Goal: Task Accomplishment & Management: Complete application form

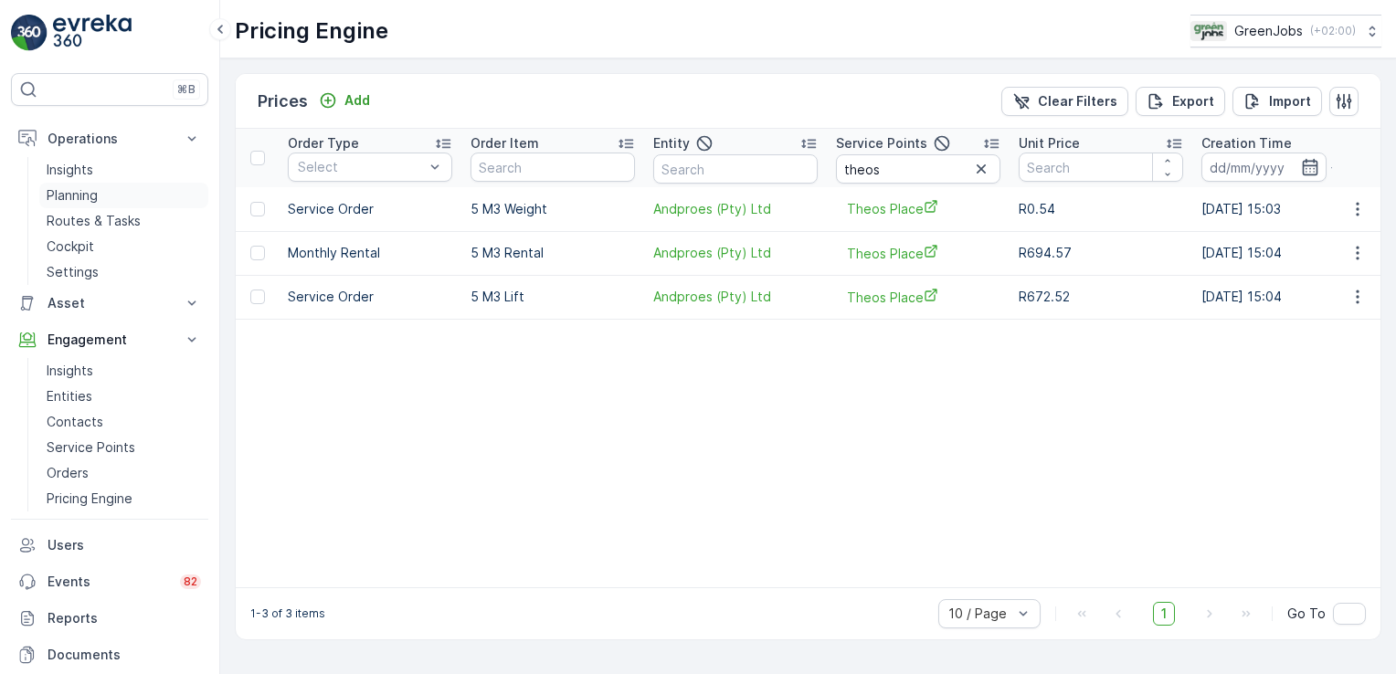
click at [86, 192] on p "Planning" at bounding box center [72, 195] width 51 height 18
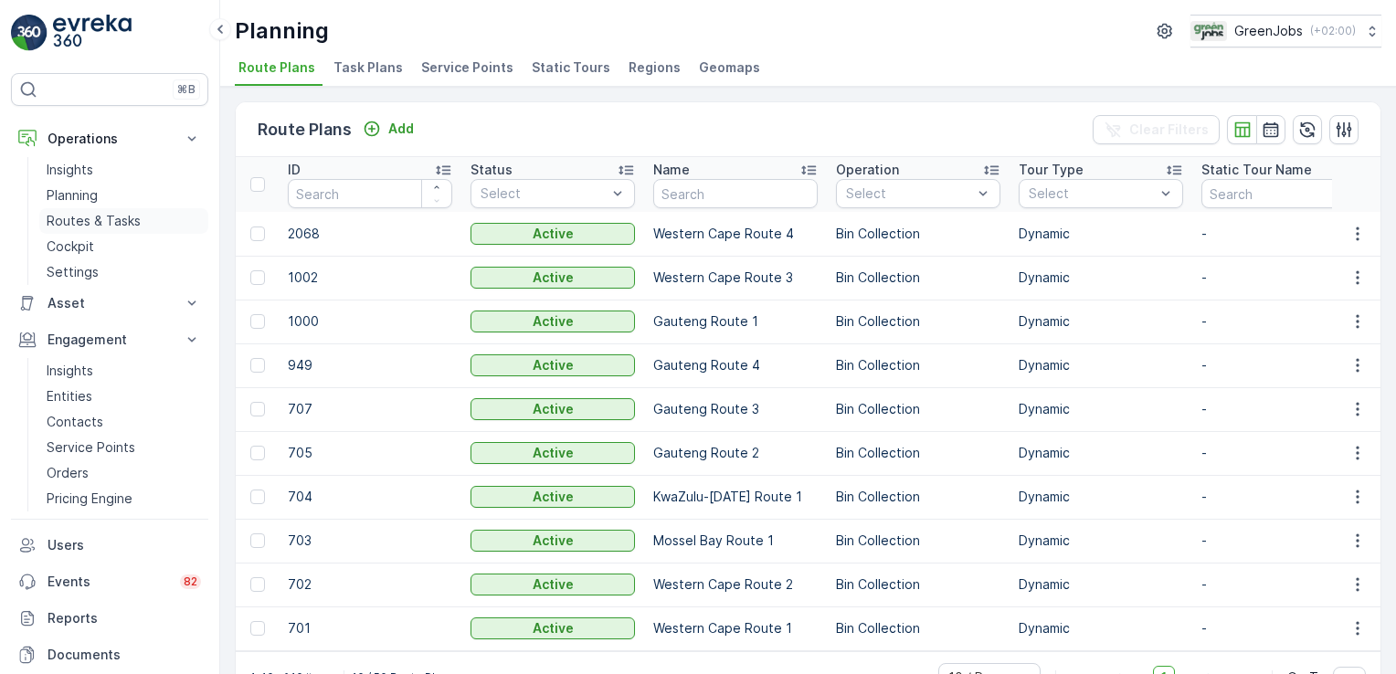
click at [119, 218] on p "Routes & Tasks" at bounding box center [94, 221] width 94 height 18
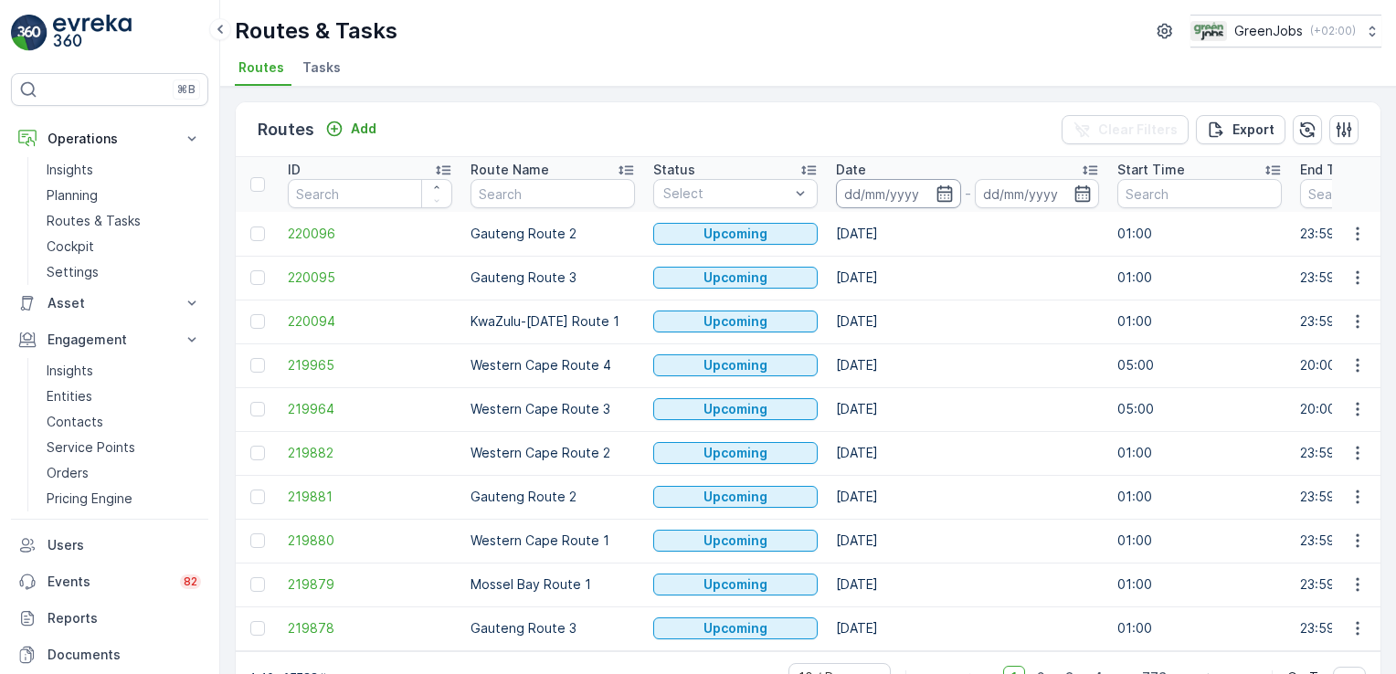
click at [869, 190] on input at bounding box center [898, 193] width 125 height 29
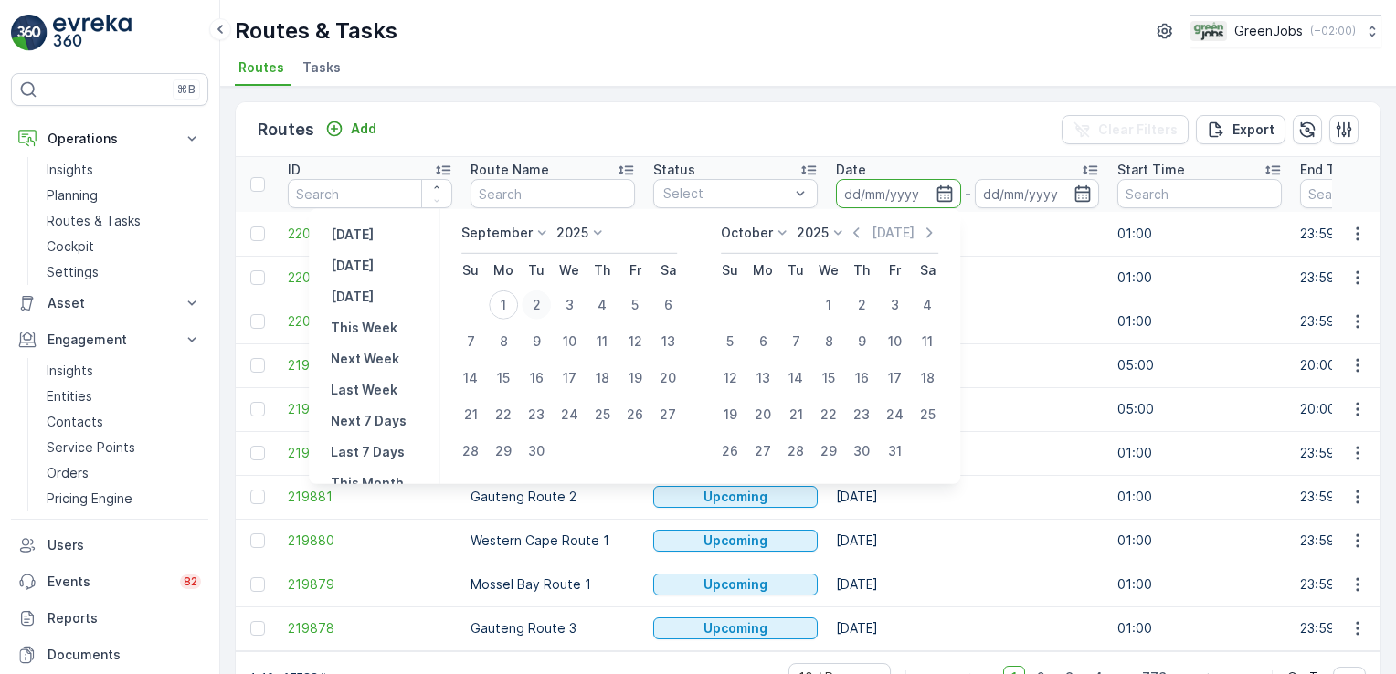
click at [534, 309] on div "2" at bounding box center [536, 305] width 29 height 29
type input "[DATE]"
click at [534, 309] on div "2" at bounding box center [536, 305] width 29 height 29
type input "[DATE]"
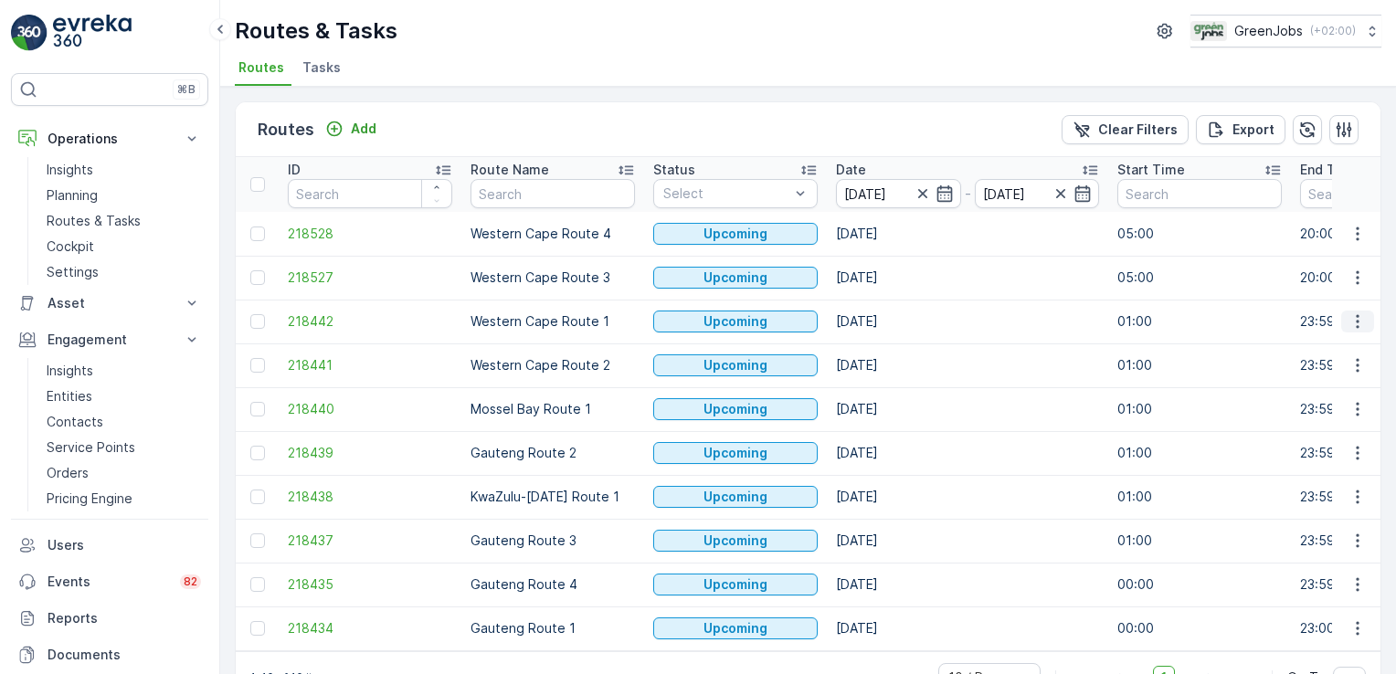
click at [1358, 323] on icon "button" at bounding box center [1358, 321] width 18 height 18
click at [1343, 344] on span "See More Details" at bounding box center [1315, 347] width 106 height 18
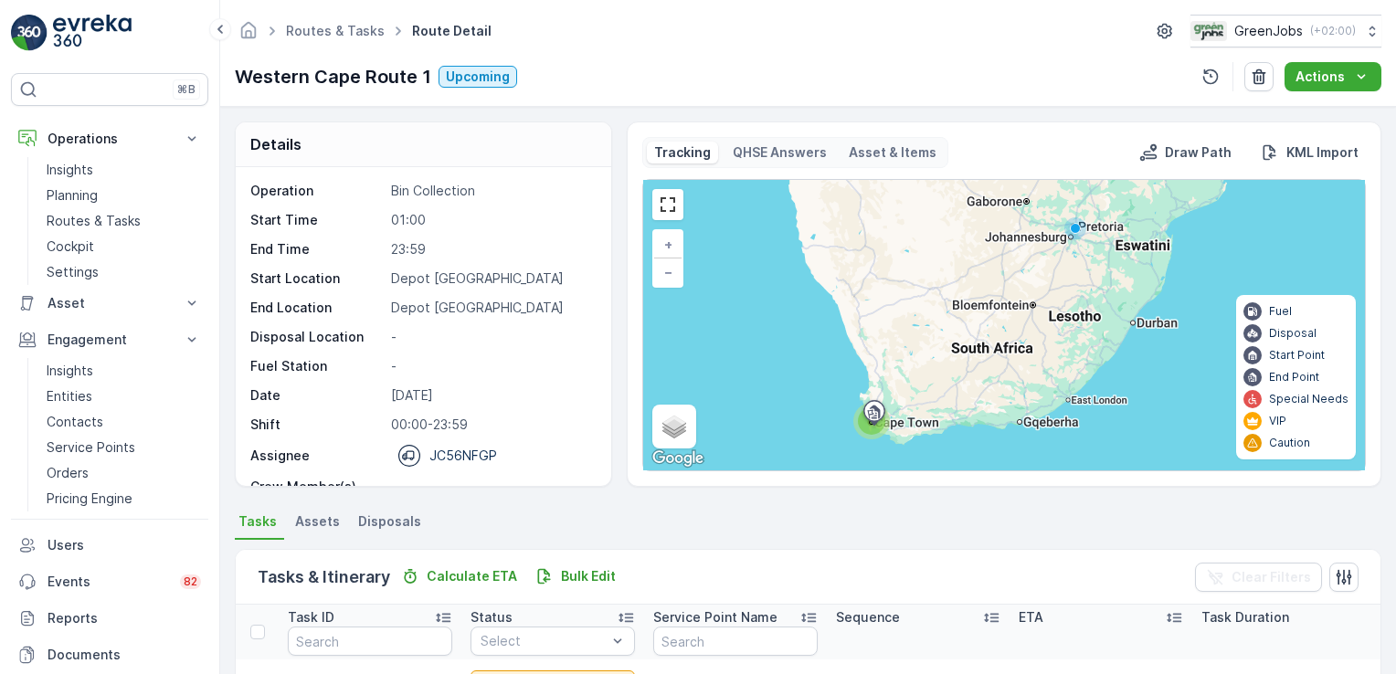
click at [923, 525] on ul "Tasks Assets Disposals" at bounding box center [808, 524] width 1147 height 31
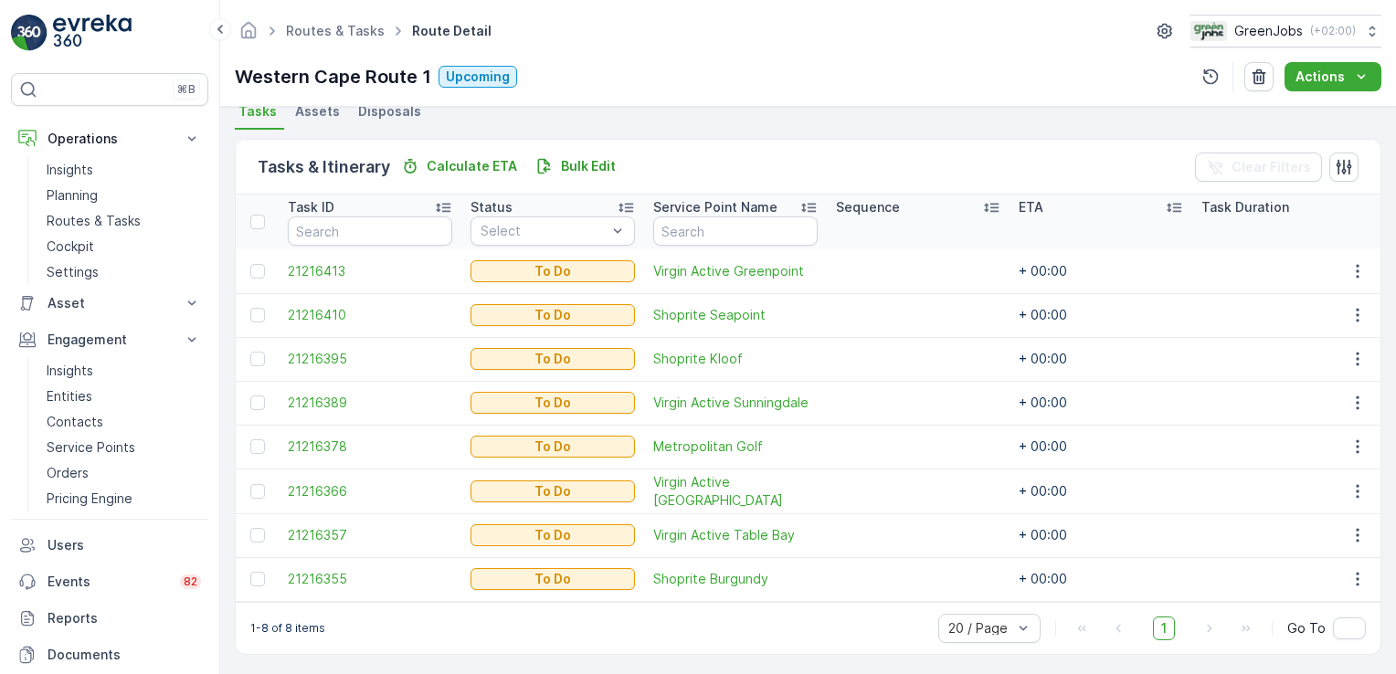
scroll to position [420, 0]
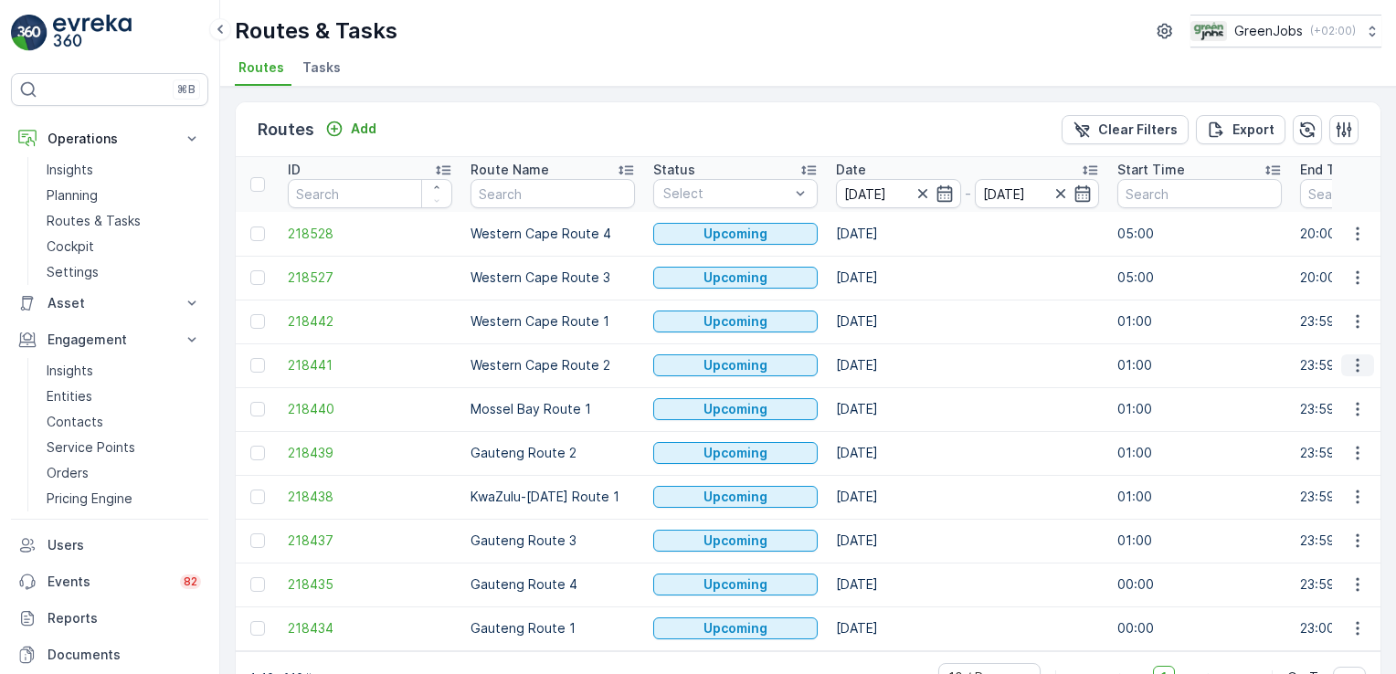
click at [1349, 364] on icon "button" at bounding box center [1358, 365] width 18 height 18
click at [1350, 387] on span "See More Details" at bounding box center [1315, 391] width 106 height 18
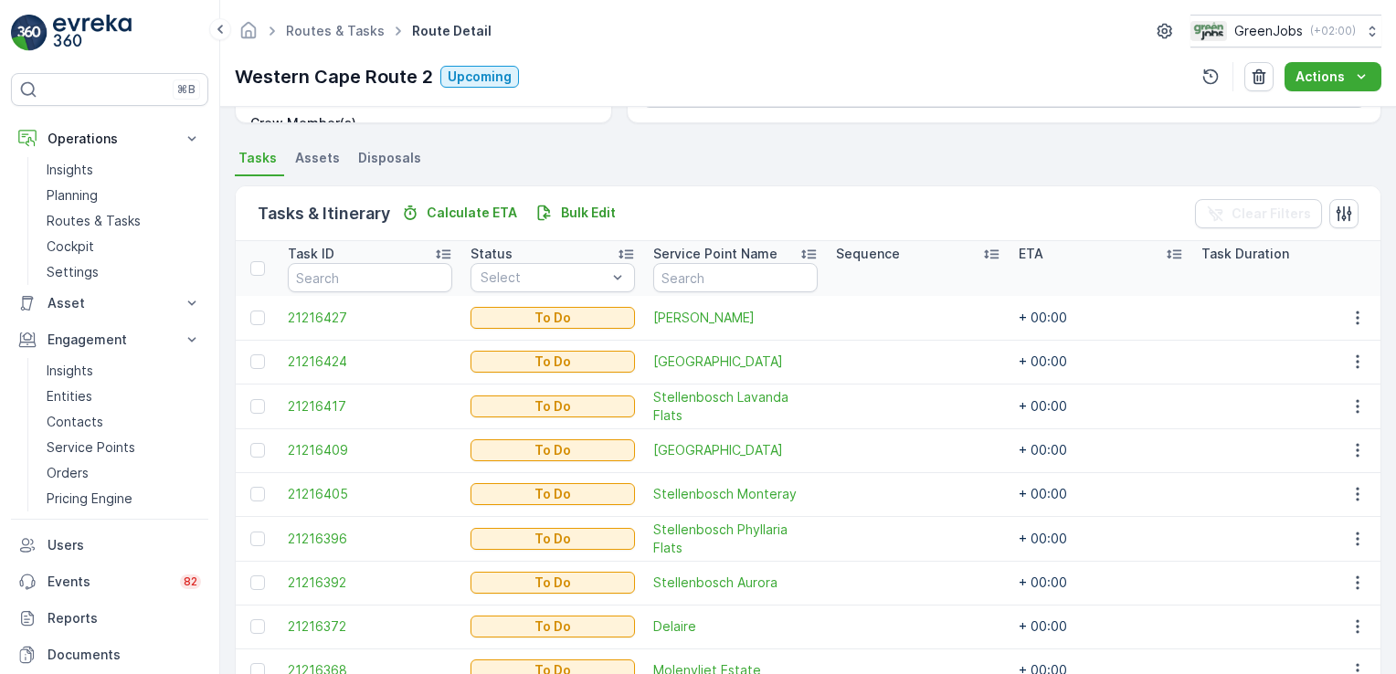
scroll to position [314, 0]
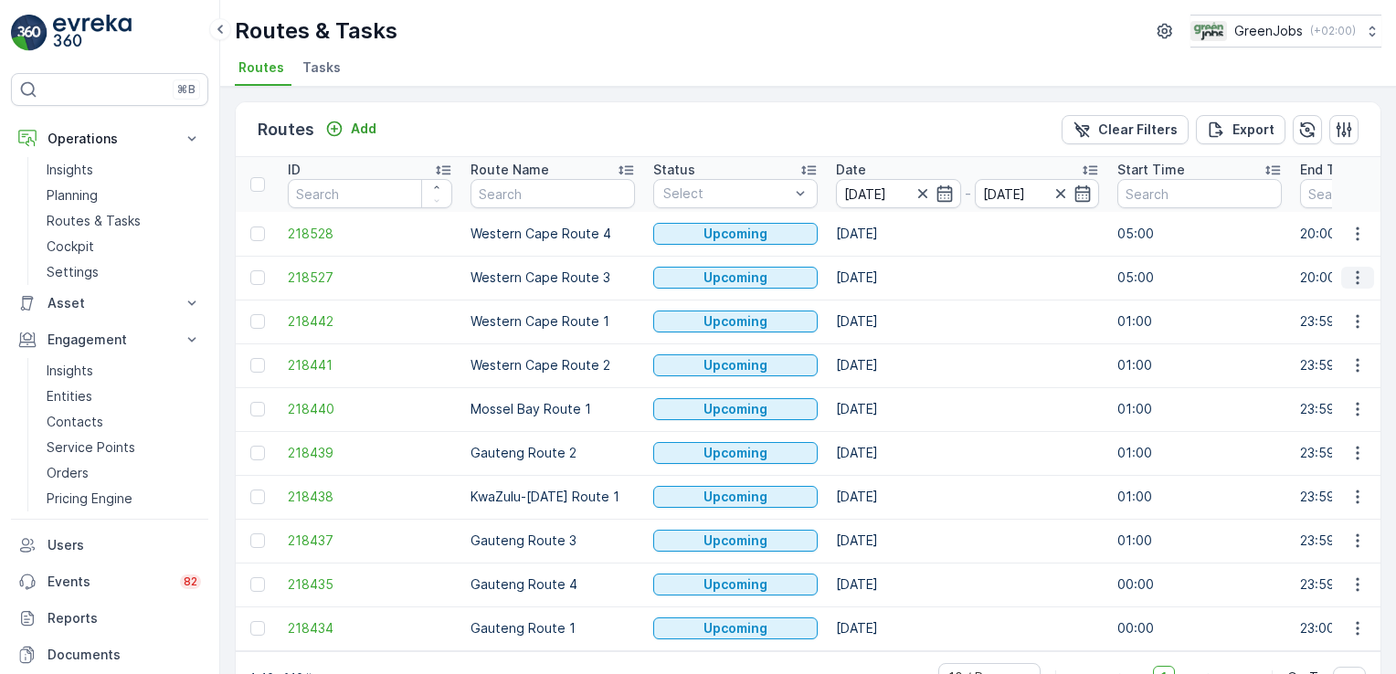
click at [1349, 281] on icon "button" at bounding box center [1358, 278] width 18 height 18
click at [1348, 306] on span "See More Details" at bounding box center [1315, 303] width 106 height 18
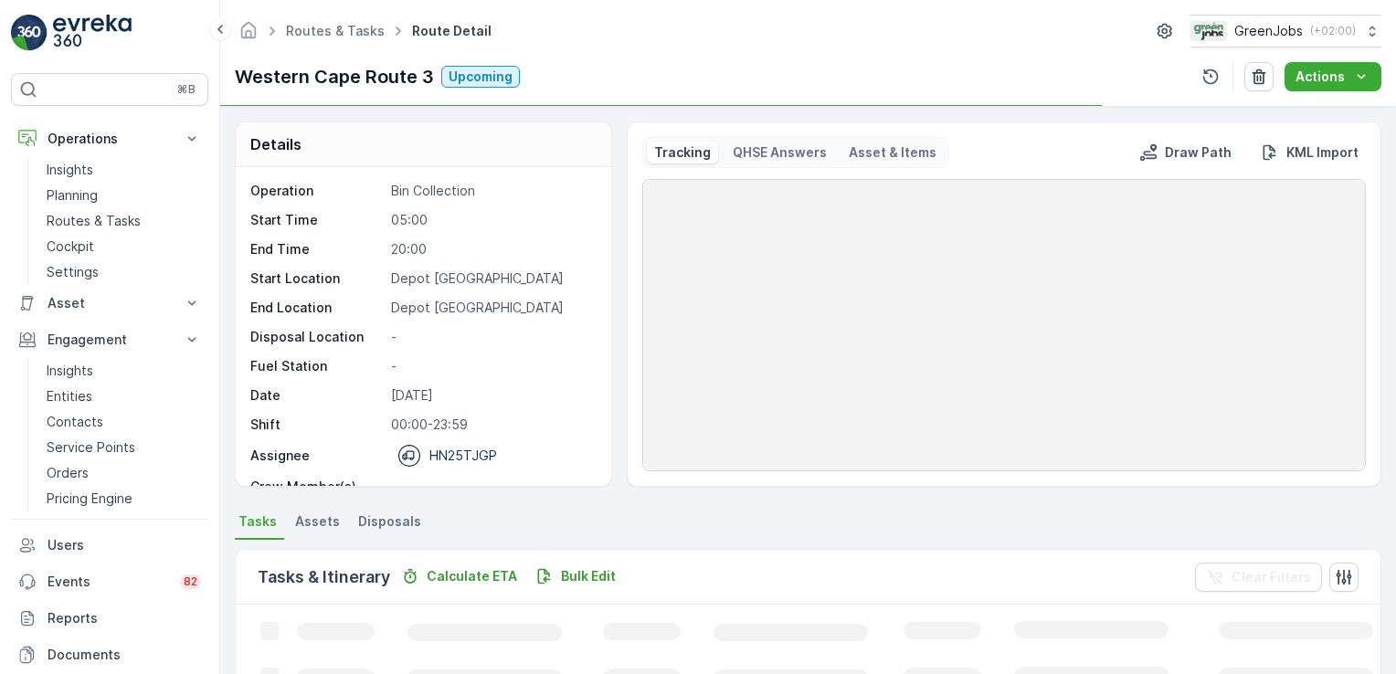
drag, startPoint x: 1390, startPoint y: 236, endPoint x: 1392, endPoint y: 225, distance: 11.3
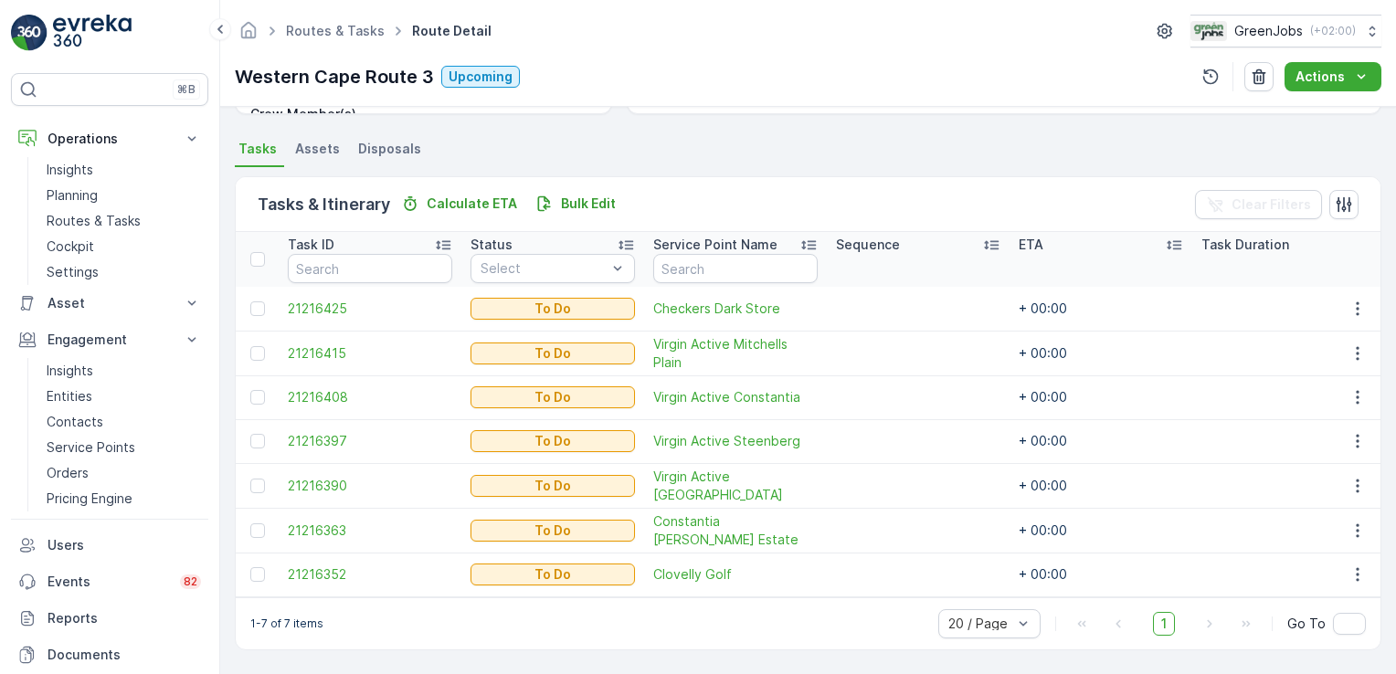
scroll to position [376, 0]
click at [672, 151] on ul "Tasks Assets Disposals" at bounding box center [808, 151] width 1147 height 31
drag, startPoint x: 82, startPoint y: 188, endPoint x: 89, endPoint y: 163, distance: 26.4
click at [84, 187] on p "Planning" at bounding box center [72, 195] width 51 height 18
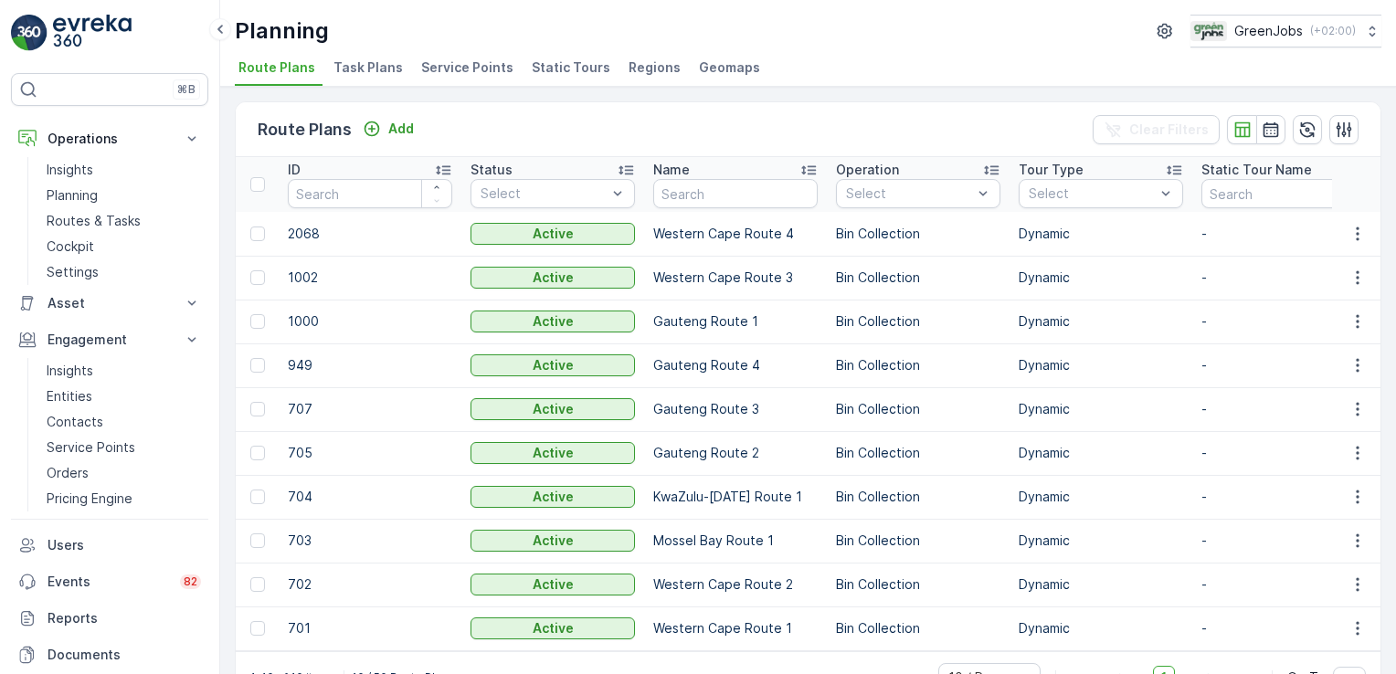
click at [490, 64] on span "Service Points" at bounding box center [467, 67] width 92 height 18
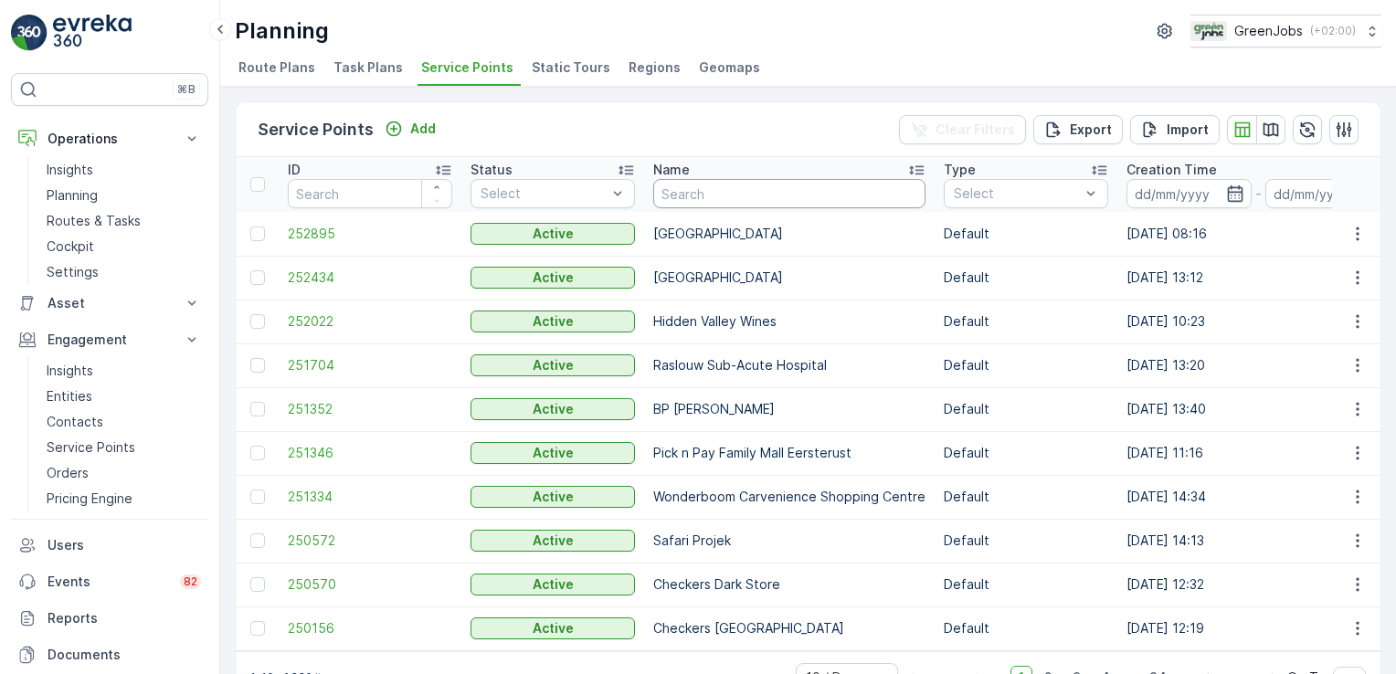
click at [749, 198] on input "text" at bounding box center [789, 193] width 272 height 29
type input "grand"
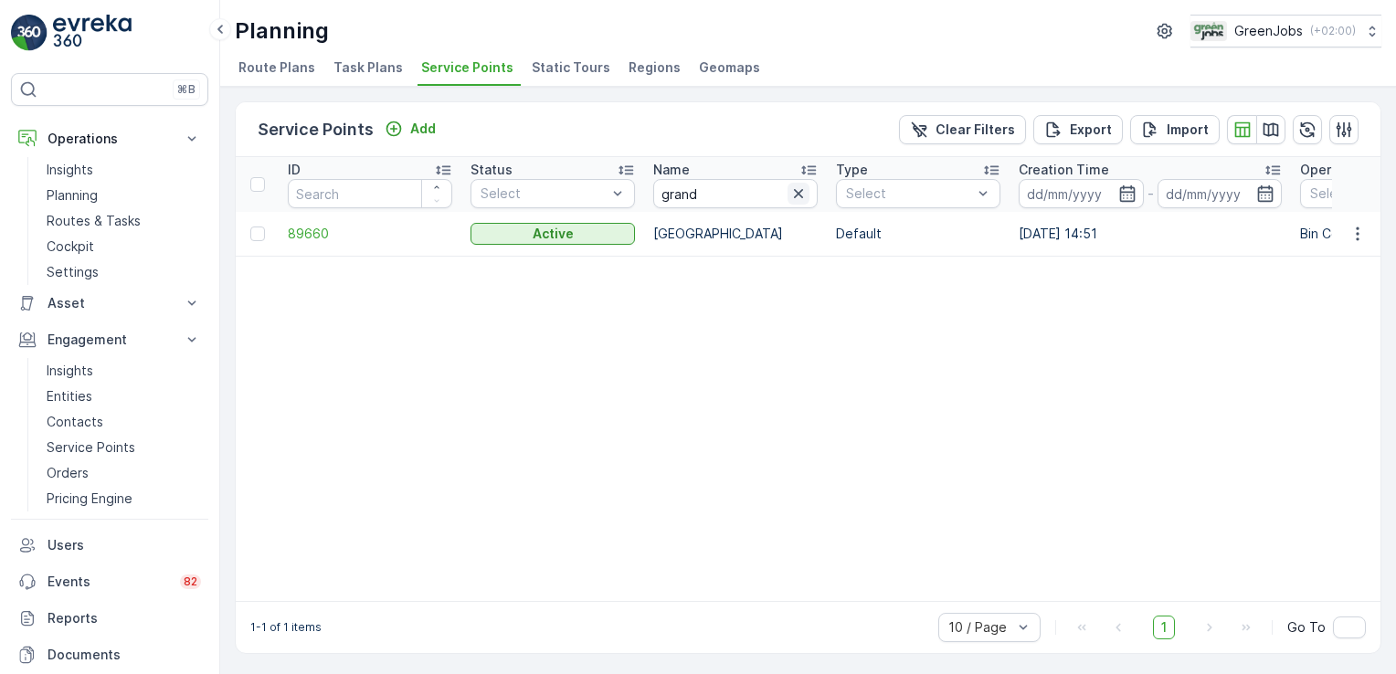
click at [800, 186] on icon "button" at bounding box center [798, 194] width 18 height 18
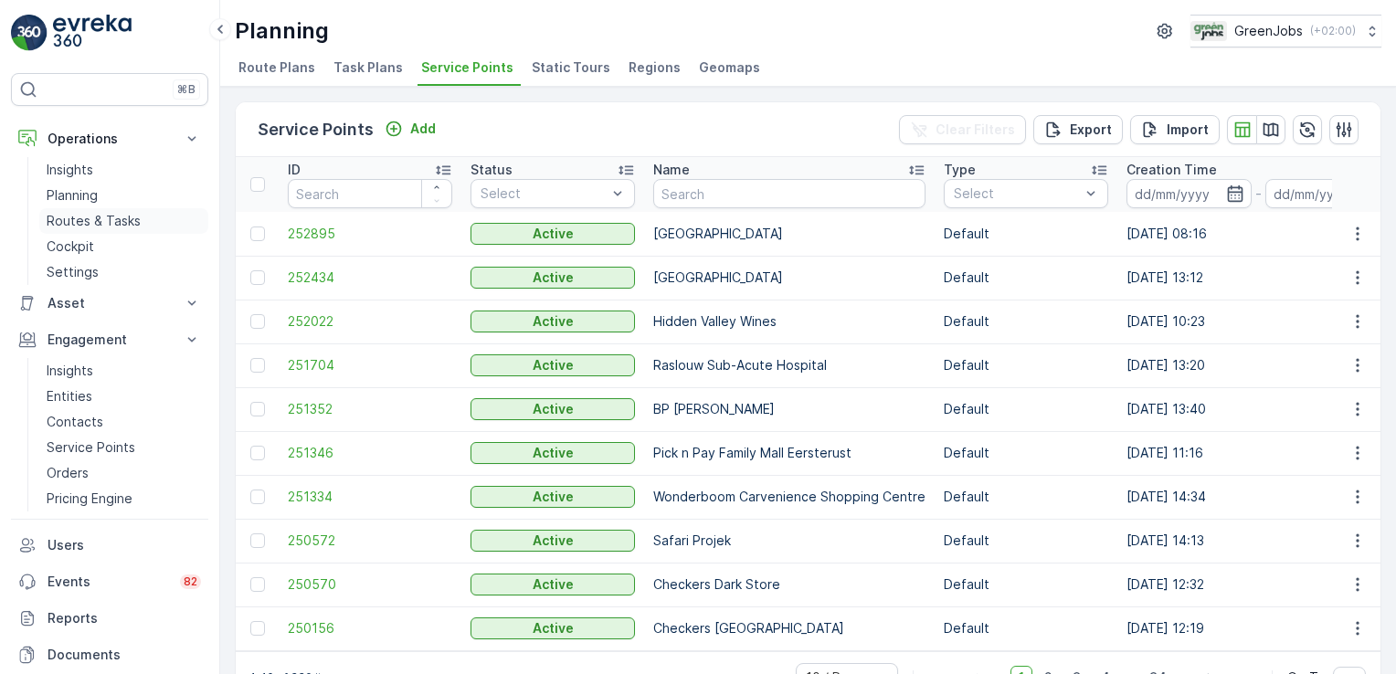
click at [99, 212] on p "Routes & Tasks" at bounding box center [94, 221] width 94 height 18
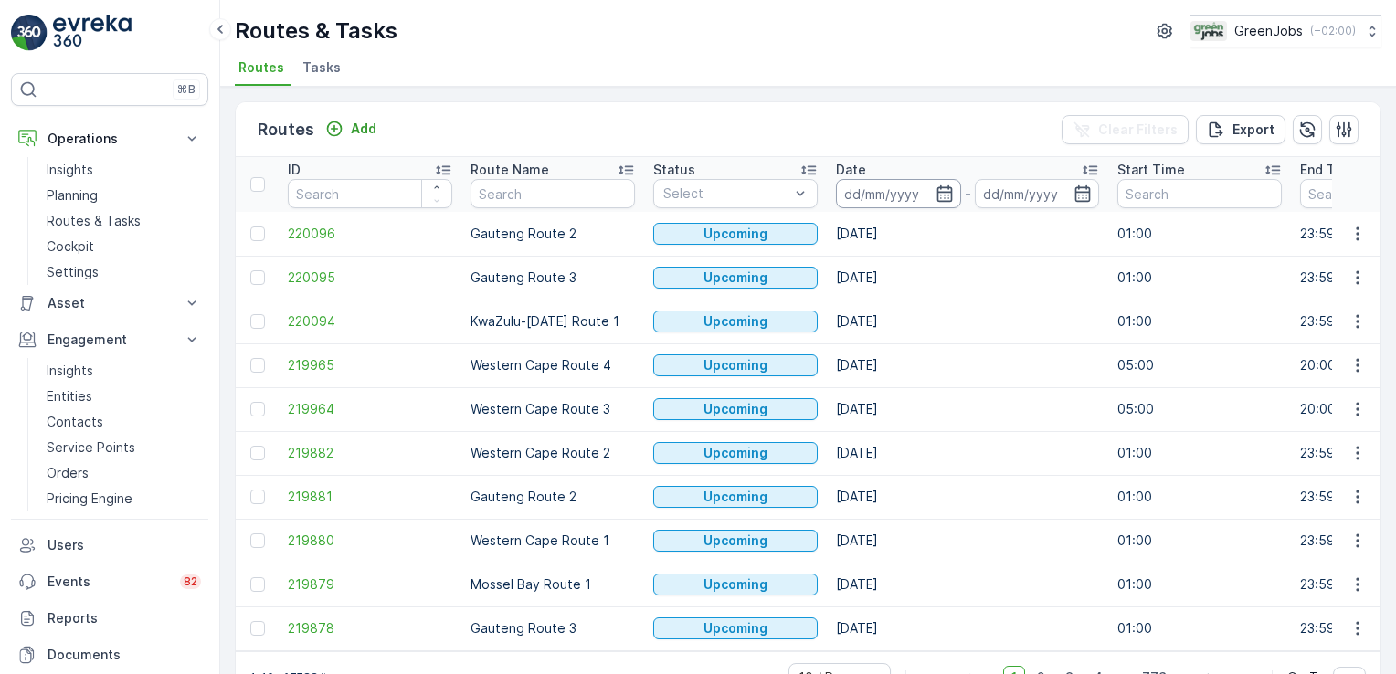
click at [876, 193] on input at bounding box center [898, 193] width 125 height 29
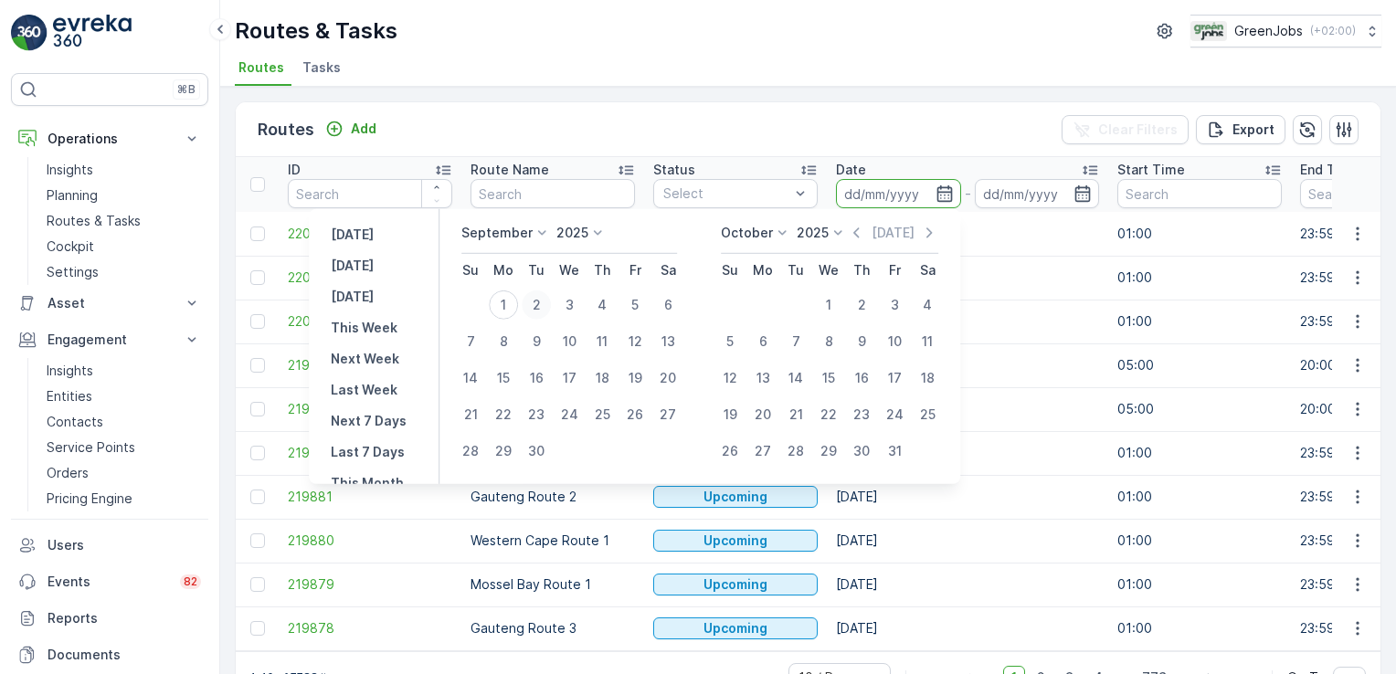
click at [535, 308] on div "2" at bounding box center [536, 305] width 29 height 29
type input "[DATE]"
click at [535, 308] on div "2" at bounding box center [536, 305] width 29 height 29
type input "[DATE]"
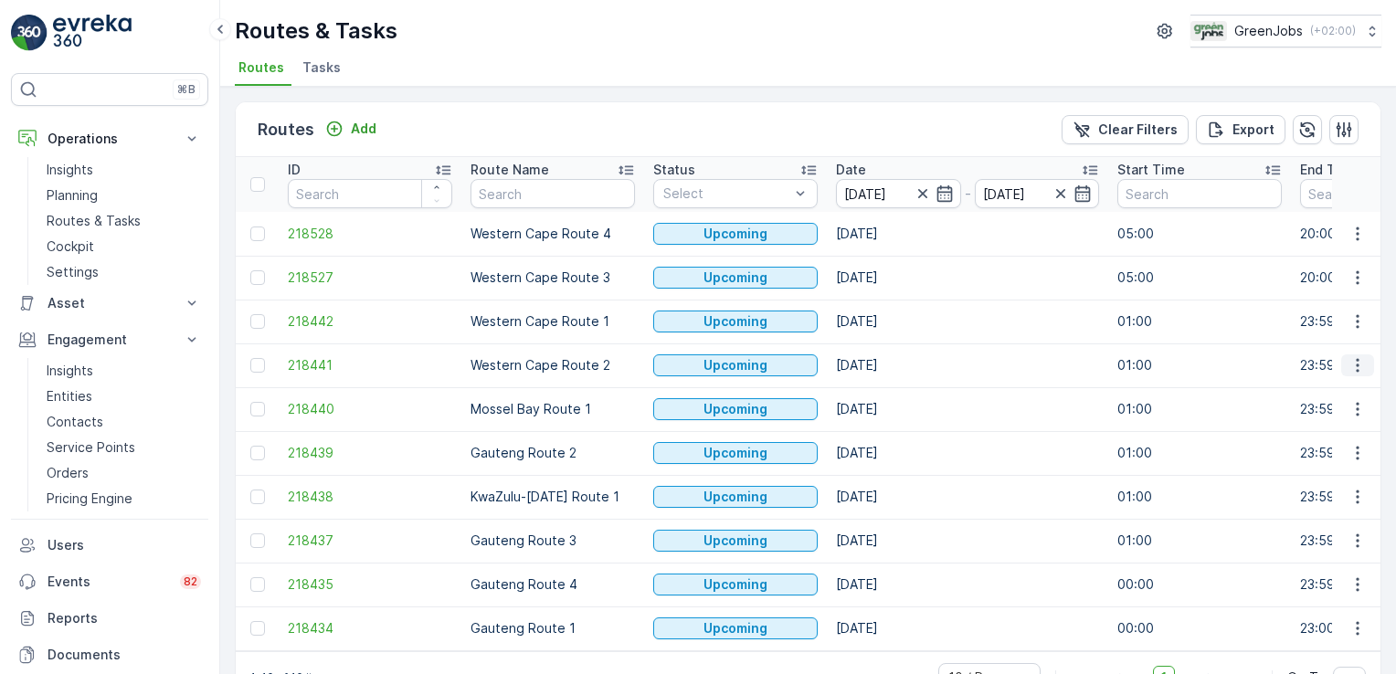
click at [1356, 364] on icon "button" at bounding box center [1357, 366] width 3 height 14
click at [1331, 393] on span "See More Details" at bounding box center [1315, 391] width 106 height 18
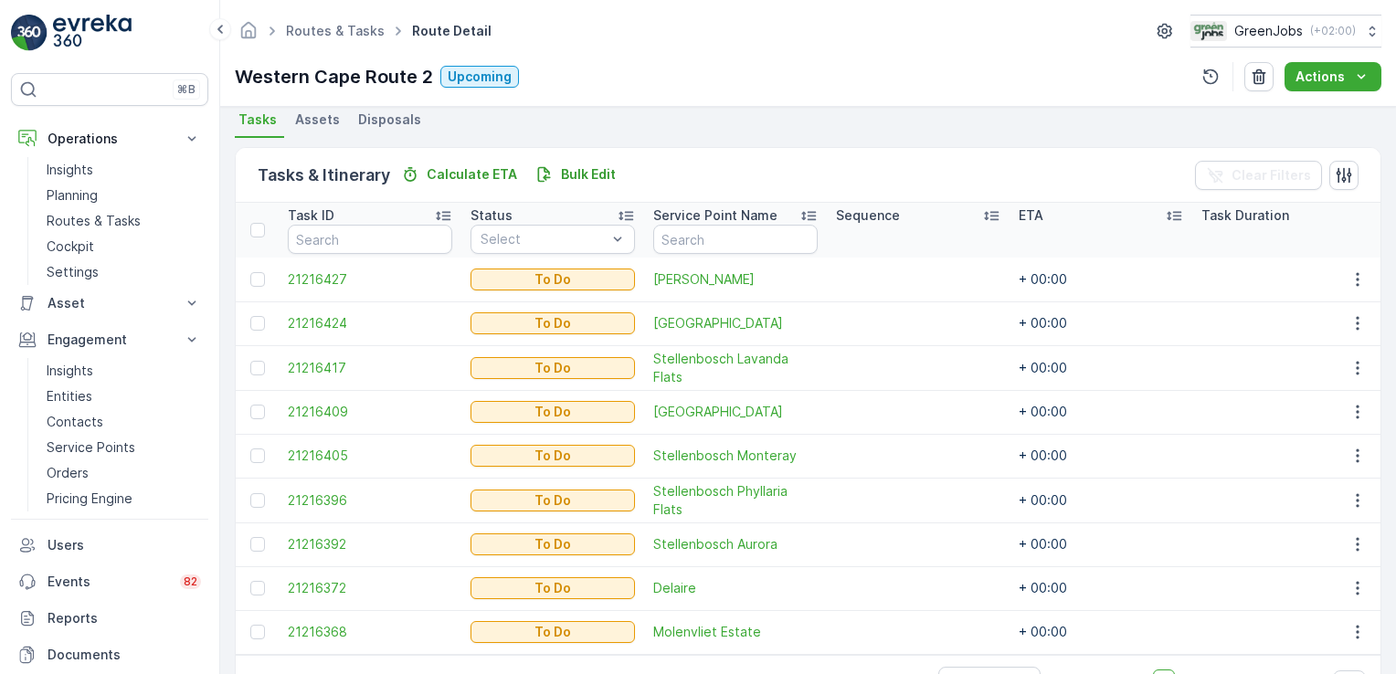
scroll to position [399, 0]
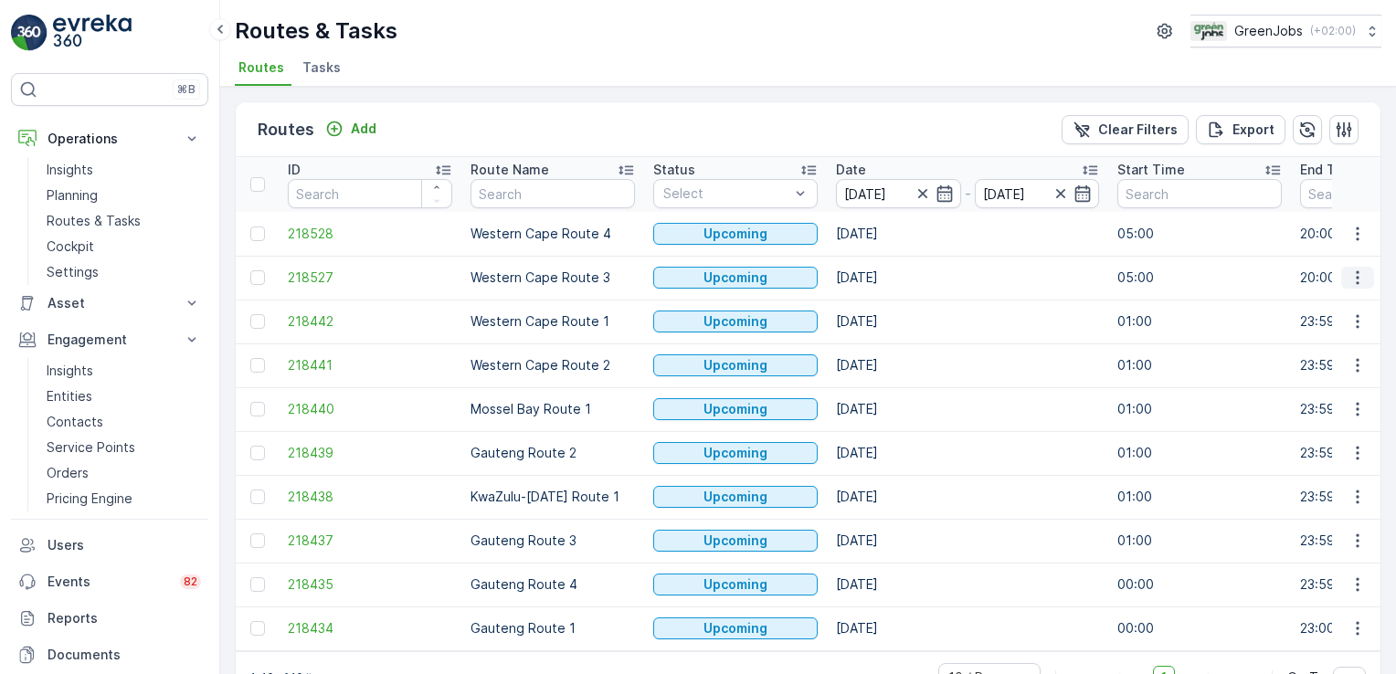
click at [1349, 272] on icon "button" at bounding box center [1358, 278] width 18 height 18
click at [1342, 307] on span "See More Details" at bounding box center [1315, 303] width 106 height 18
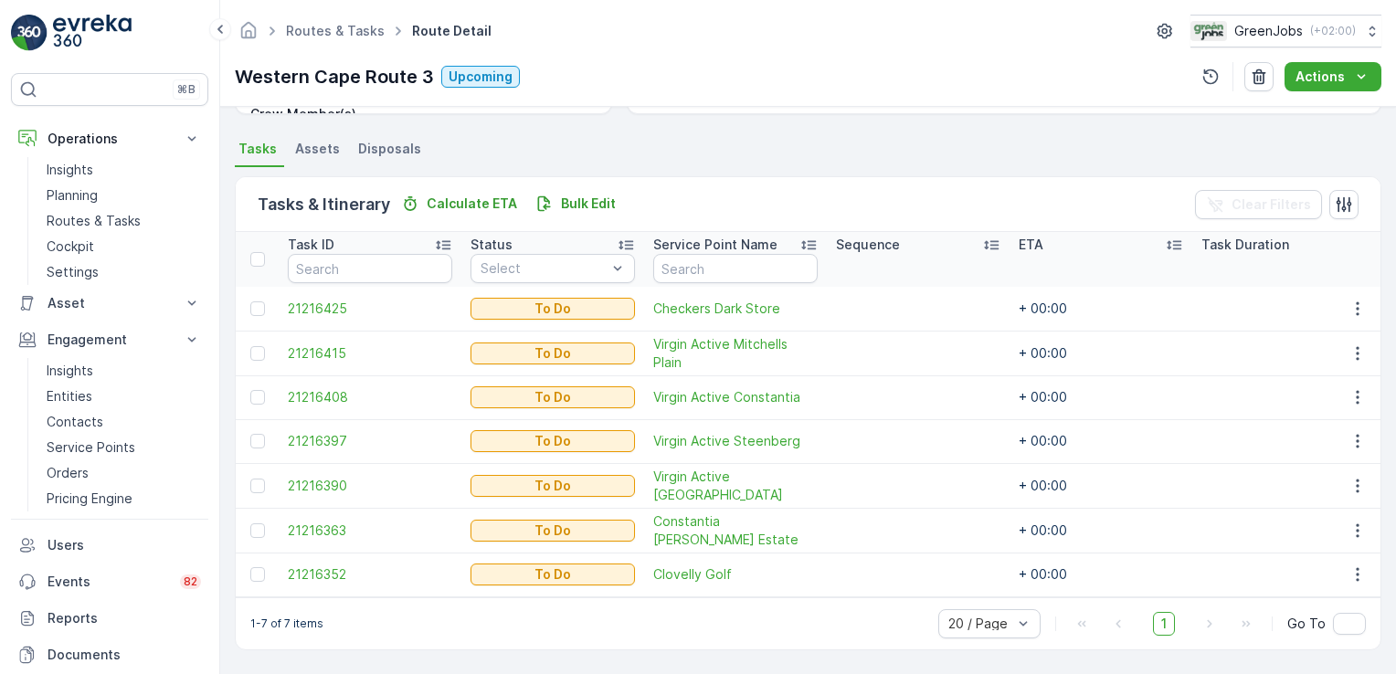
scroll to position [376, 0]
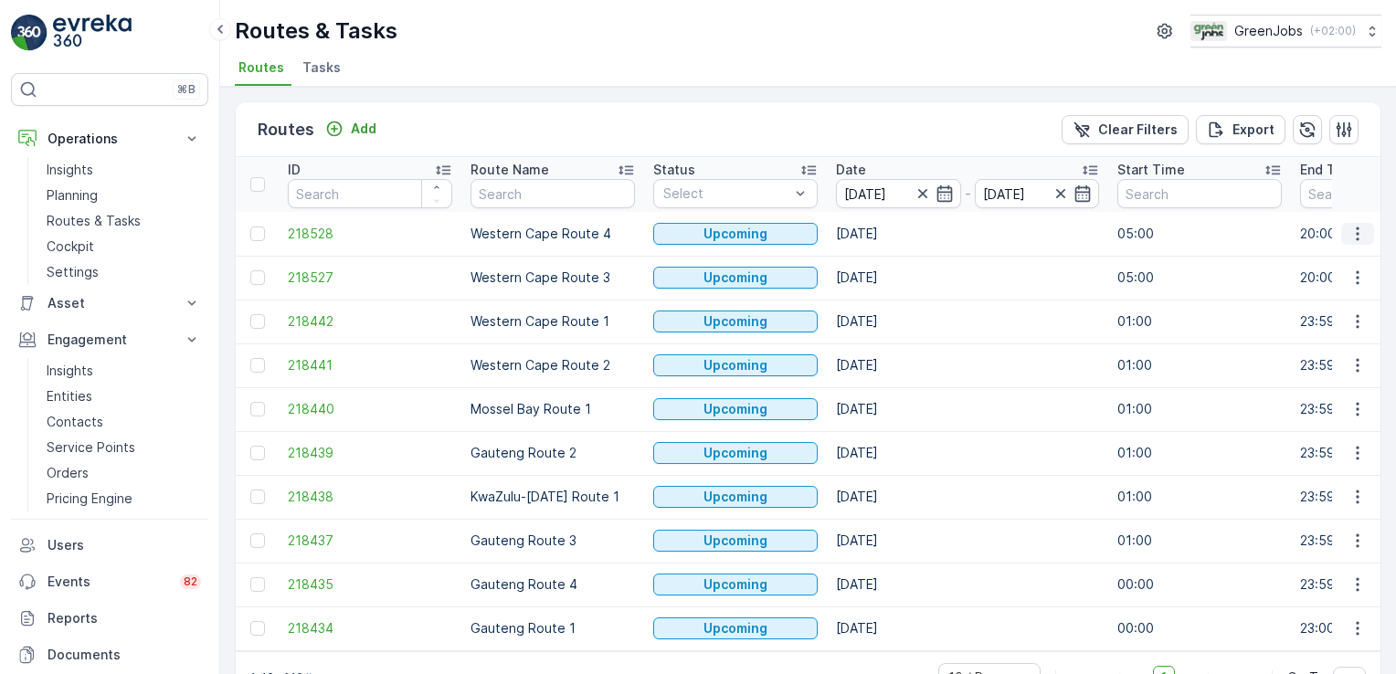
click at [1356, 231] on icon "button" at bounding box center [1358, 234] width 18 height 18
click at [1338, 258] on span "See More Details" at bounding box center [1315, 259] width 106 height 18
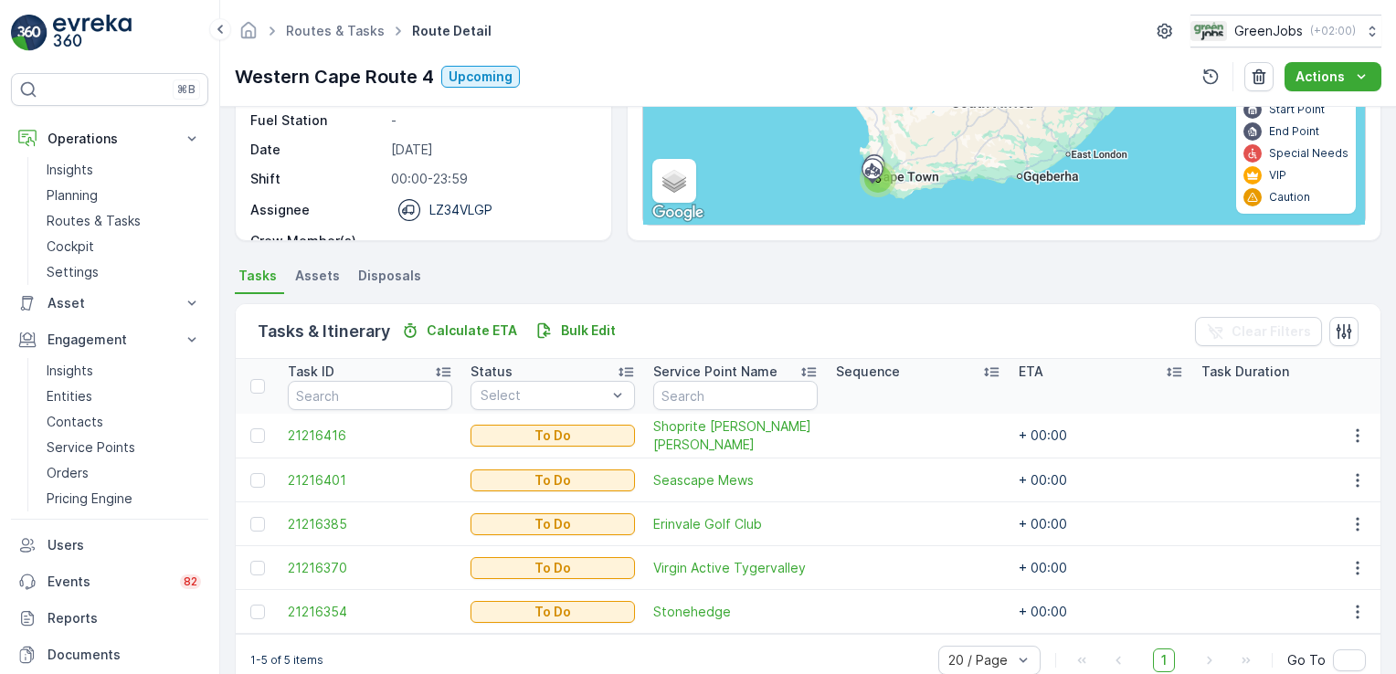
scroll to position [289, 0]
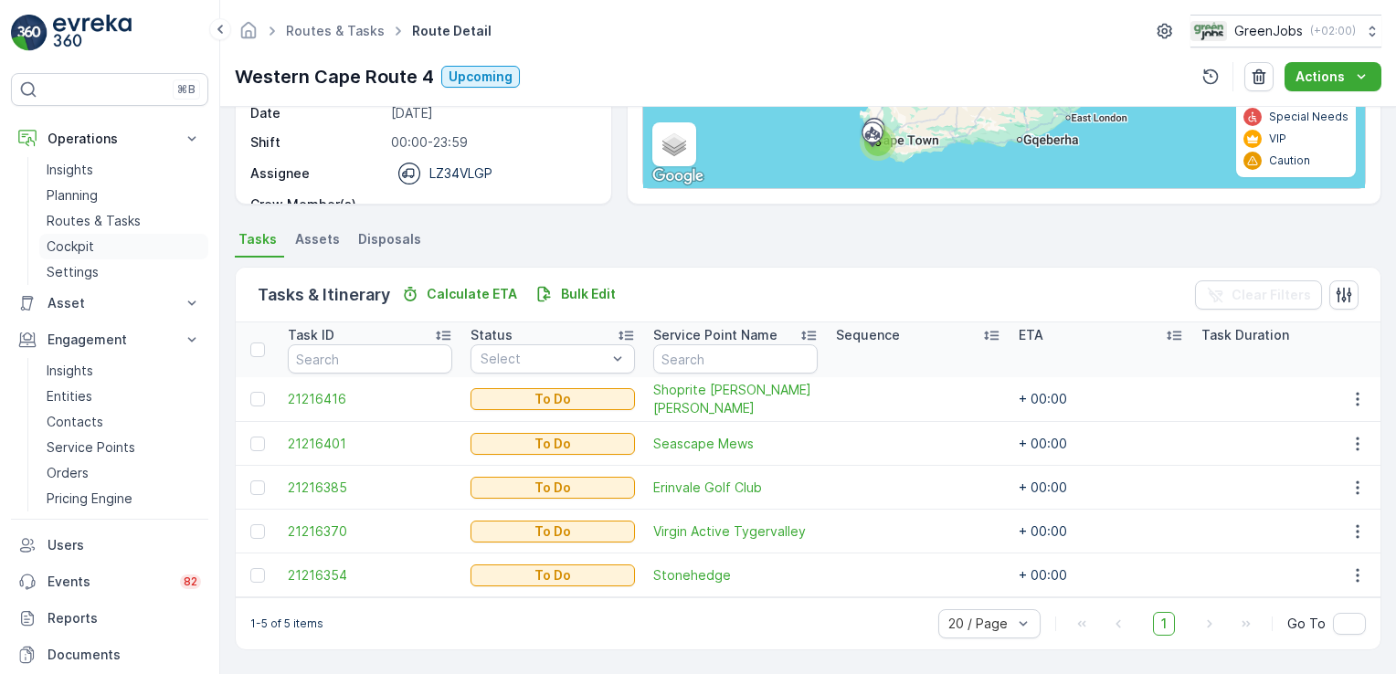
click at [108, 234] on link "Cockpit" at bounding box center [123, 247] width 169 height 26
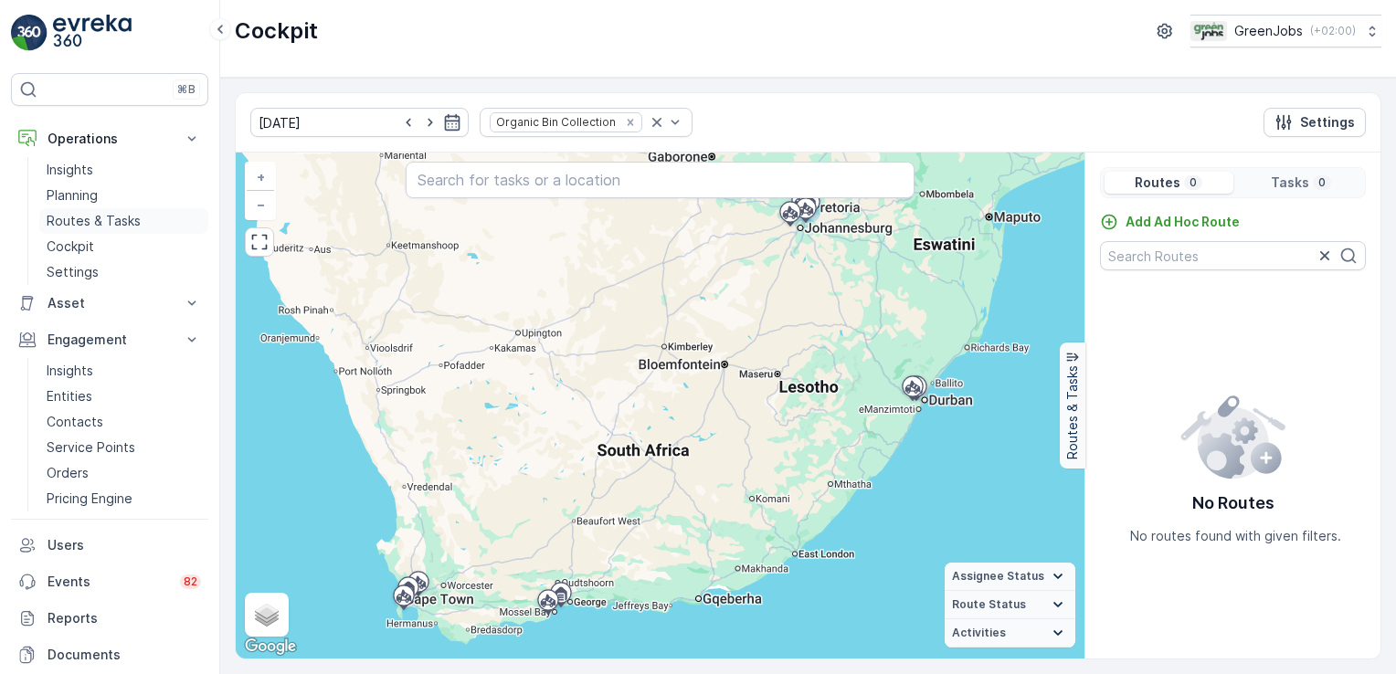
click at [77, 232] on link "Routes & Tasks" at bounding box center [123, 221] width 169 height 26
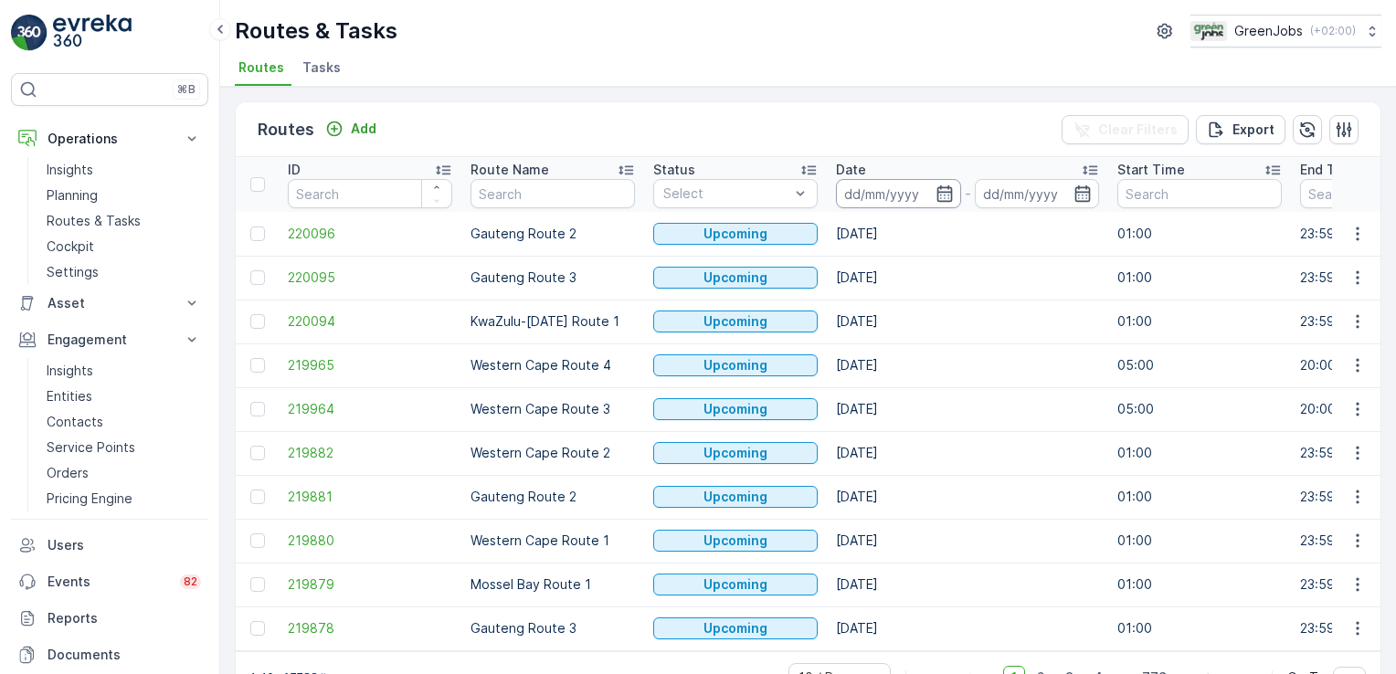
click at [845, 192] on input at bounding box center [898, 193] width 125 height 29
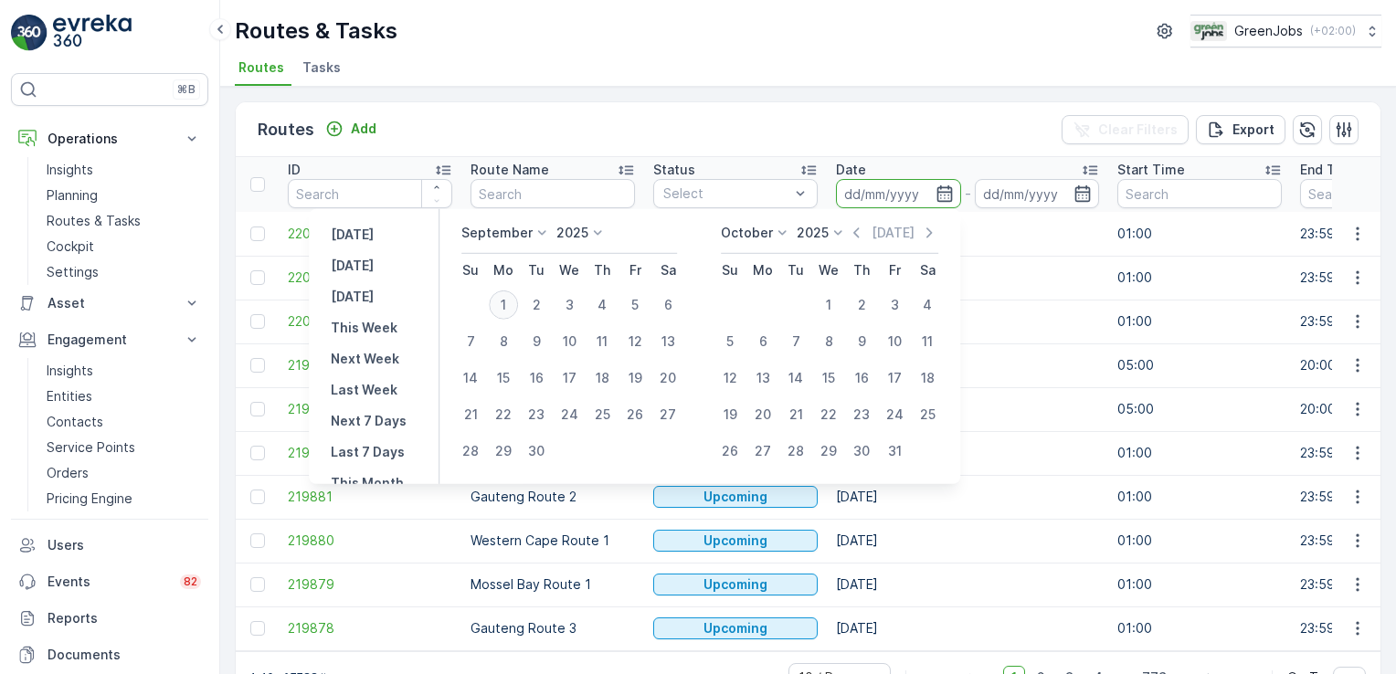
click at [503, 315] on div "1" at bounding box center [503, 305] width 29 height 29
type input "[DATE]"
click at [504, 315] on div "1" at bounding box center [503, 305] width 29 height 29
type input "[DATE]"
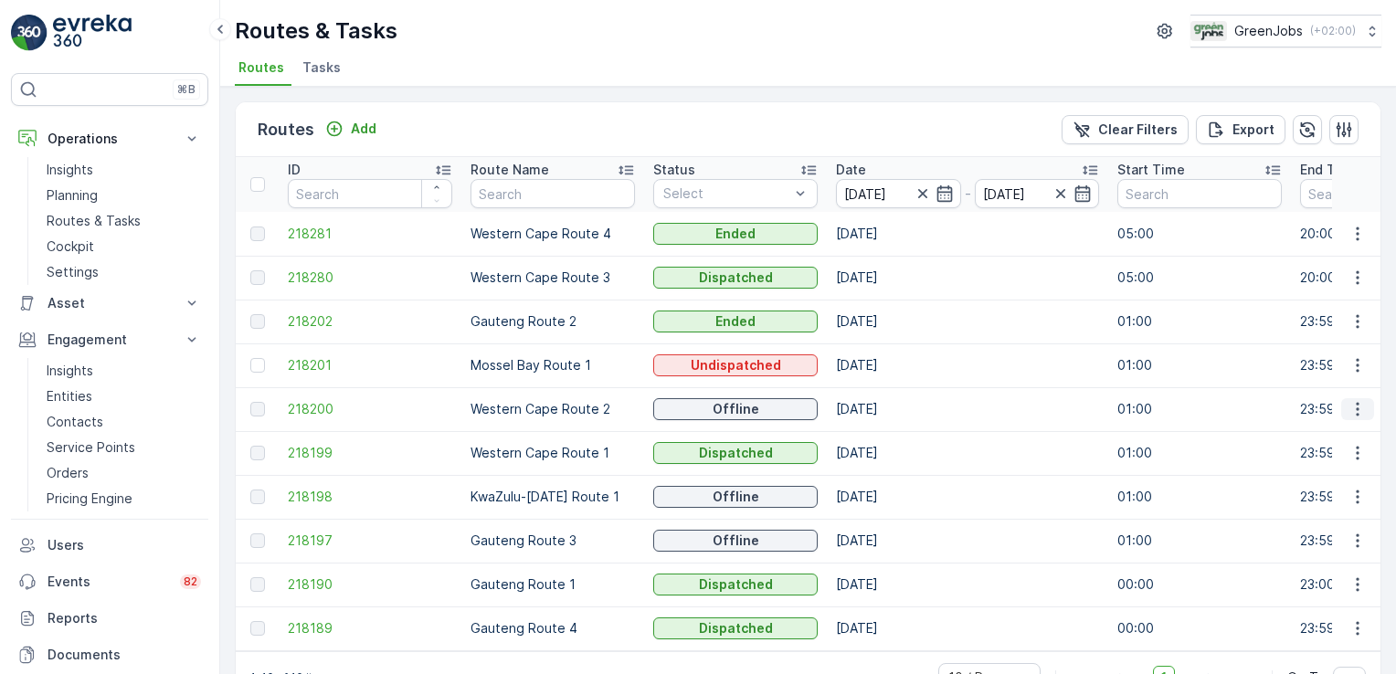
click at [1357, 406] on icon "button" at bounding box center [1358, 409] width 18 height 18
click at [1350, 429] on span "See More Details" at bounding box center [1315, 435] width 106 height 18
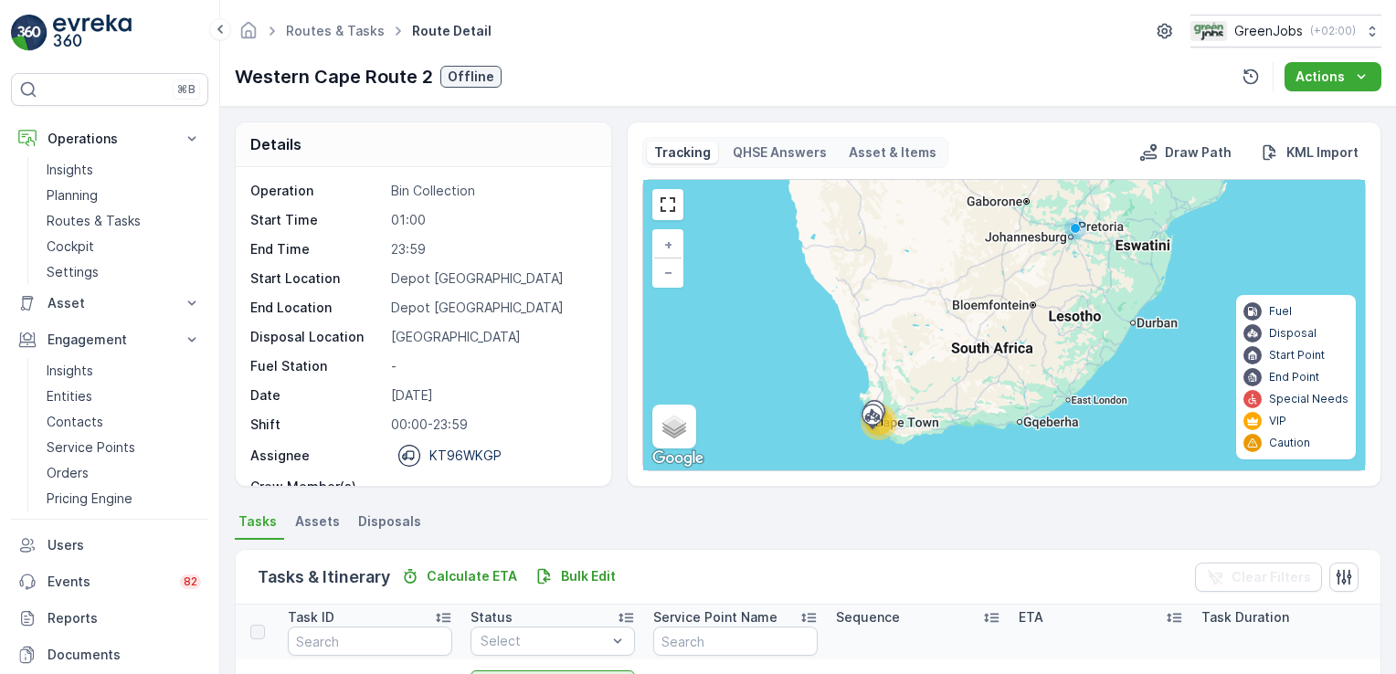
drag, startPoint x: 1391, startPoint y: 213, endPoint x: 1399, endPoint y: 382, distance: 169.2
click at [1395, 382] on html "⌘B Operations Insights Planning Routes & Tasks Cockpit Settings Asset Assets En…" at bounding box center [698, 337] width 1396 height 674
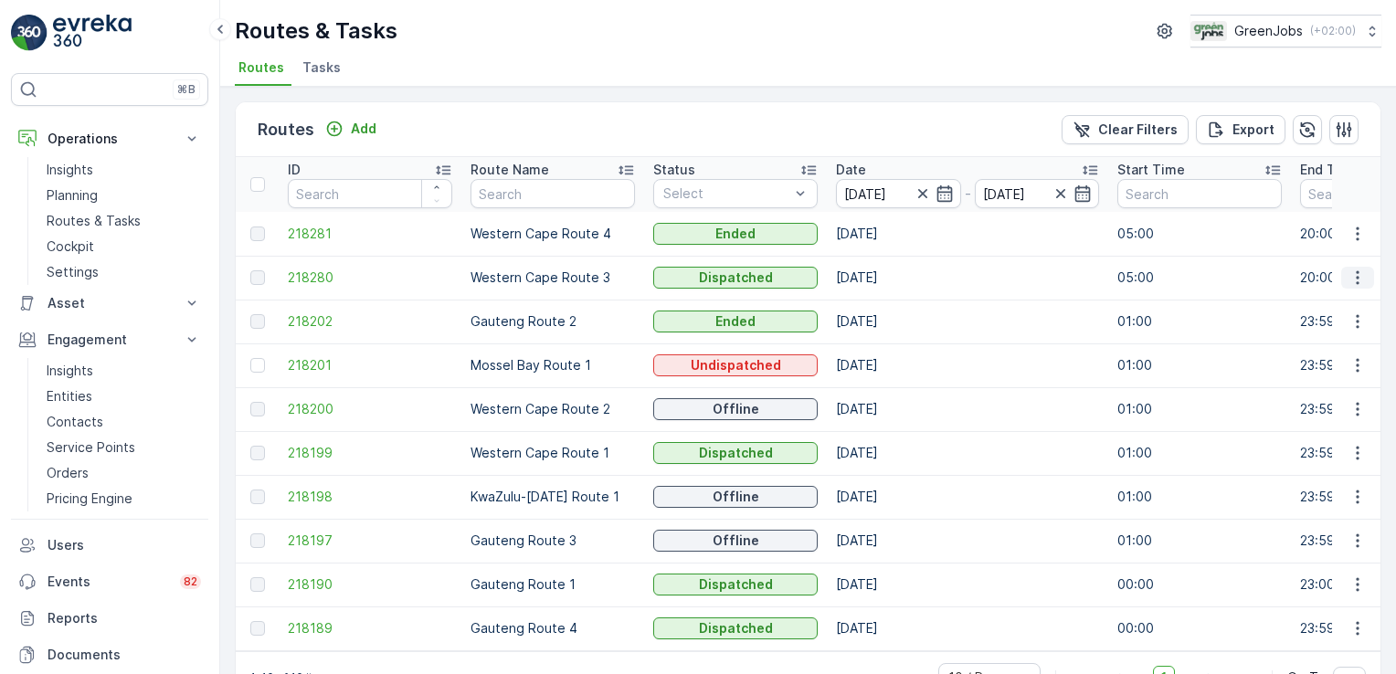
click at [1350, 275] on icon "button" at bounding box center [1358, 278] width 18 height 18
click at [1335, 305] on span "See More Details" at bounding box center [1315, 303] width 106 height 18
click at [100, 217] on p "Routes & Tasks" at bounding box center [94, 221] width 94 height 18
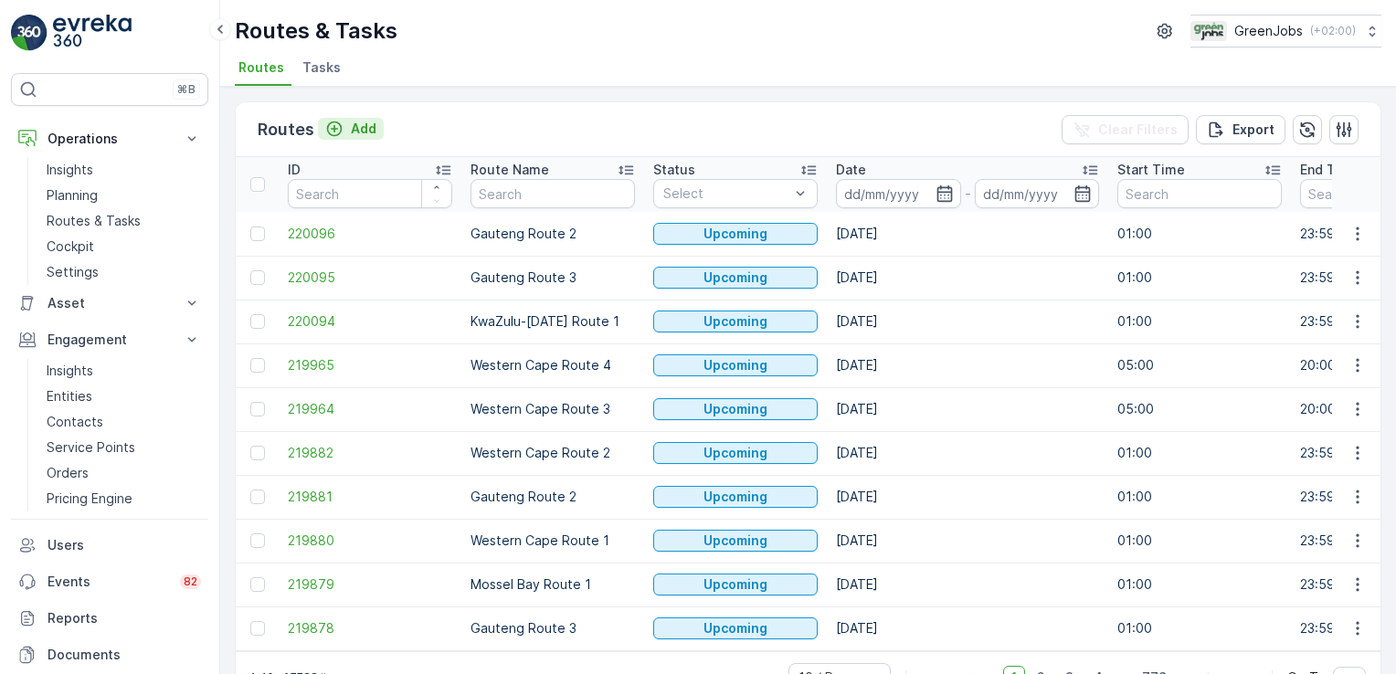
click at [365, 127] on p "Add" at bounding box center [364, 129] width 26 height 18
click at [75, 191] on p "Planning" at bounding box center [72, 195] width 51 height 18
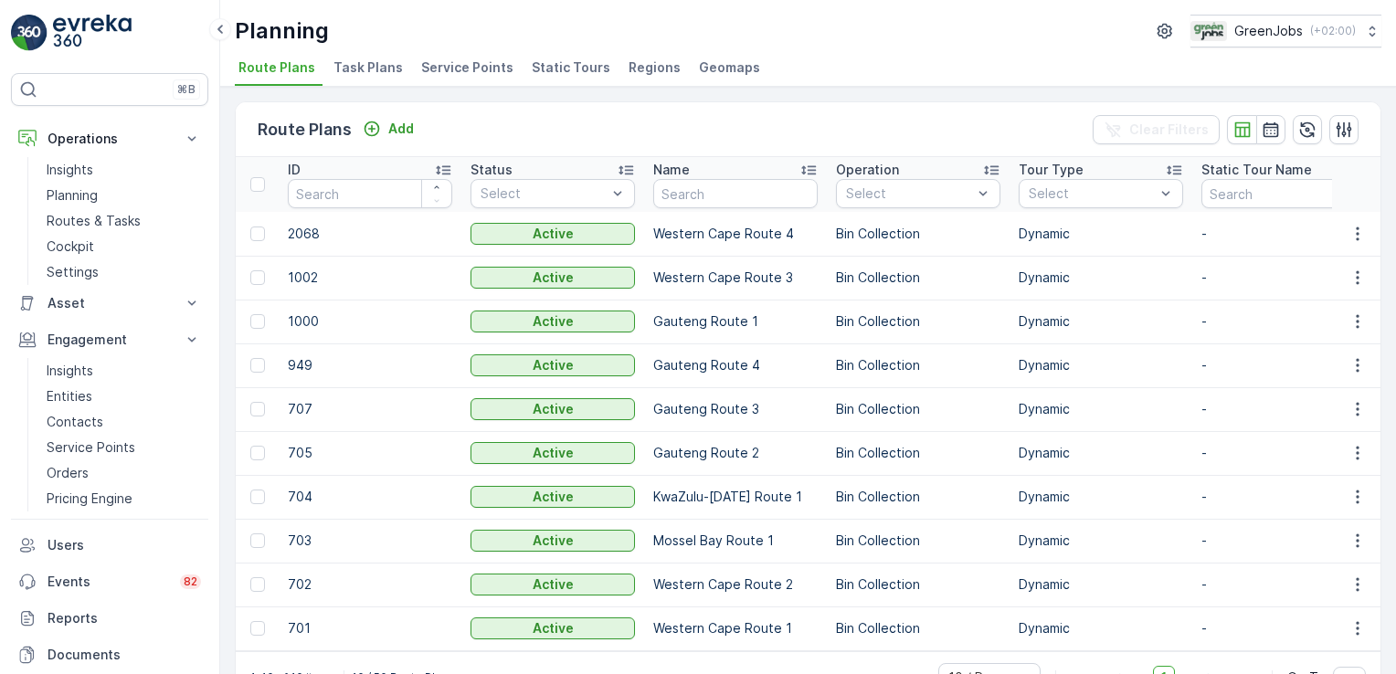
click at [358, 64] on span "Task Plans" at bounding box center [367, 67] width 69 height 18
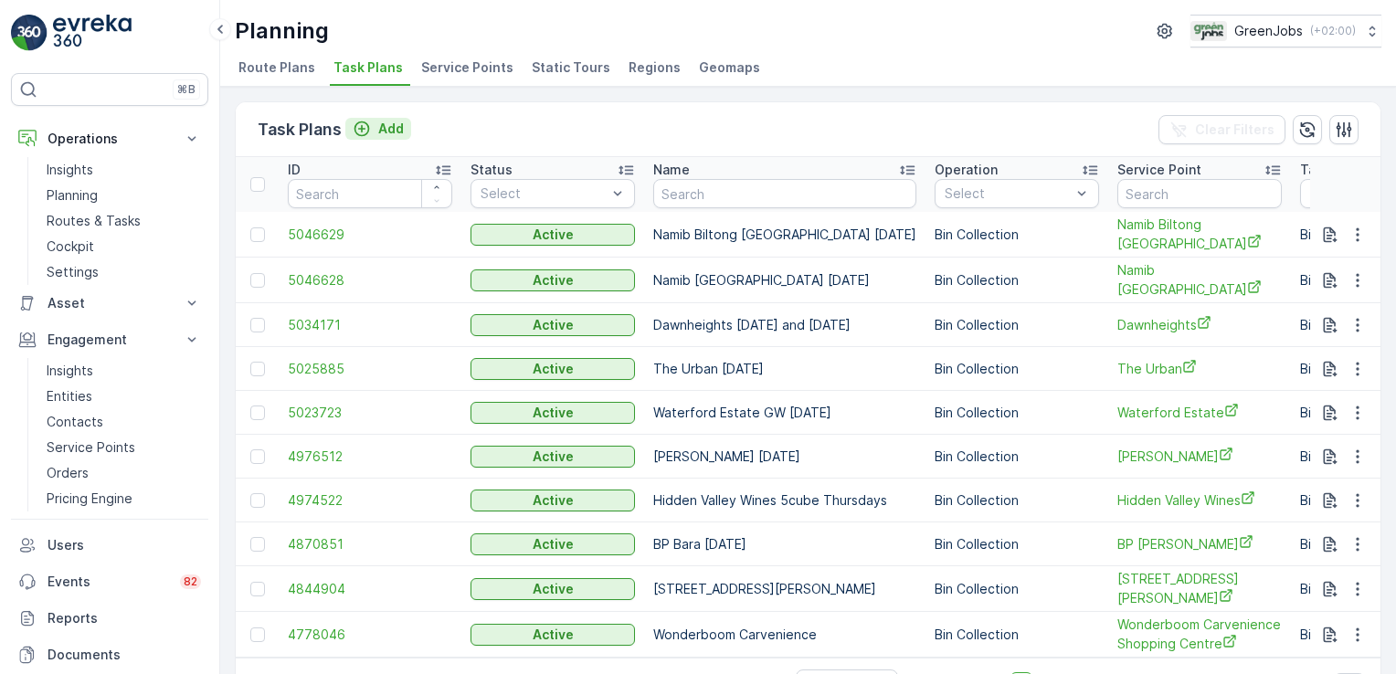
click at [394, 133] on p "Add" at bounding box center [391, 129] width 26 height 18
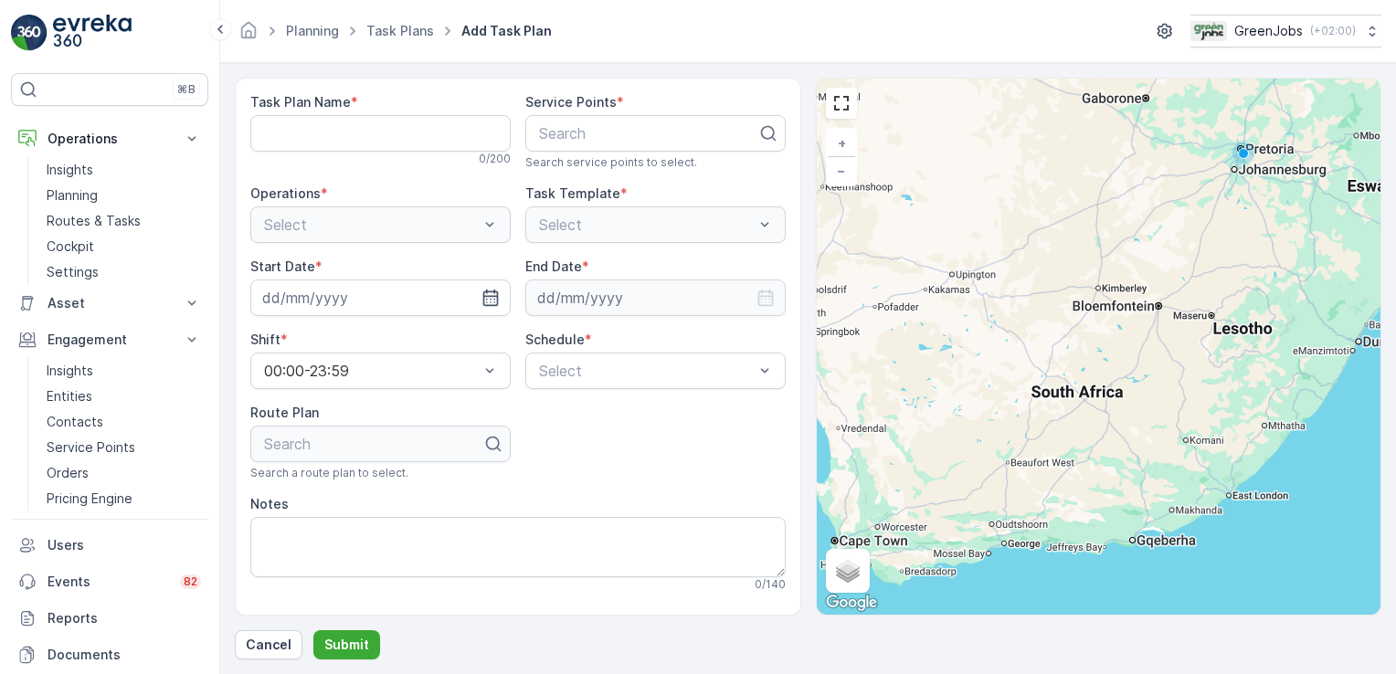
click at [490, 229] on div "Select" at bounding box center [380, 224] width 260 height 37
click at [615, 128] on div at bounding box center [648, 133] width 222 height 16
type input "gra"
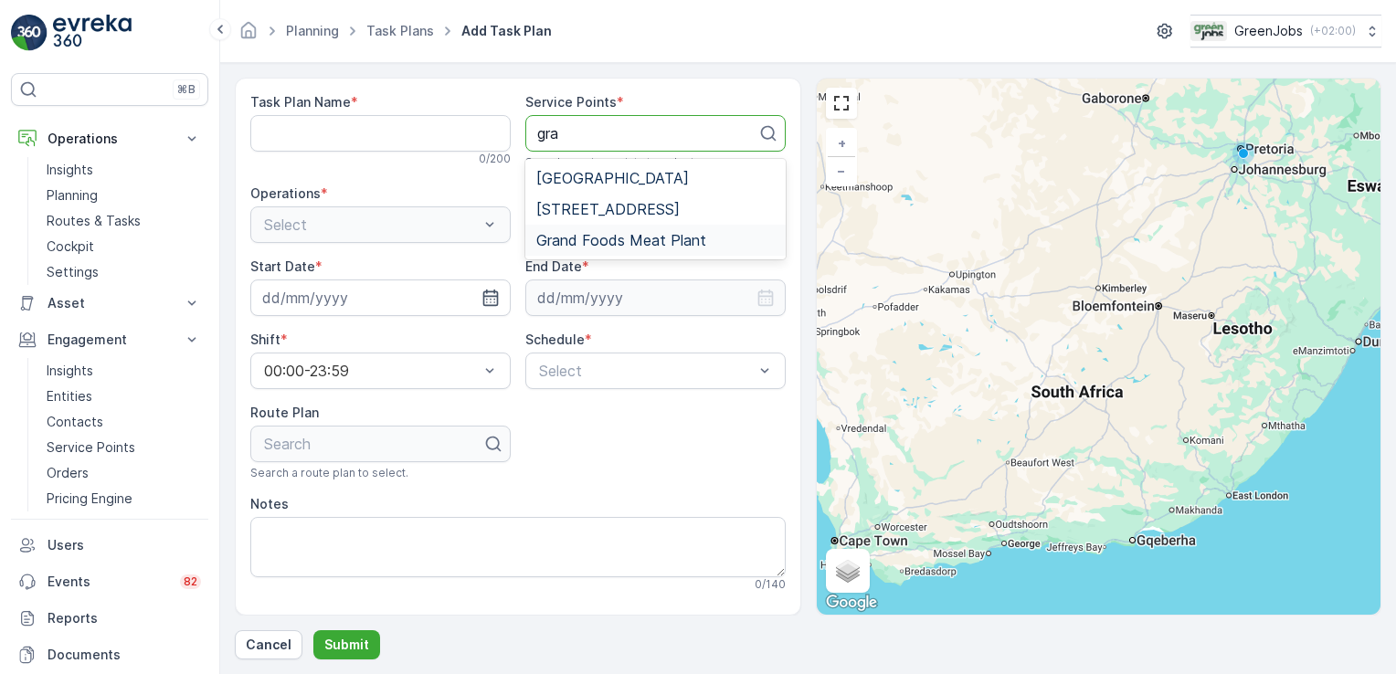
click at [643, 234] on span "Grand Foods Meat Plant" at bounding box center [621, 240] width 170 height 16
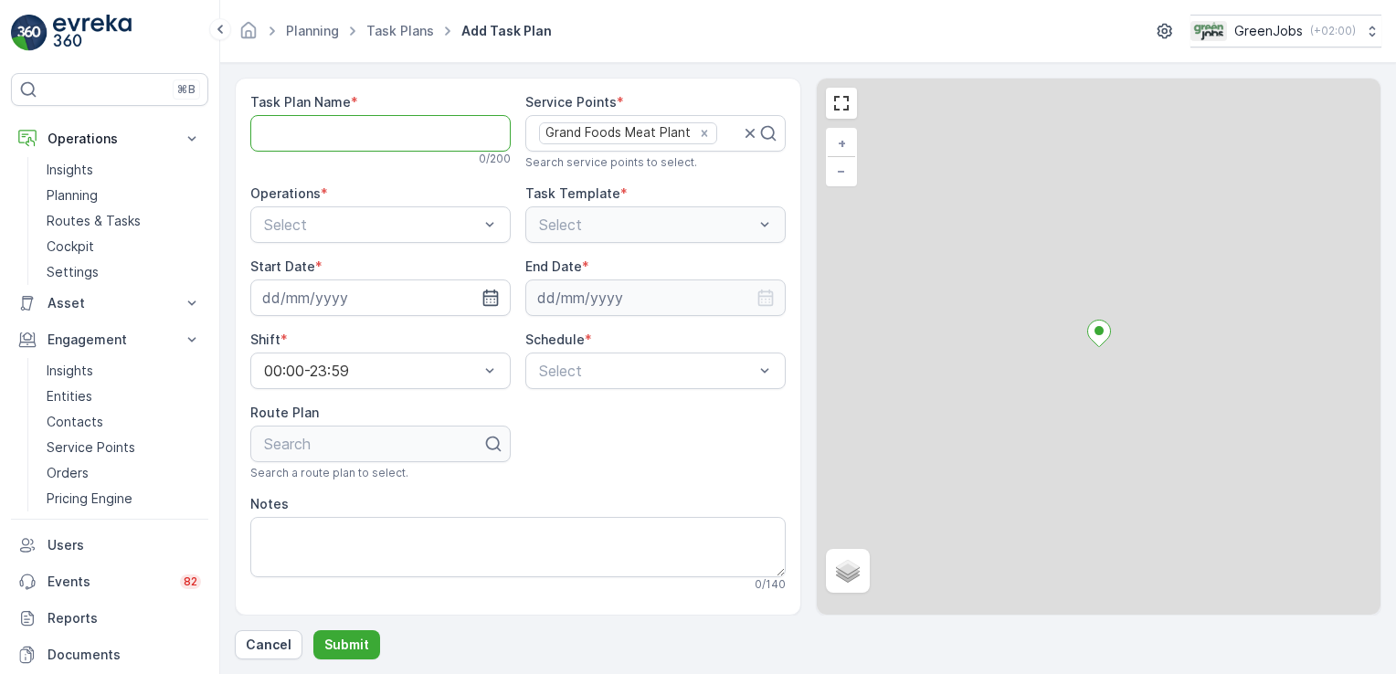
drag, startPoint x: 275, startPoint y: 122, endPoint x: 284, endPoint y: 131, distance: 12.3
click at [275, 122] on Name "Task Plan Name" at bounding box center [380, 133] width 260 height 37
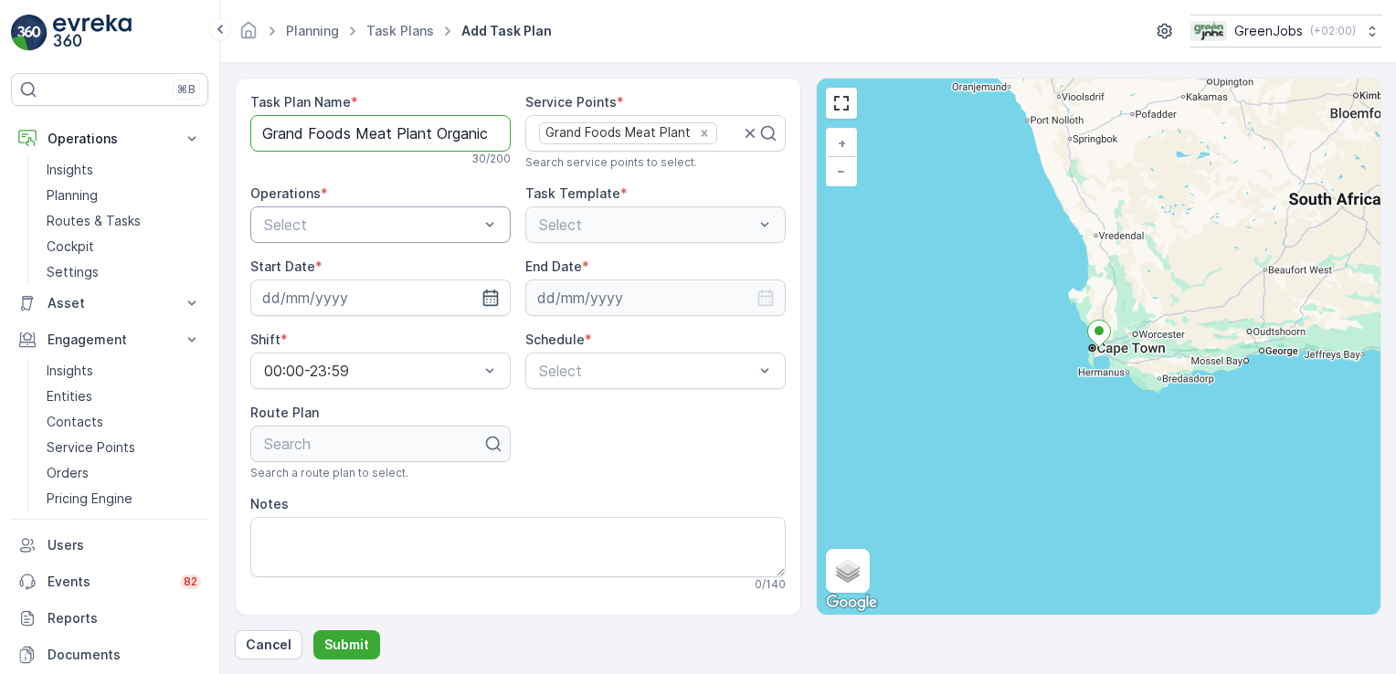
type Name "Grand Foods Meat Plant Organic"
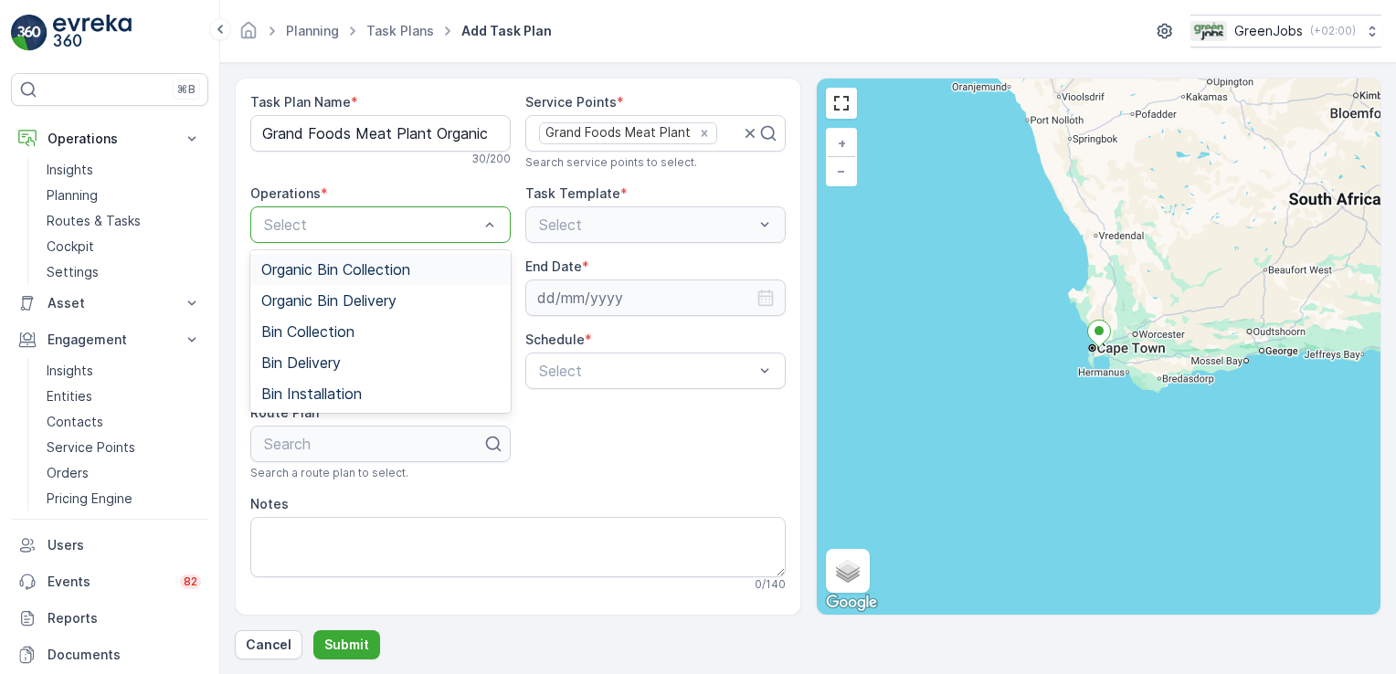
click at [348, 271] on span "Organic Bin Collection" at bounding box center [335, 269] width 149 height 16
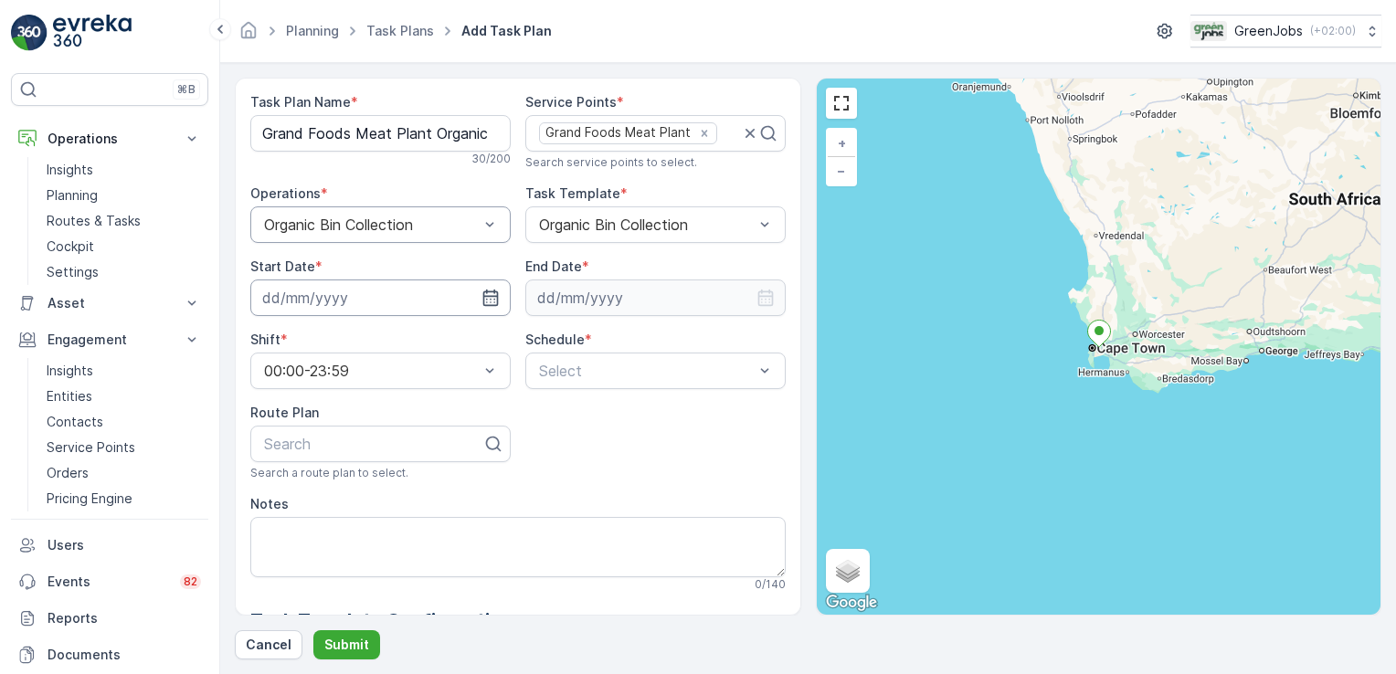
click at [331, 288] on input at bounding box center [380, 298] width 260 height 37
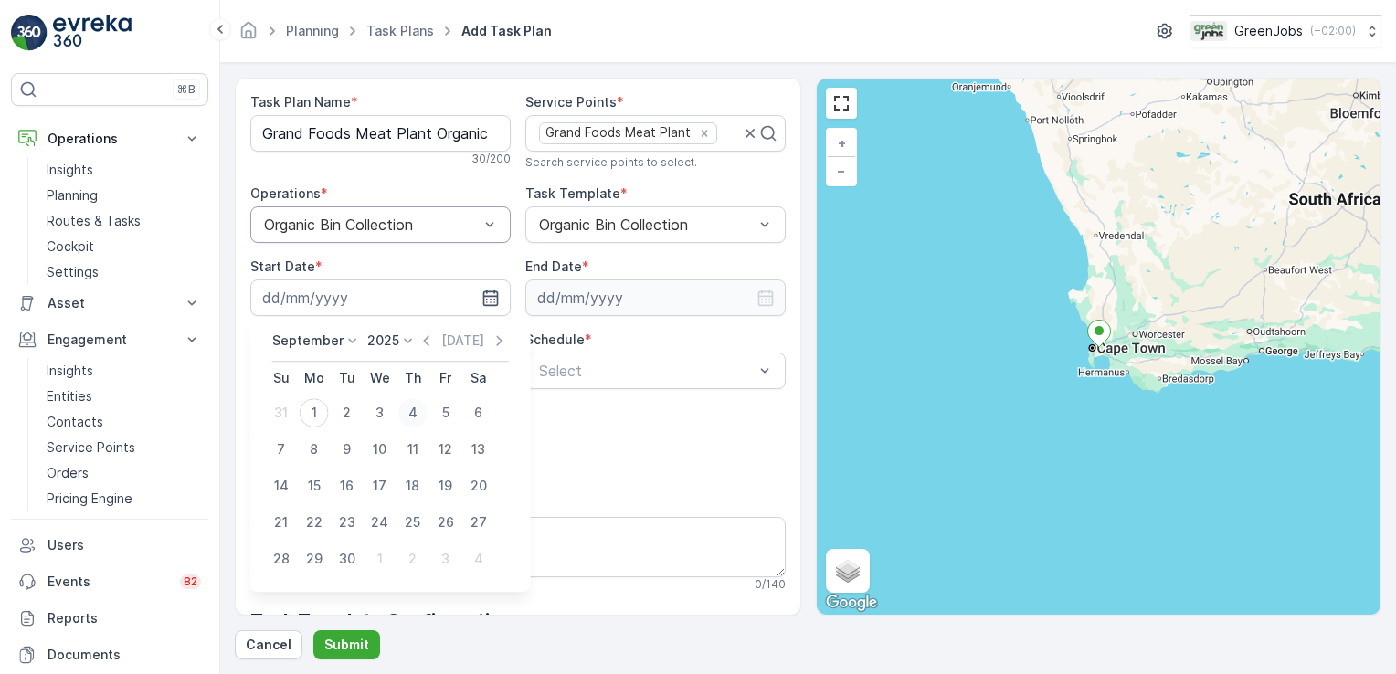
click at [413, 406] on div "4" at bounding box center [412, 412] width 29 height 29
type input "[DATE]"
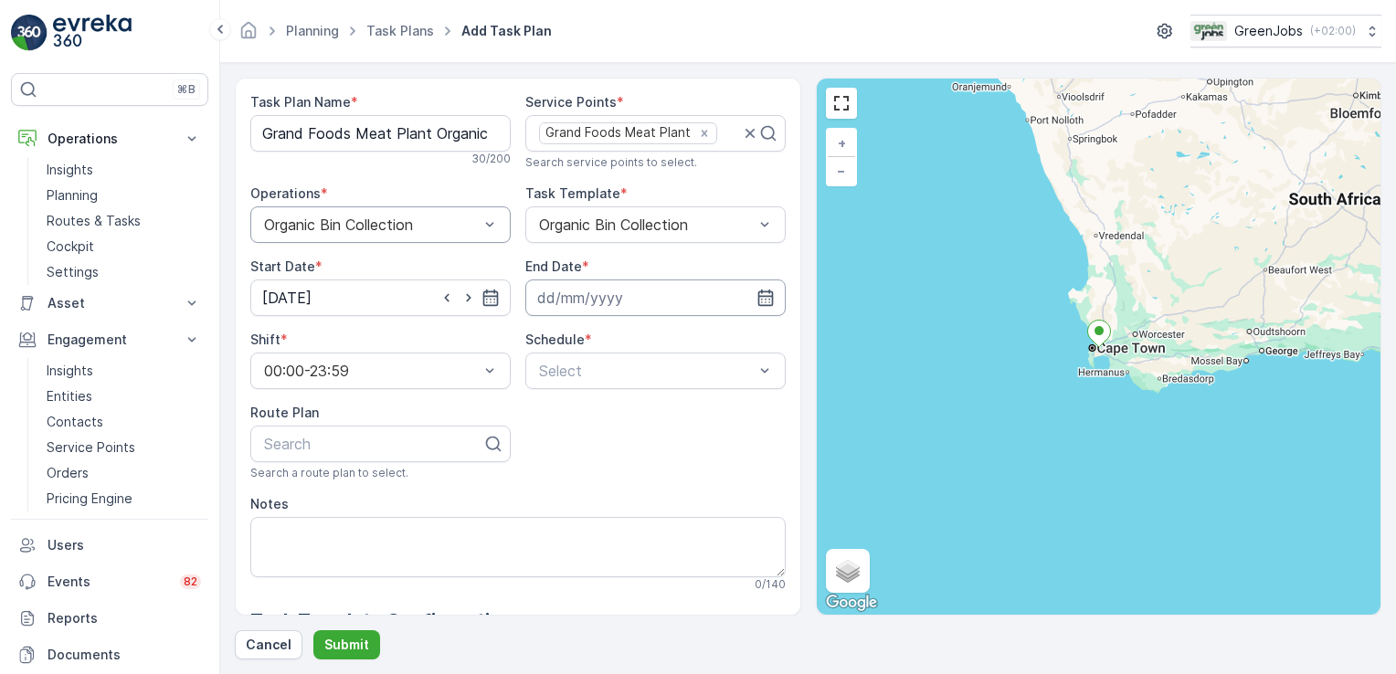
click at [558, 299] on input at bounding box center [655, 298] width 260 height 37
click at [263, 652] on p "Cancel" at bounding box center [269, 645] width 46 height 18
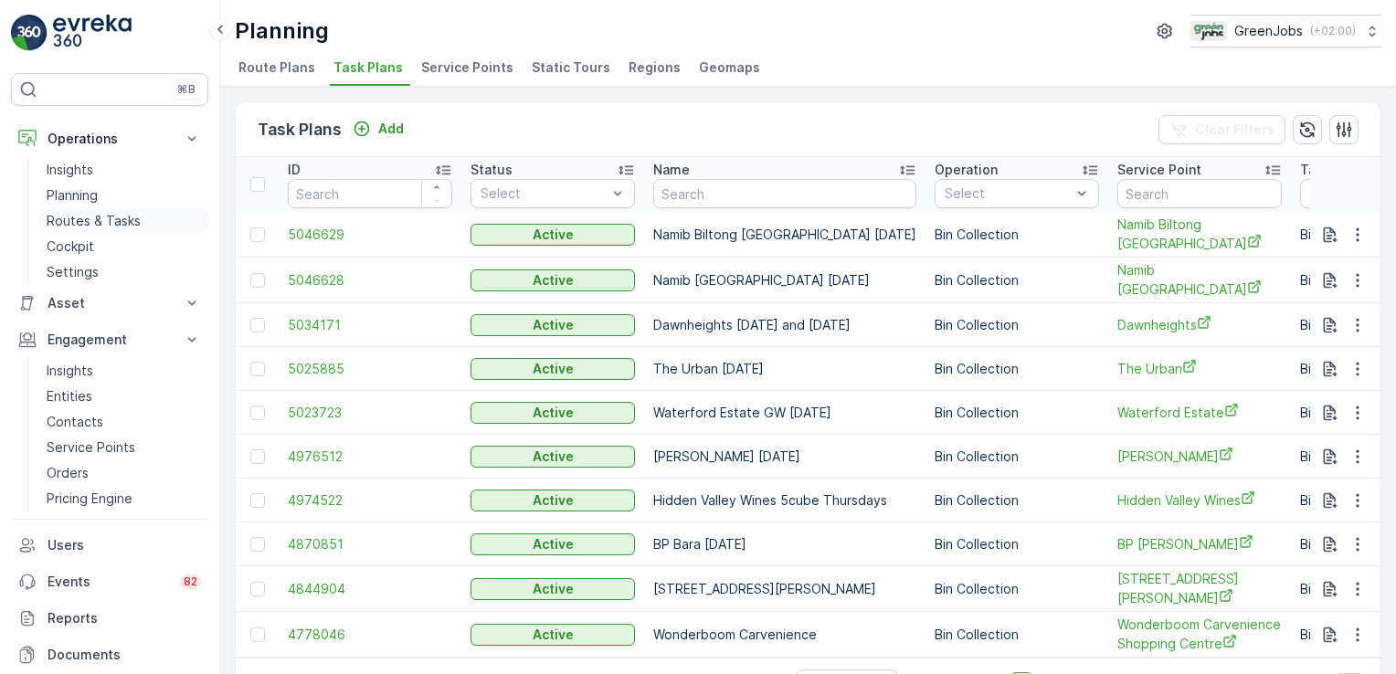
click at [88, 221] on p "Routes & Tasks" at bounding box center [94, 221] width 94 height 18
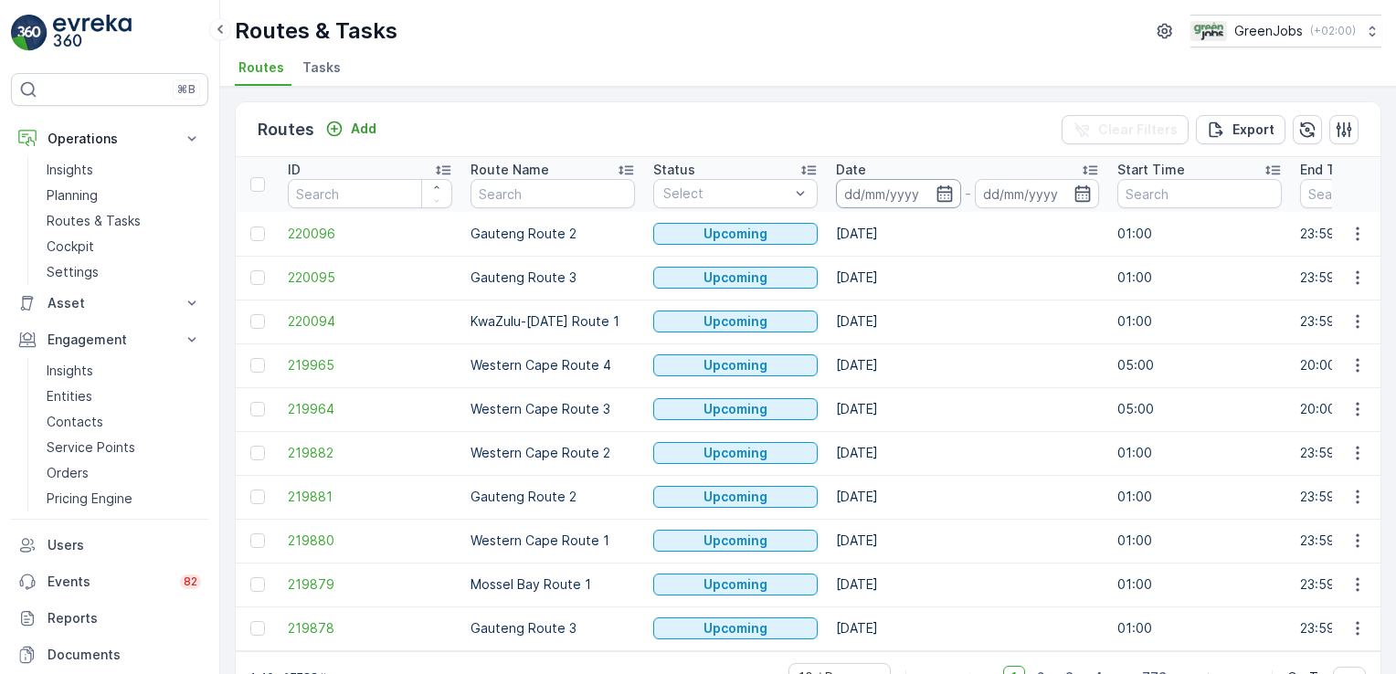
click at [873, 199] on input at bounding box center [898, 193] width 125 height 29
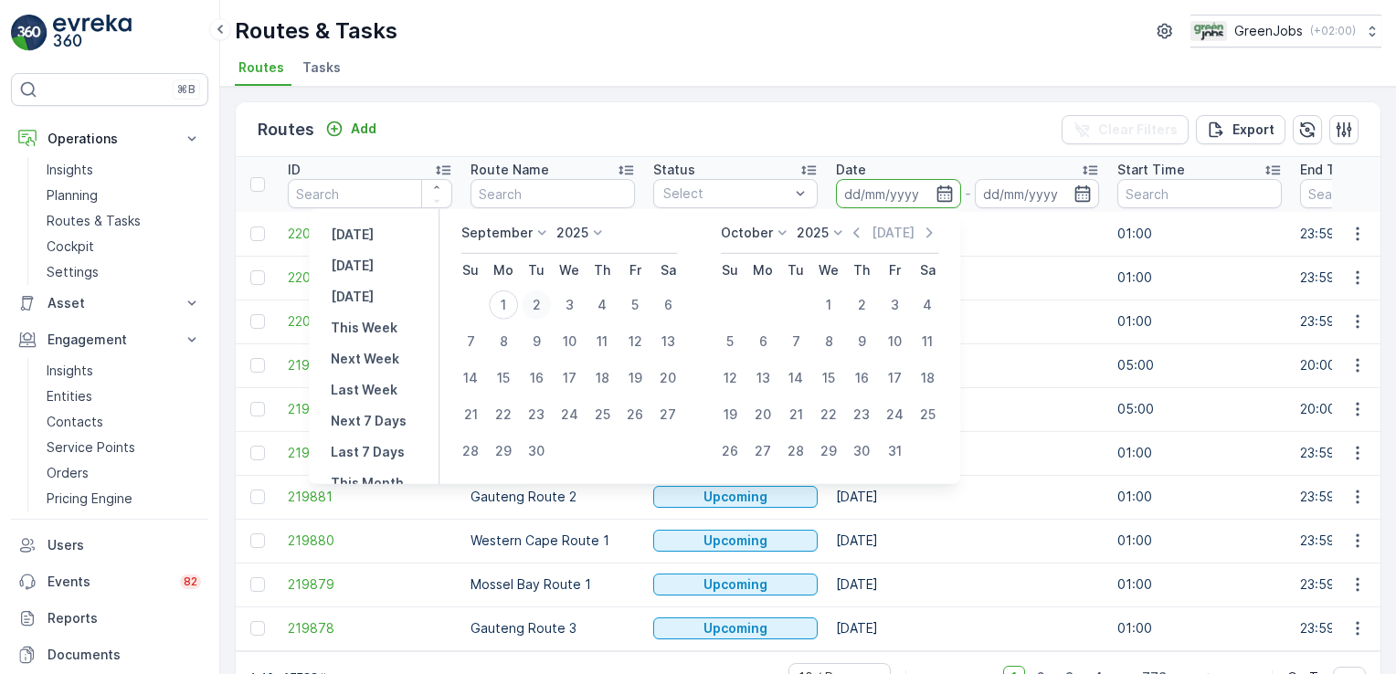
click at [536, 305] on div "2" at bounding box center [536, 305] width 29 height 29
type input "[DATE]"
click at [536, 305] on div "2" at bounding box center [536, 305] width 29 height 29
type input "[DATE]"
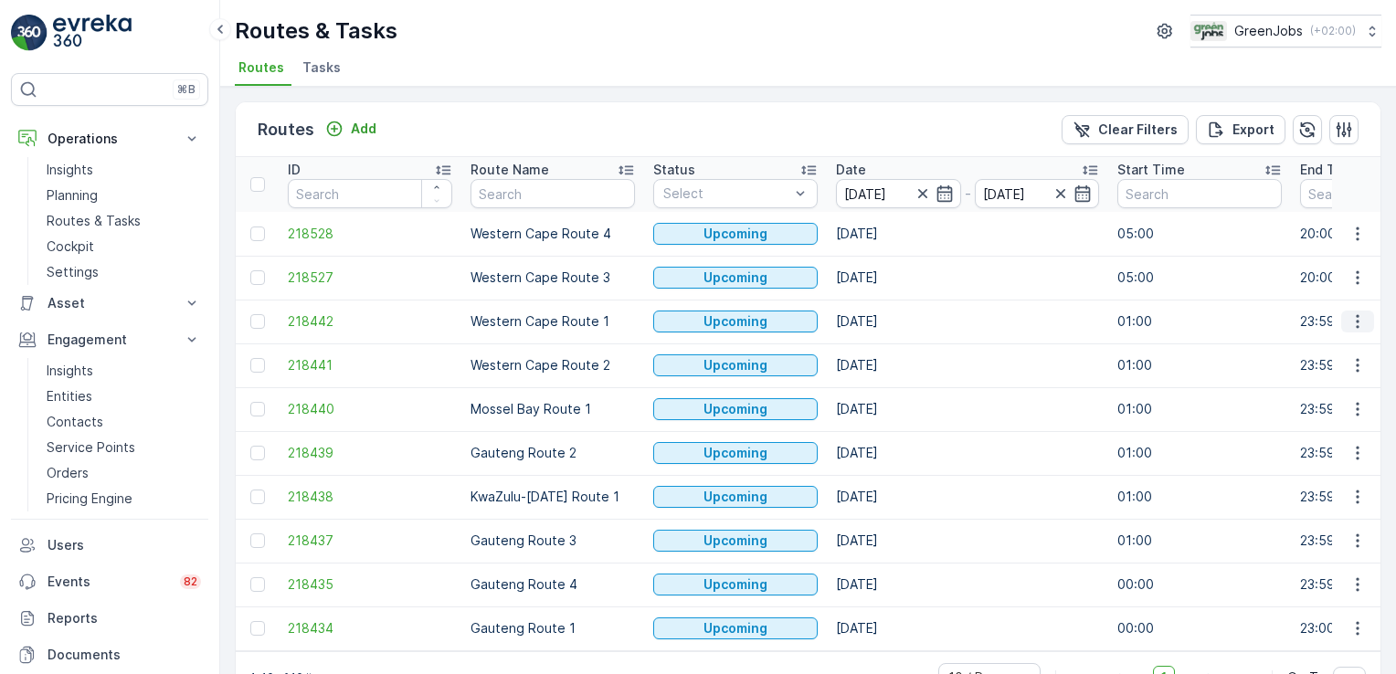
click at [1352, 322] on icon "button" at bounding box center [1358, 321] width 18 height 18
click at [1342, 341] on span "See More Details" at bounding box center [1315, 347] width 106 height 18
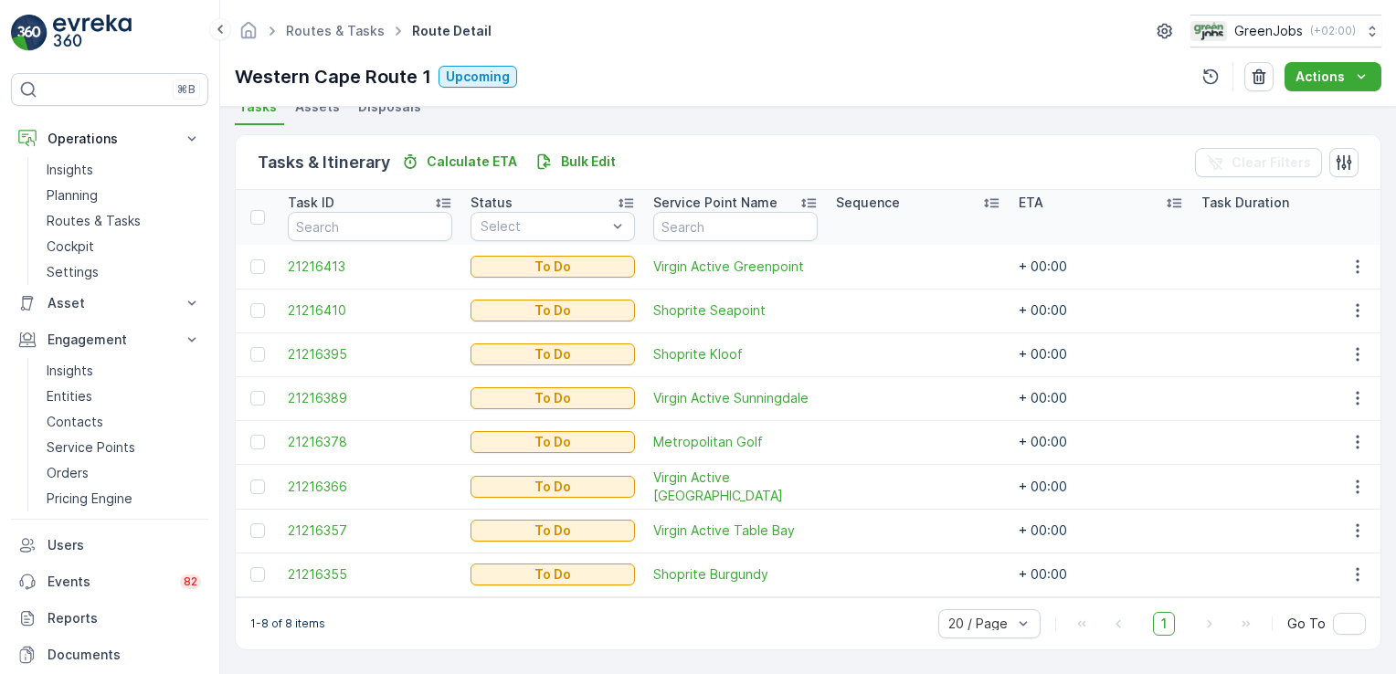
scroll to position [420, 0]
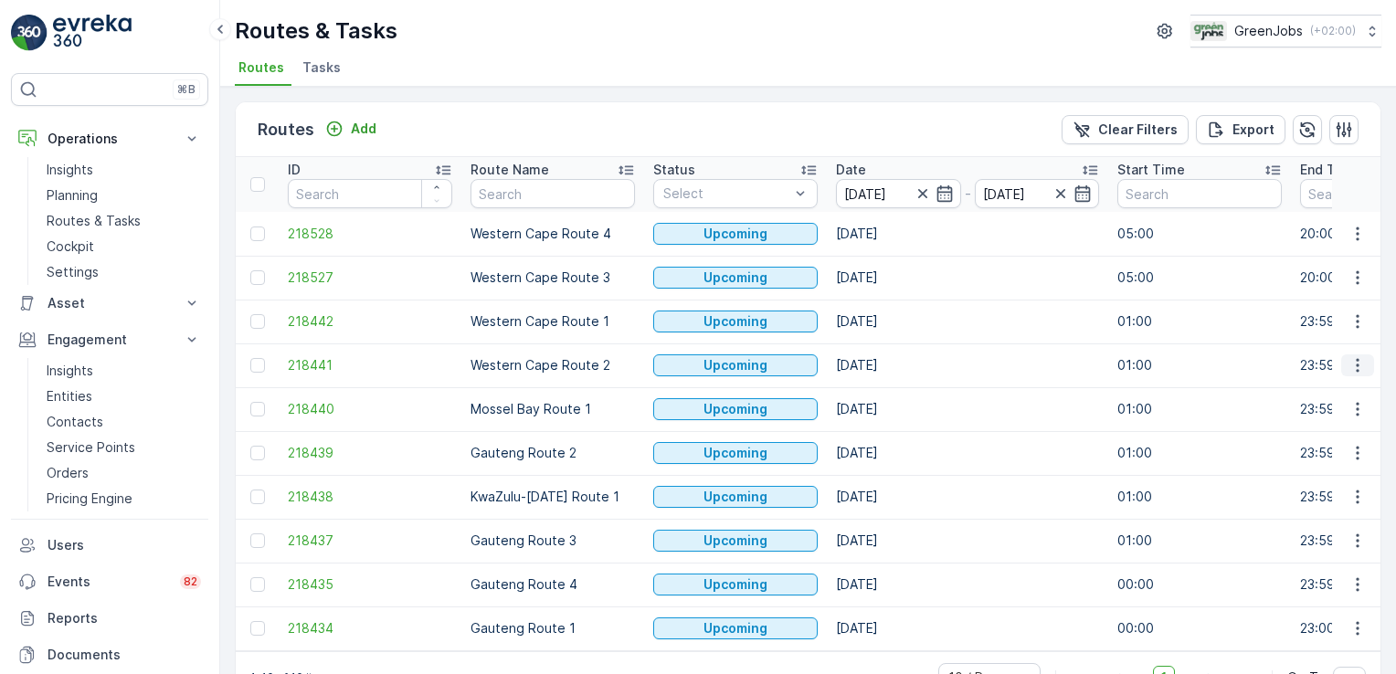
click at [1356, 368] on icon "button" at bounding box center [1357, 366] width 3 height 14
click at [1327, 392] on span "See More Details" at bounding box center [1315, 391] width 106 height 18
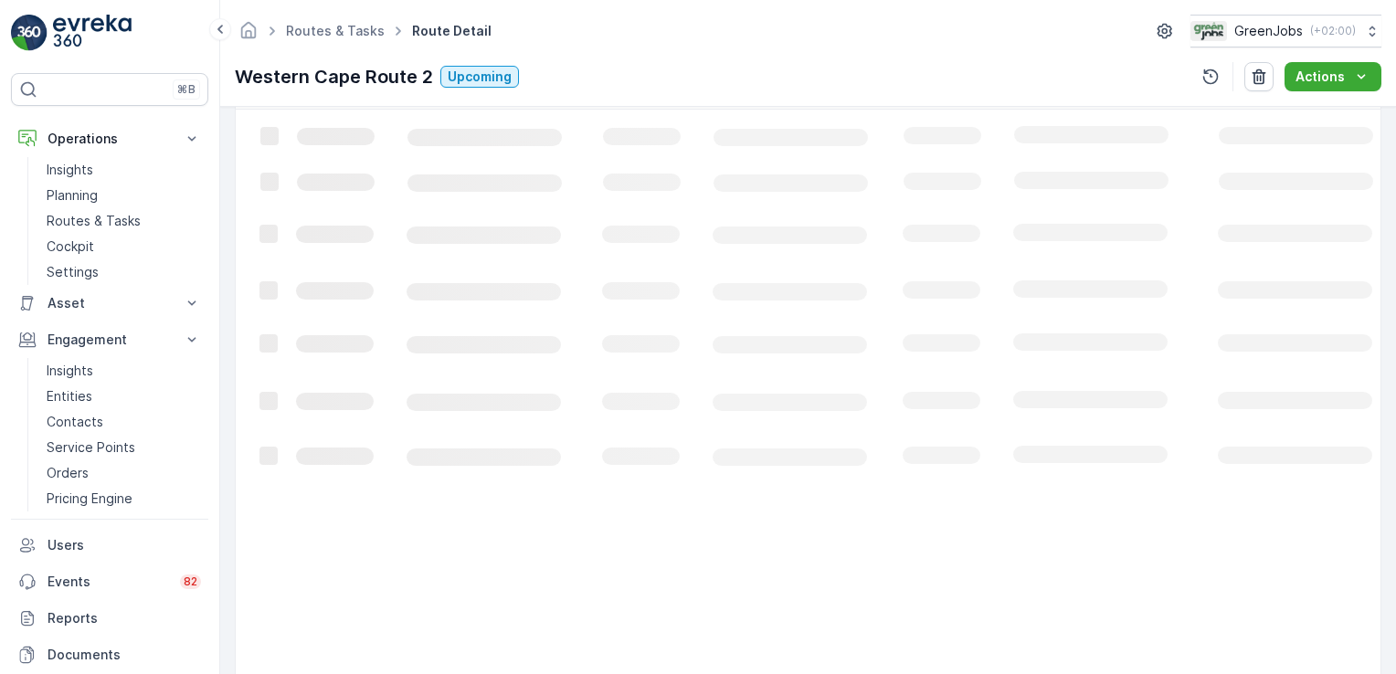
scroll to position [465, 0]
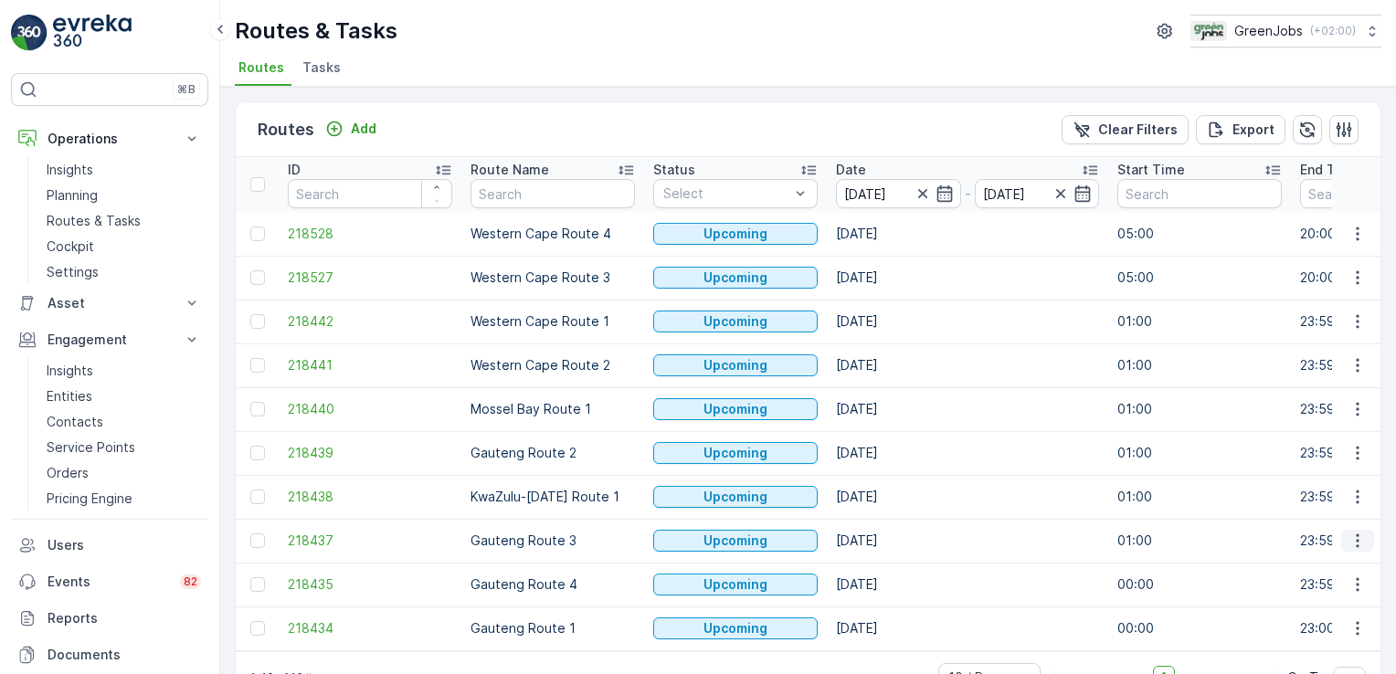
click at [1356, 540] on icon "button" at bounding box center [1358, 541] width 18 height 18
click at [1238, 239] on td "05:00" at bounding box center [1199, 234] width 183 height 44
click at [1354, 267] on button "button" at bounding box center [1357, 278] width 33 height 22
click at [1336, 302] on span "See More Details" at bounding box center [1315, 303] width 106 height 18
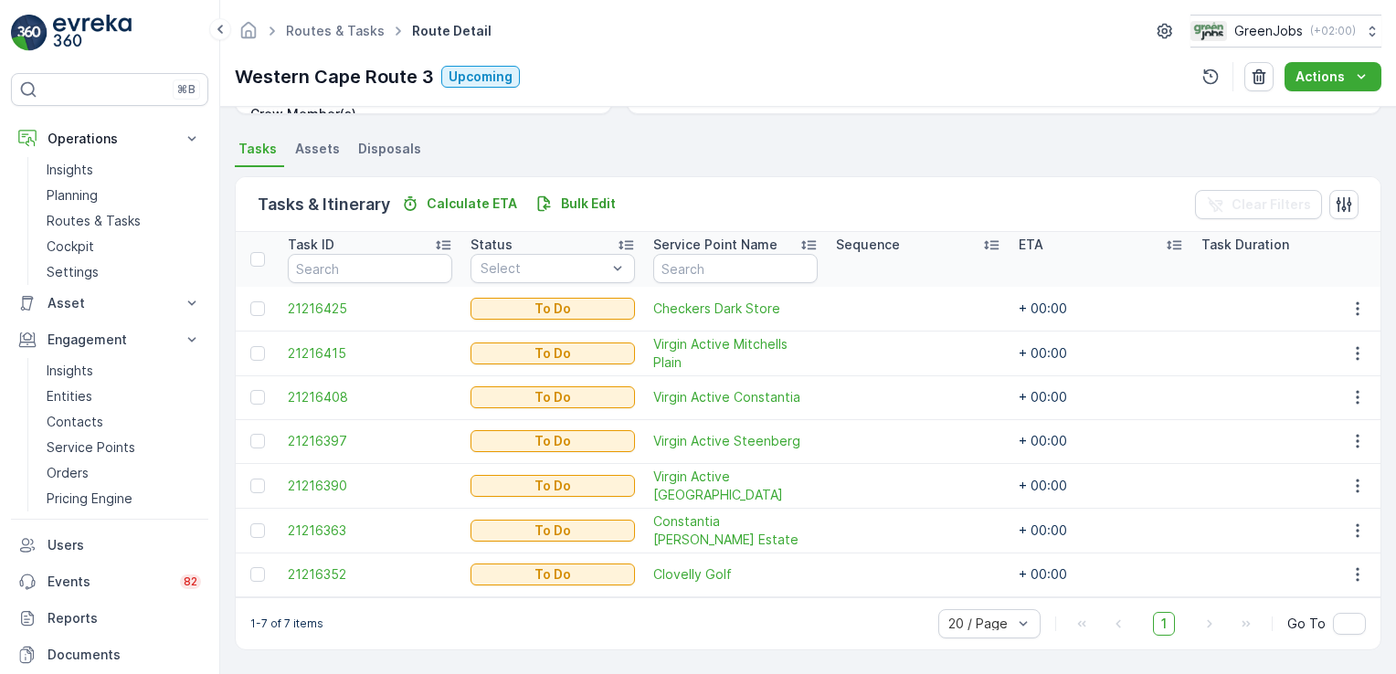
scroll to position [376, 0]
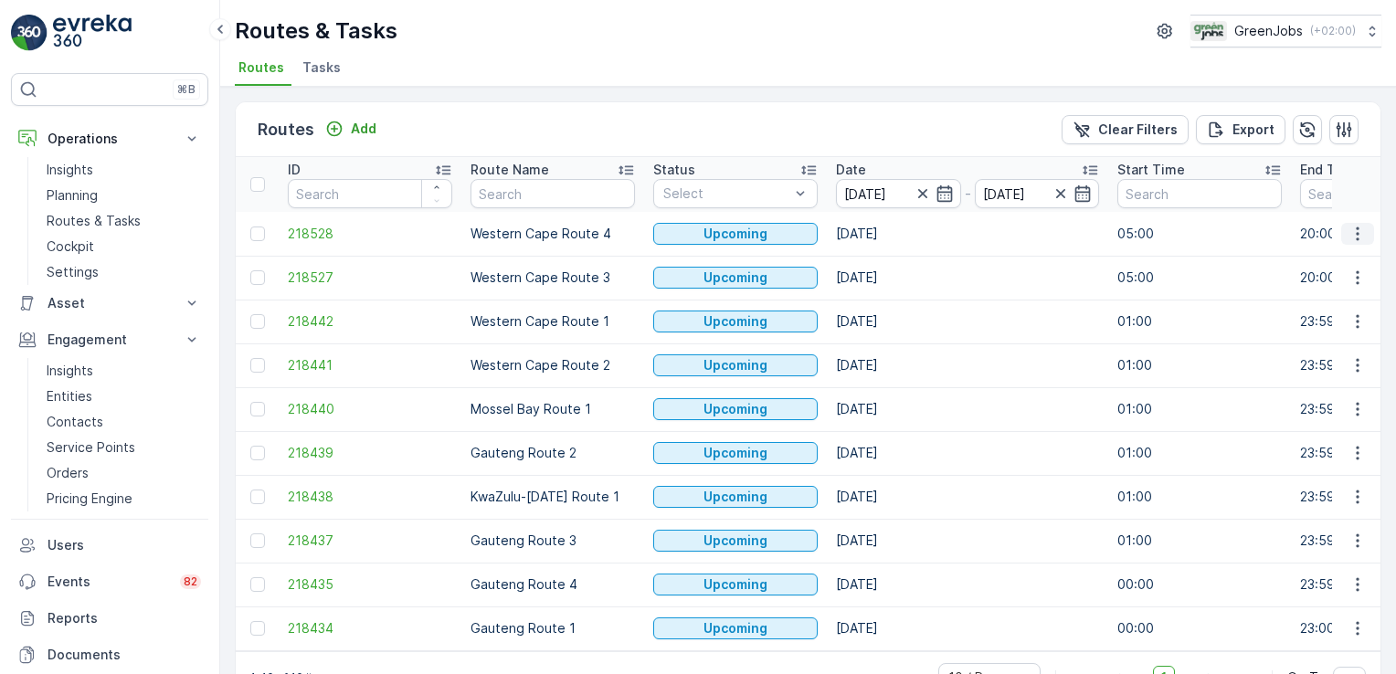
click at [1349, 232] on icon "button" at bounding box center [1358, 234] width 18 height 18
click at [1345, 259] on span "See More Details" at bounding box center [1315, 259] width 106 height 18
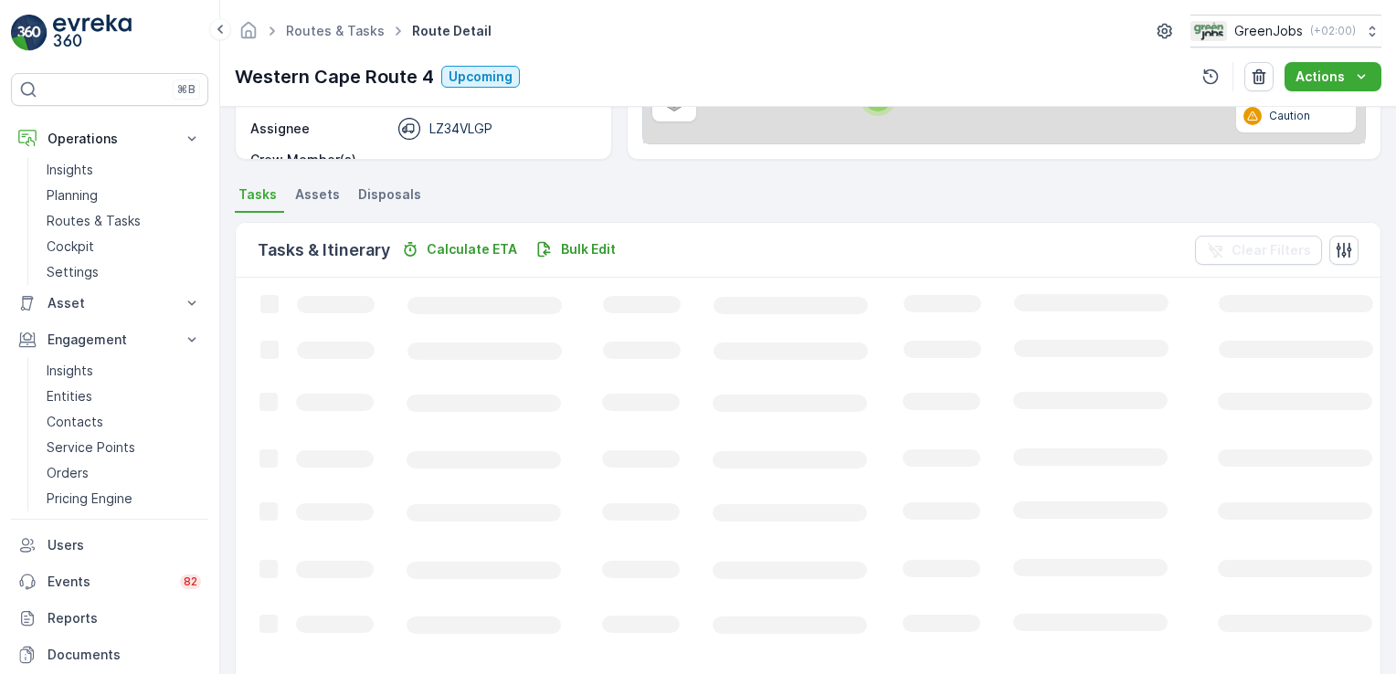
scroll to position [289, 0]
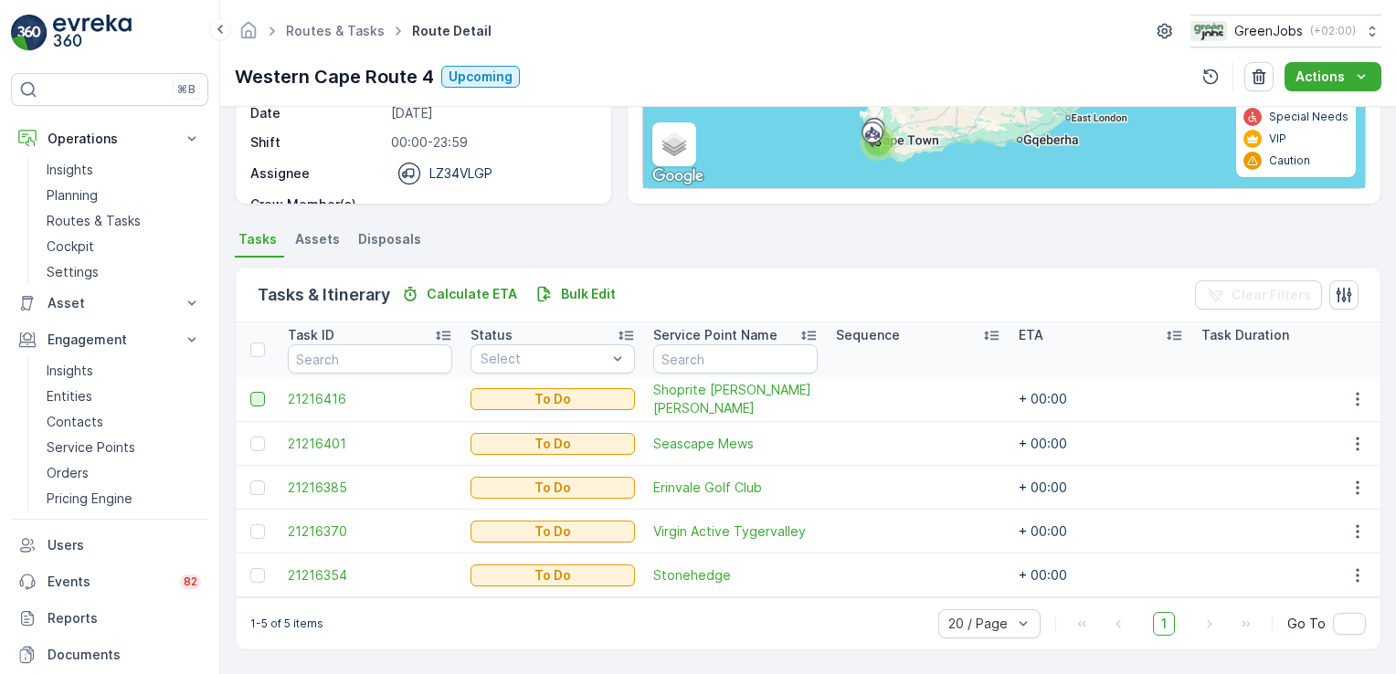
click at [259, 393] on div at bounding box center [257, 399] width 15 height 15
click at [250, 392] on input "checkbox" at bounding box center [250, 392] width 0 height 0
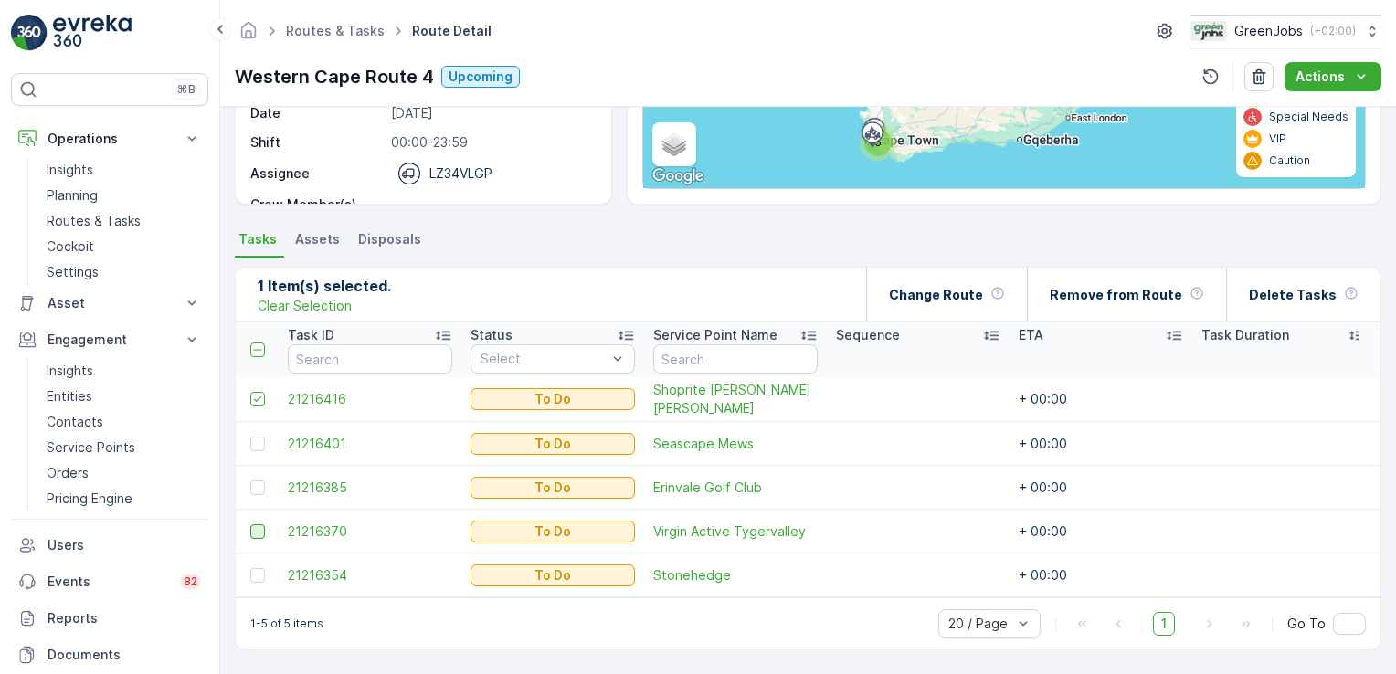
click at [258, 525] on div at bounding box center [257, 531] width 15 height 15
click at [250, 524] on input "checkbox" at bounding box center [250, 524] width 0 height 0
click at [939, 289] on p "Change Route" at bounding box center [936, 295] width 94 height 18
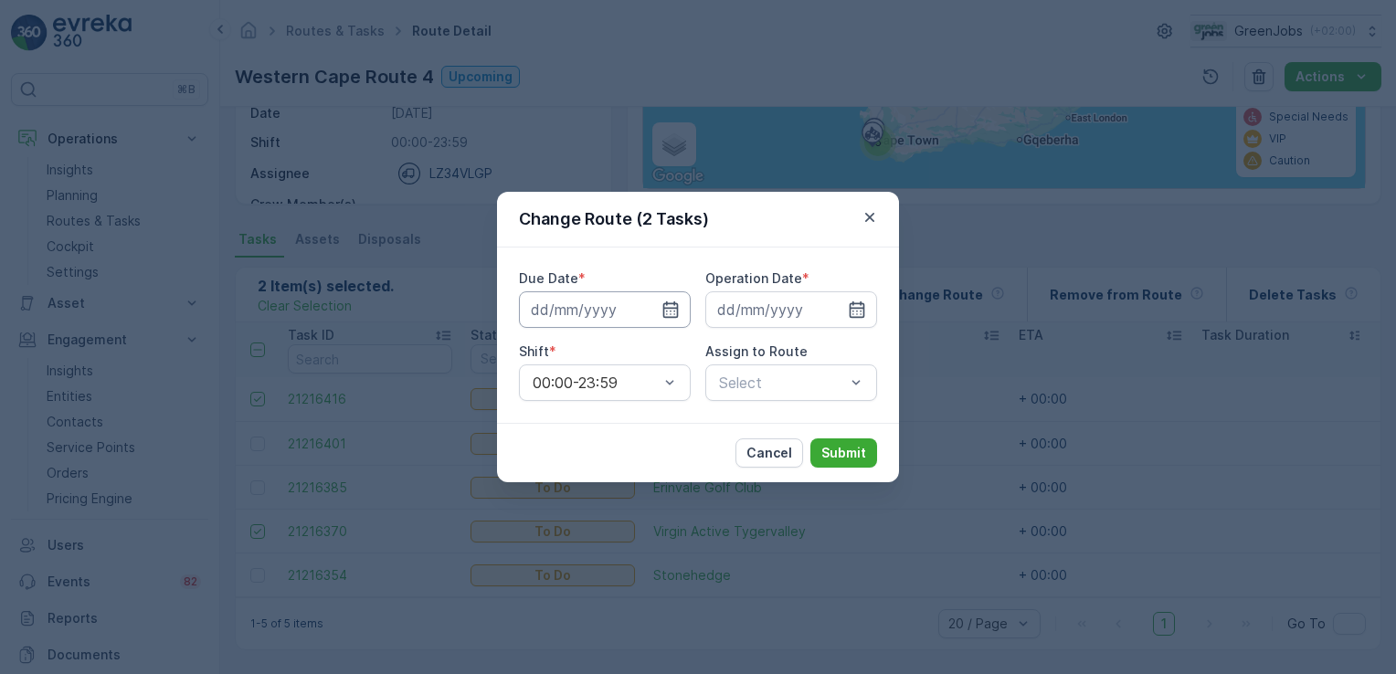
click at [582, 315] on input at bounding box center [605, 309] width 172 height 37
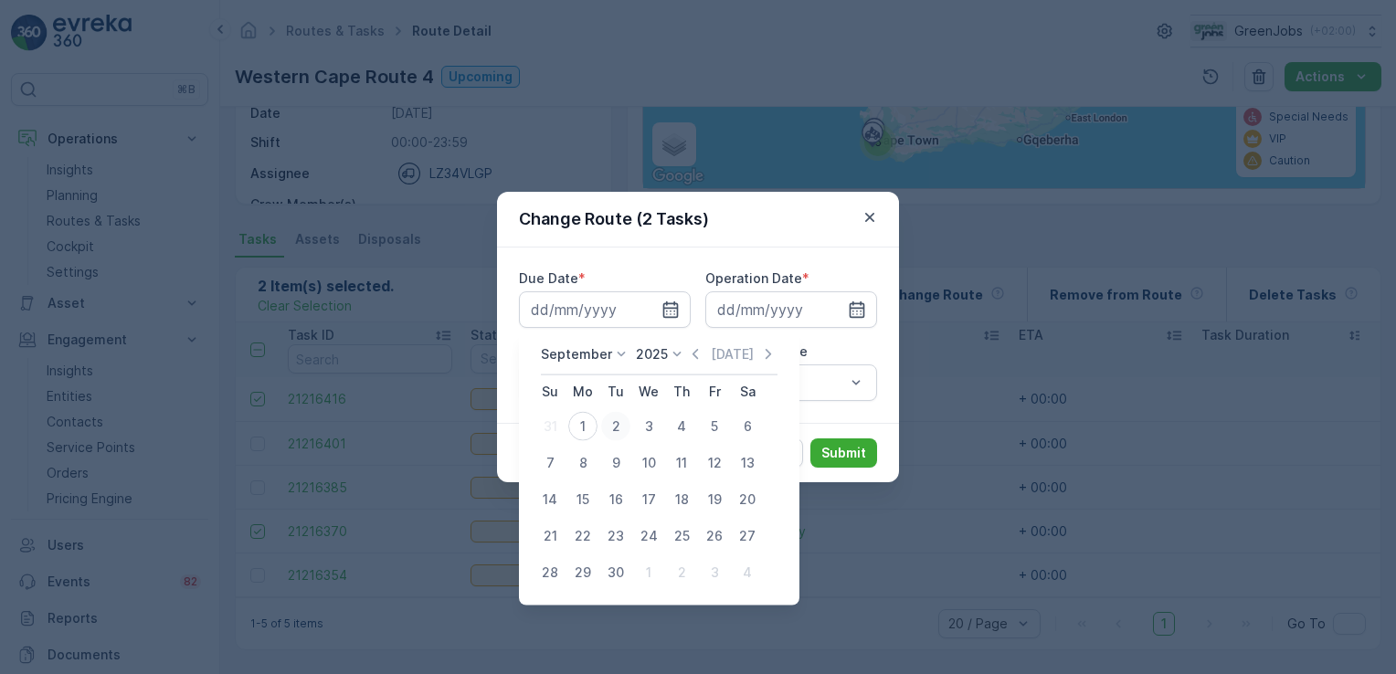
click at [614, 420] on div "2" at bounding box center [615, 426] width 29 height 29
type input "[DATE]"
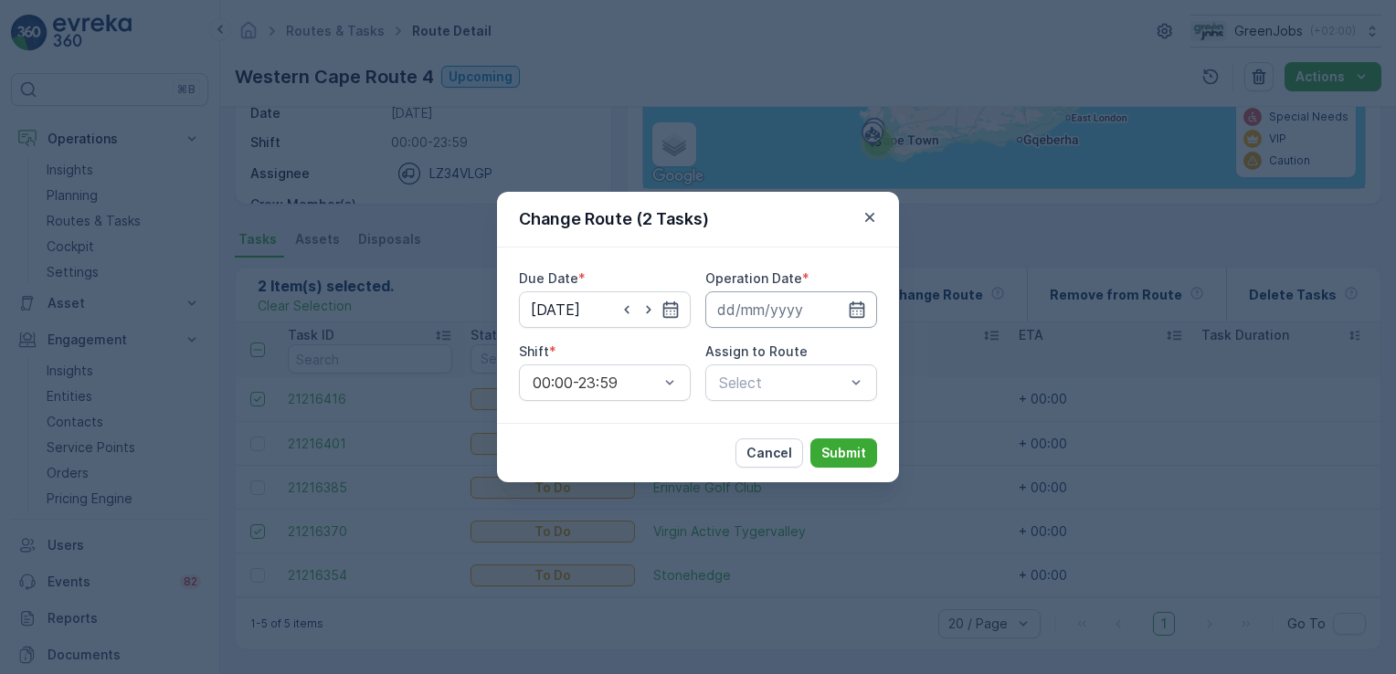
click at [792, 297] on input at bounding box center [791, 309] width 172 height 37
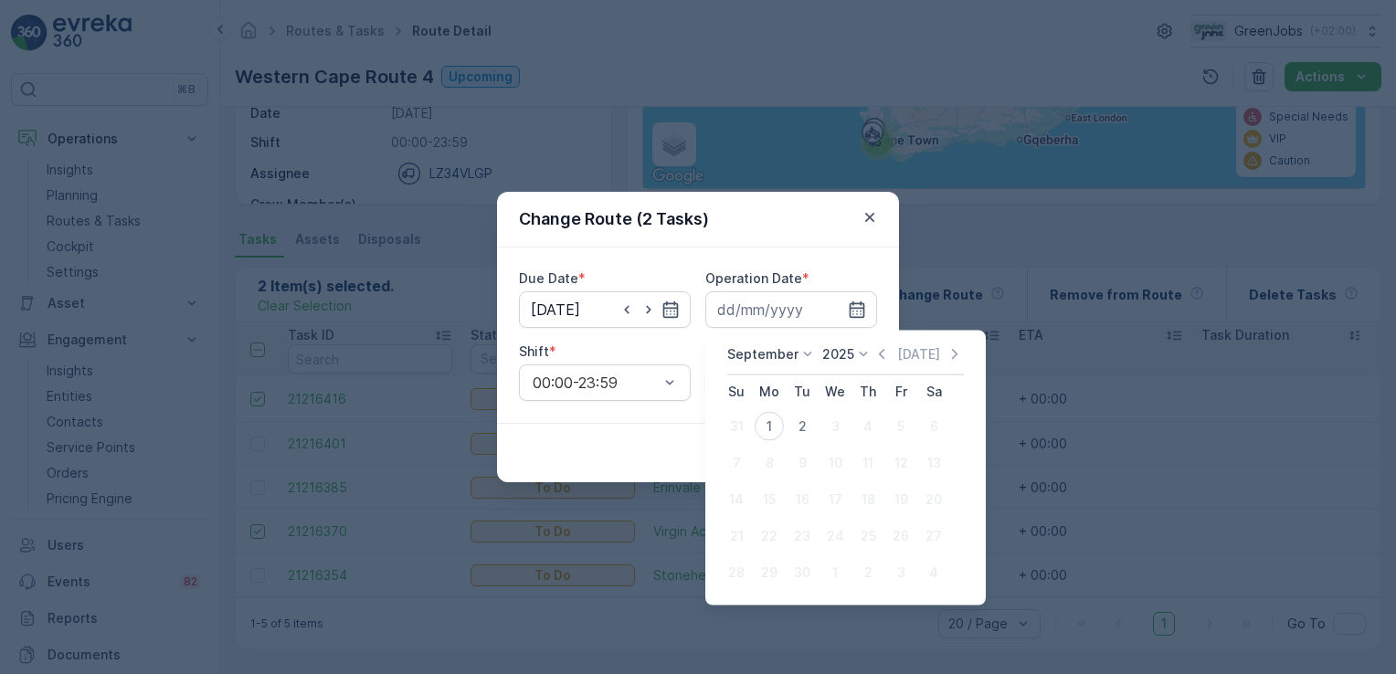
click at [798, 426] on div "2" at bounding box center [802, 426] width 29 height 29
type input "[DATE]"
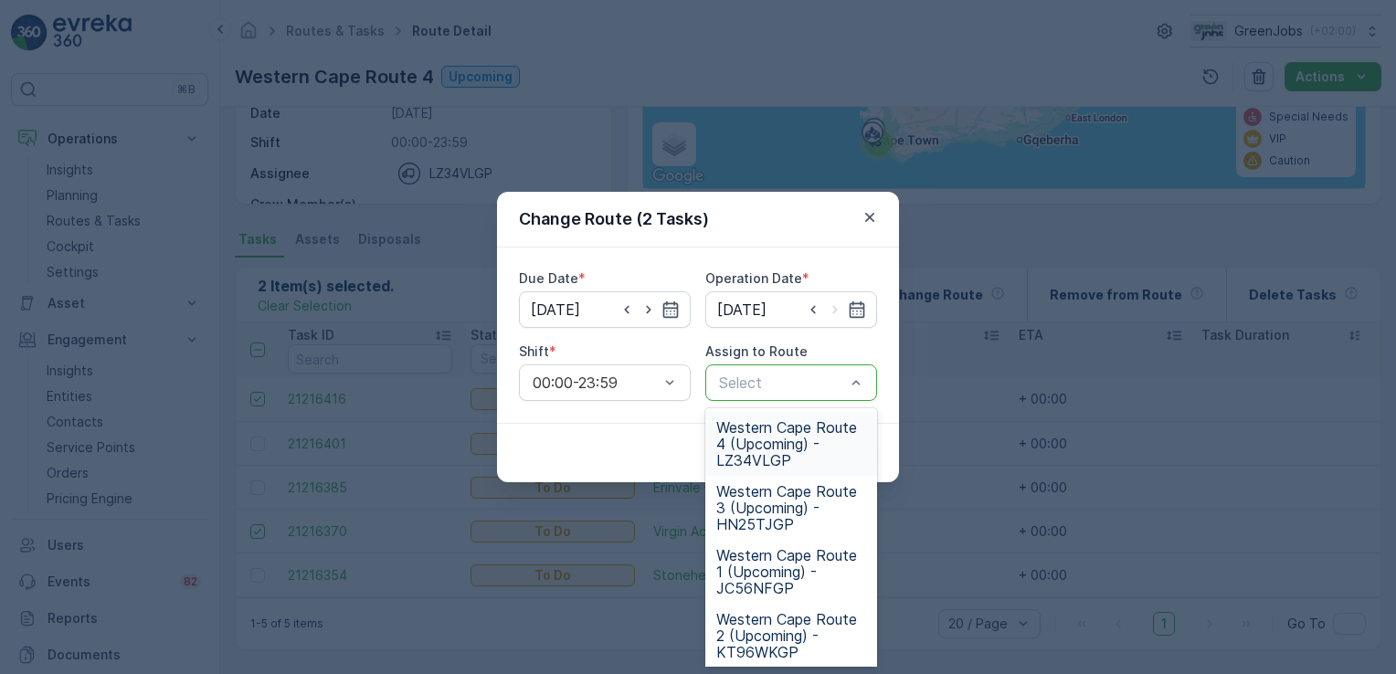
scroll to position [104, 0]
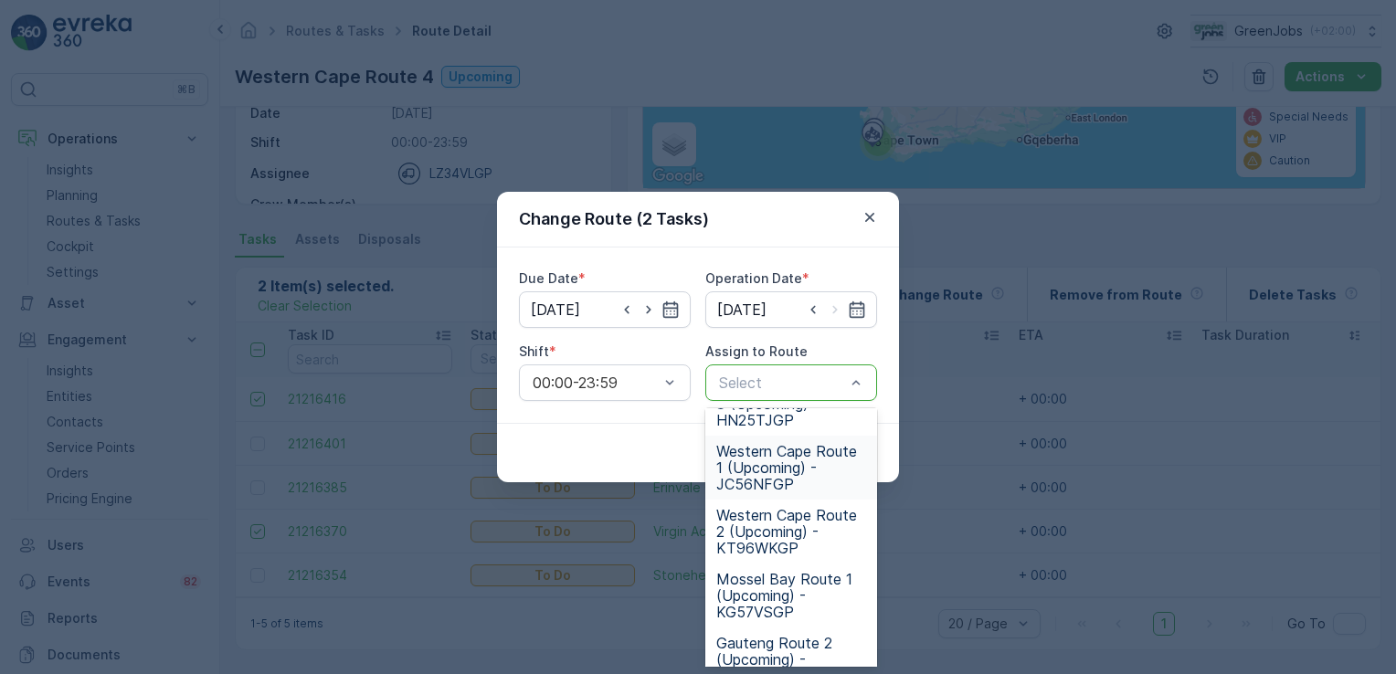
click at [767, 460] on span "Western Cape Route 1 (Upcoming) - JC56NFGP" at bounding box center [791, 467] width 150 height 49
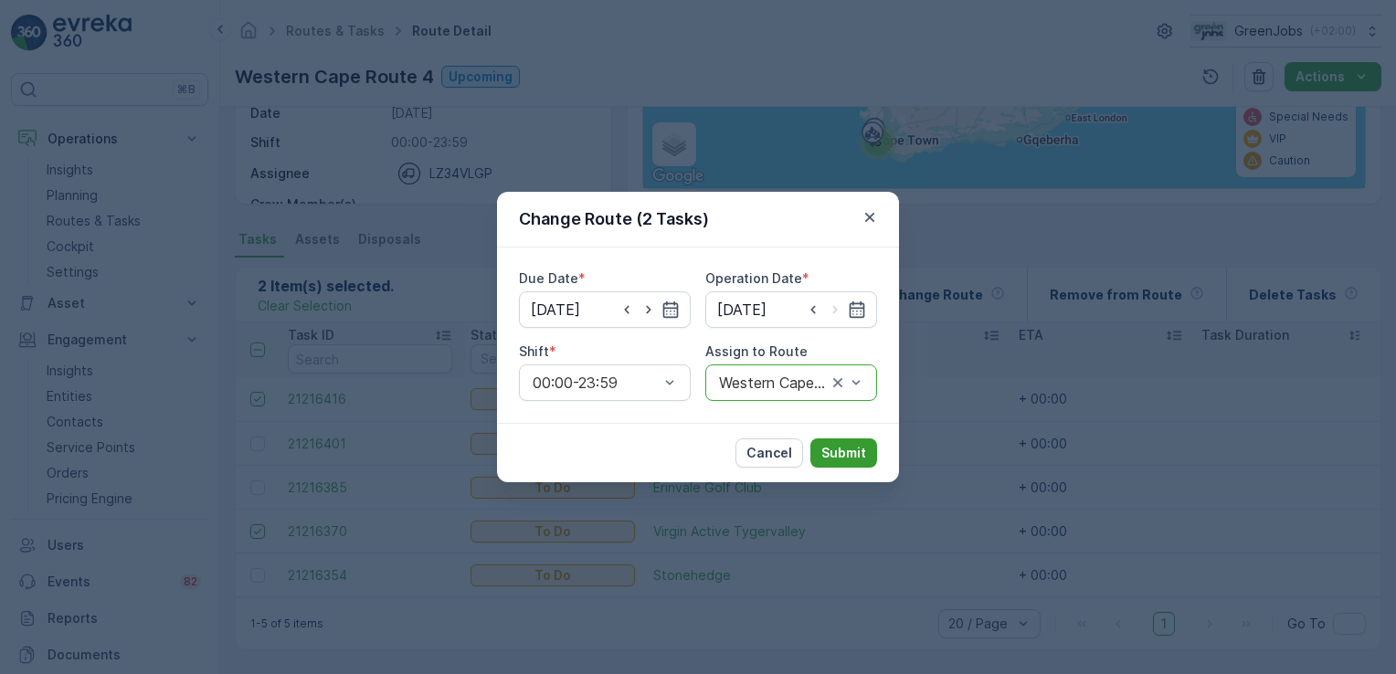
click at [861, 451] on p "Submit" at bounding box center [843, 453] width 45 height 18
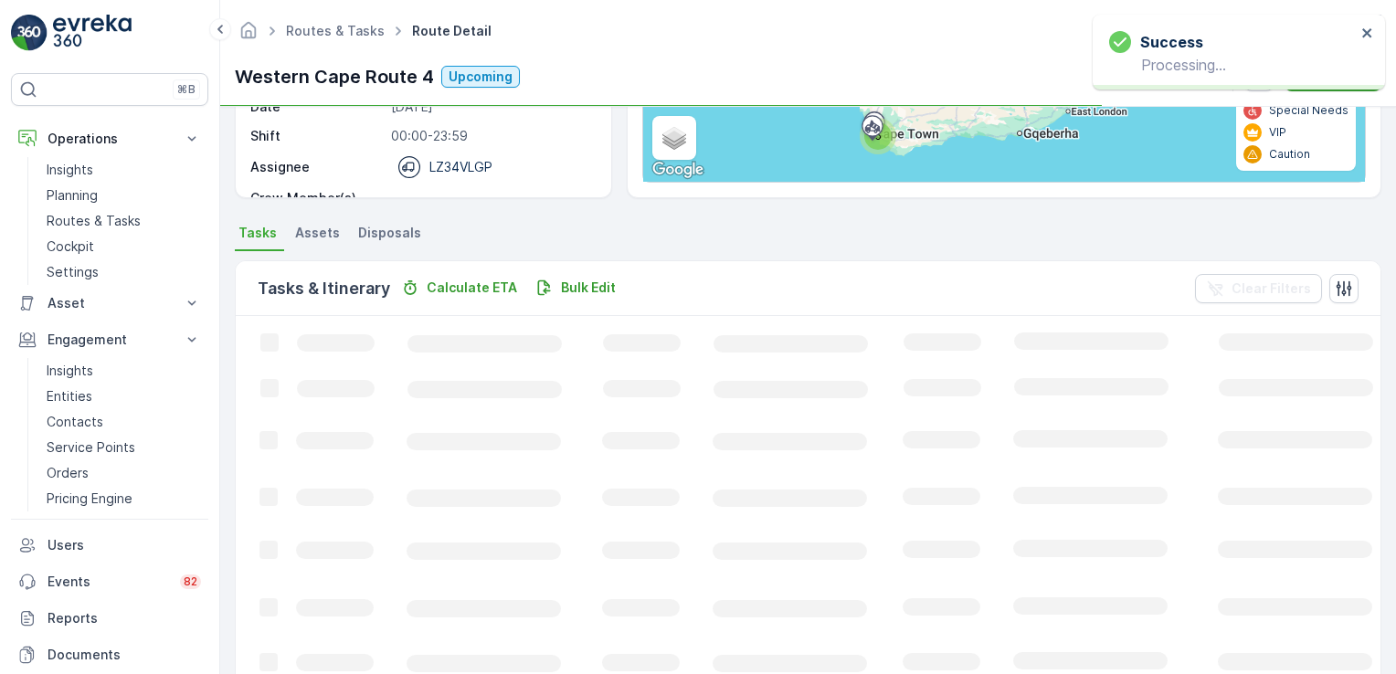
scroll to position [267, 0]
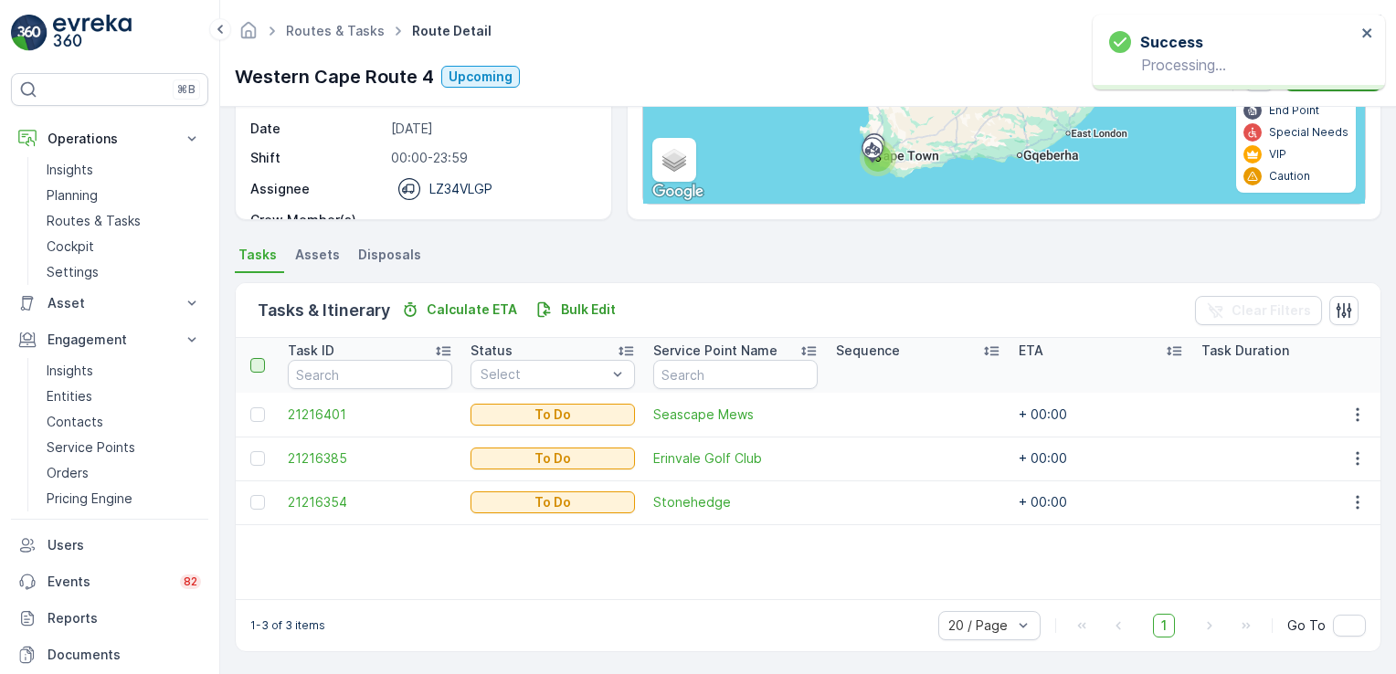
click at [255, 362] on div at bounding box center [257, 365] width 15 height 15
click at [260, 358] on input "checkbox" at bounding box center [260, 358] width 0 height 0
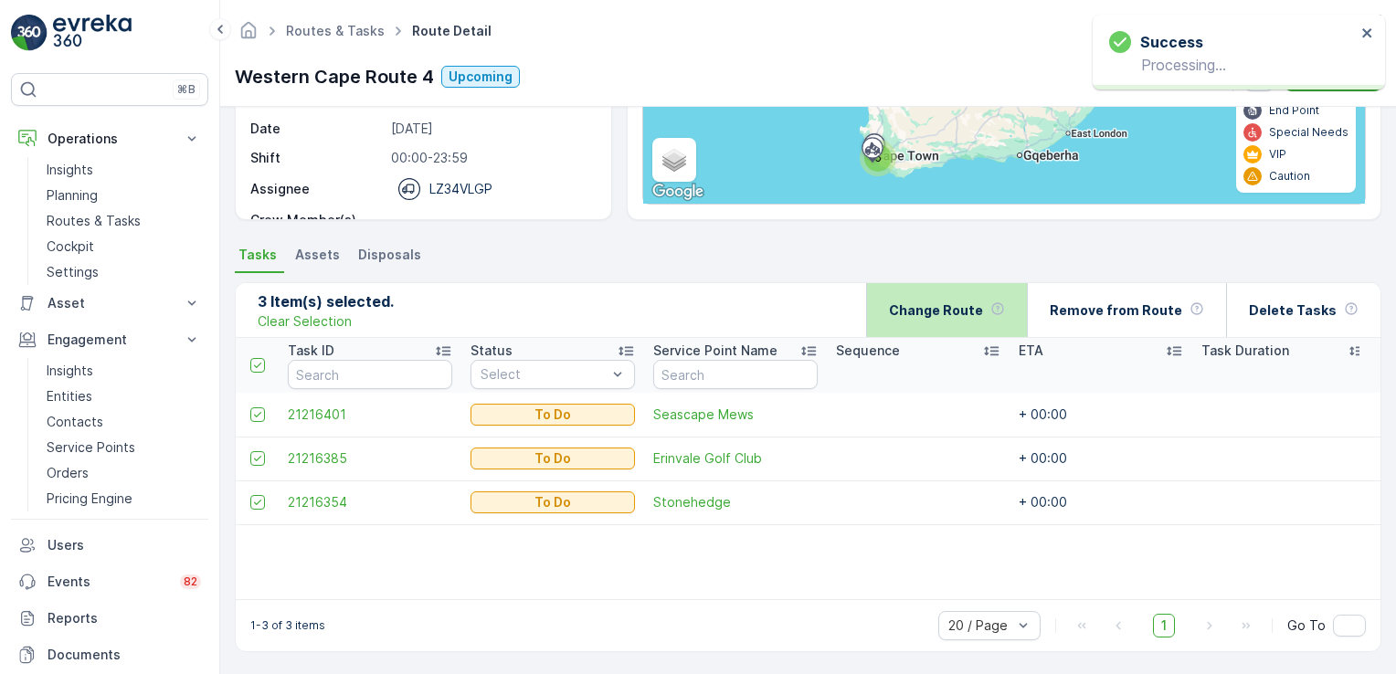
click at [957, 320] on div "Change Route" at bounding box center [947, 310] width 116 height 54
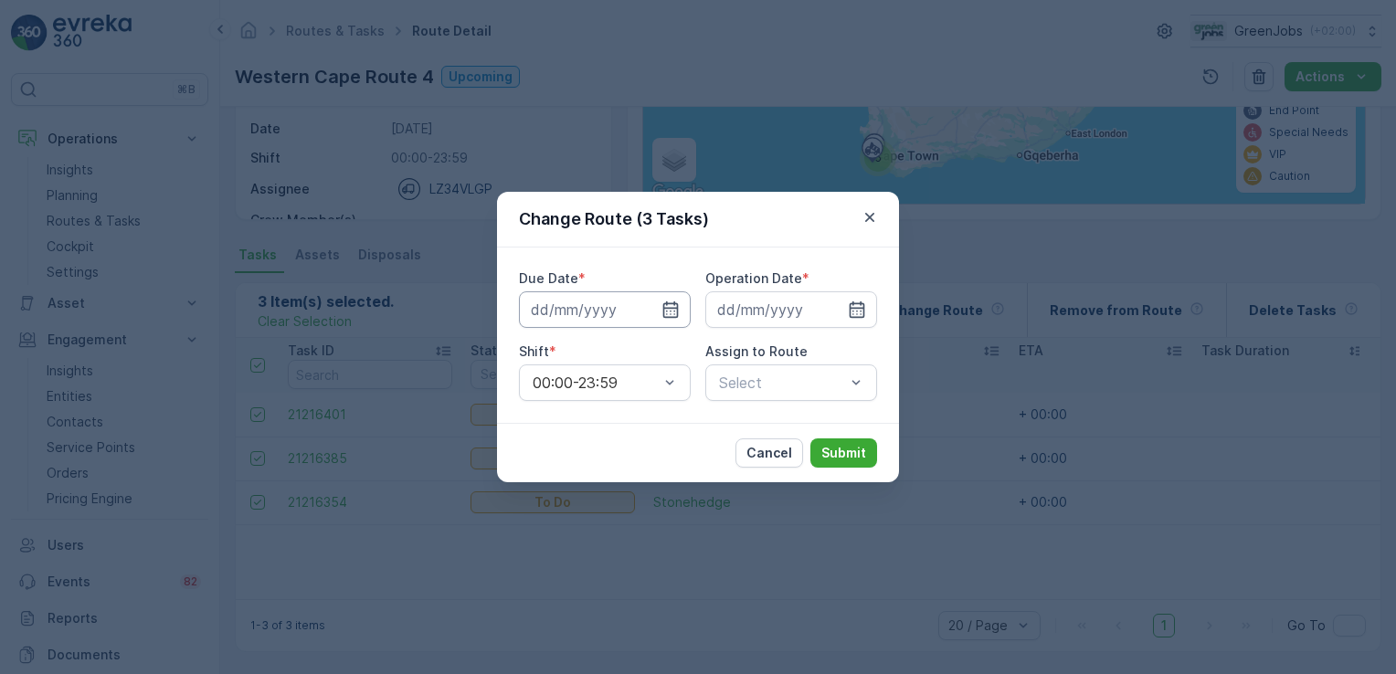
click at [599, 312] on input at bounding box center [605, 309] width 172 height 37
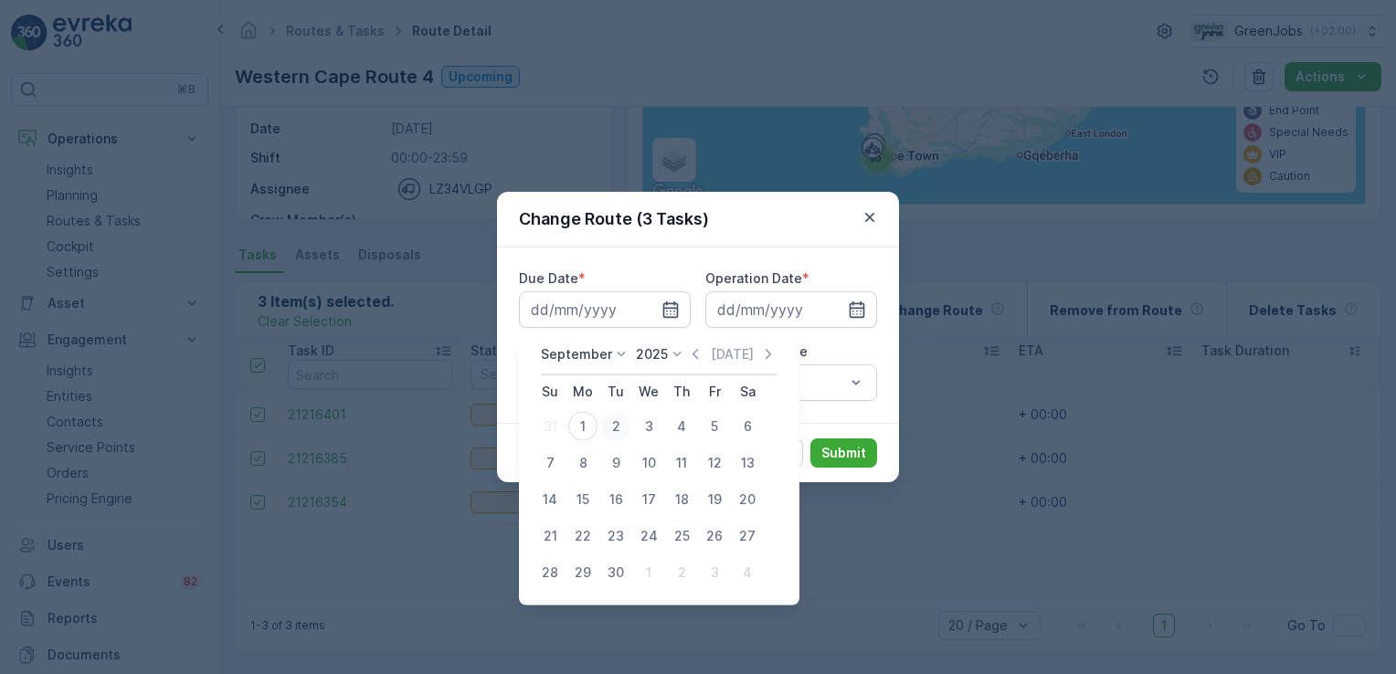
click at [614, 422] on div "2" at bounding box center [615, 426] width 29 height 29
type input "[DATE]"
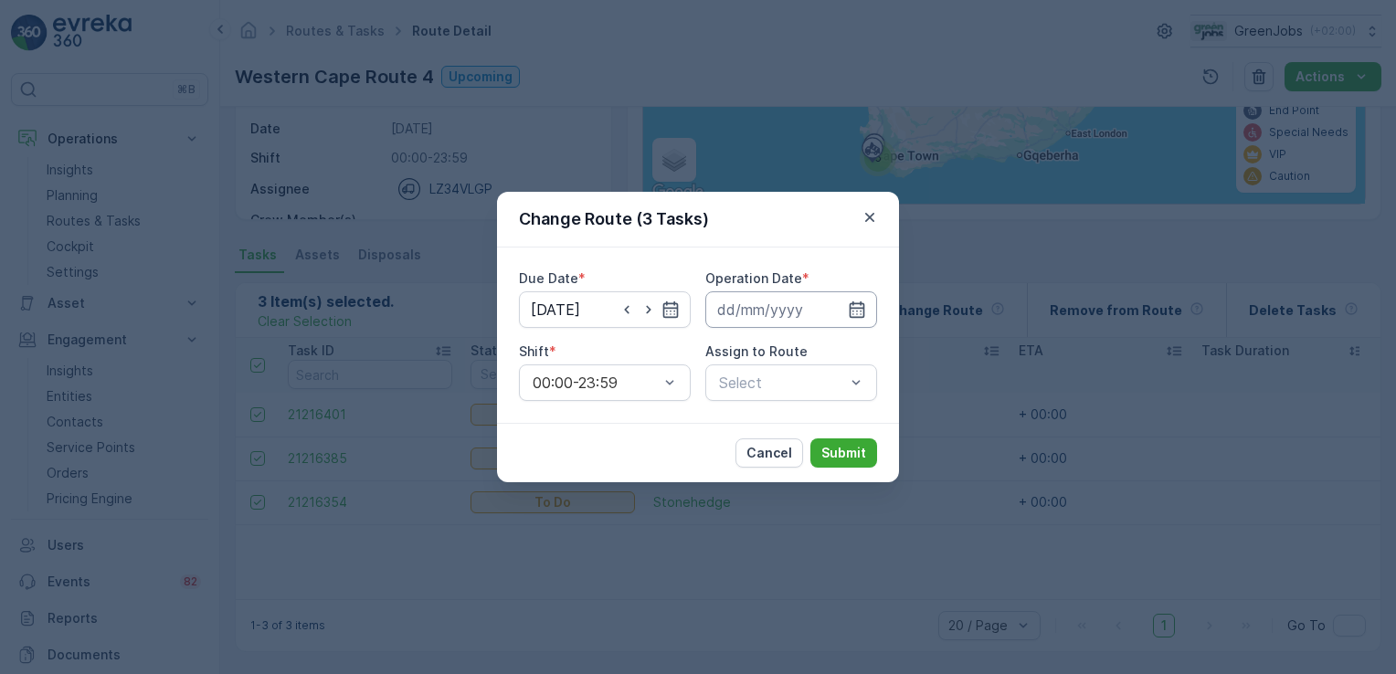
click at [786, 311] on input at bounding box center [791, 309] width 172 height 37
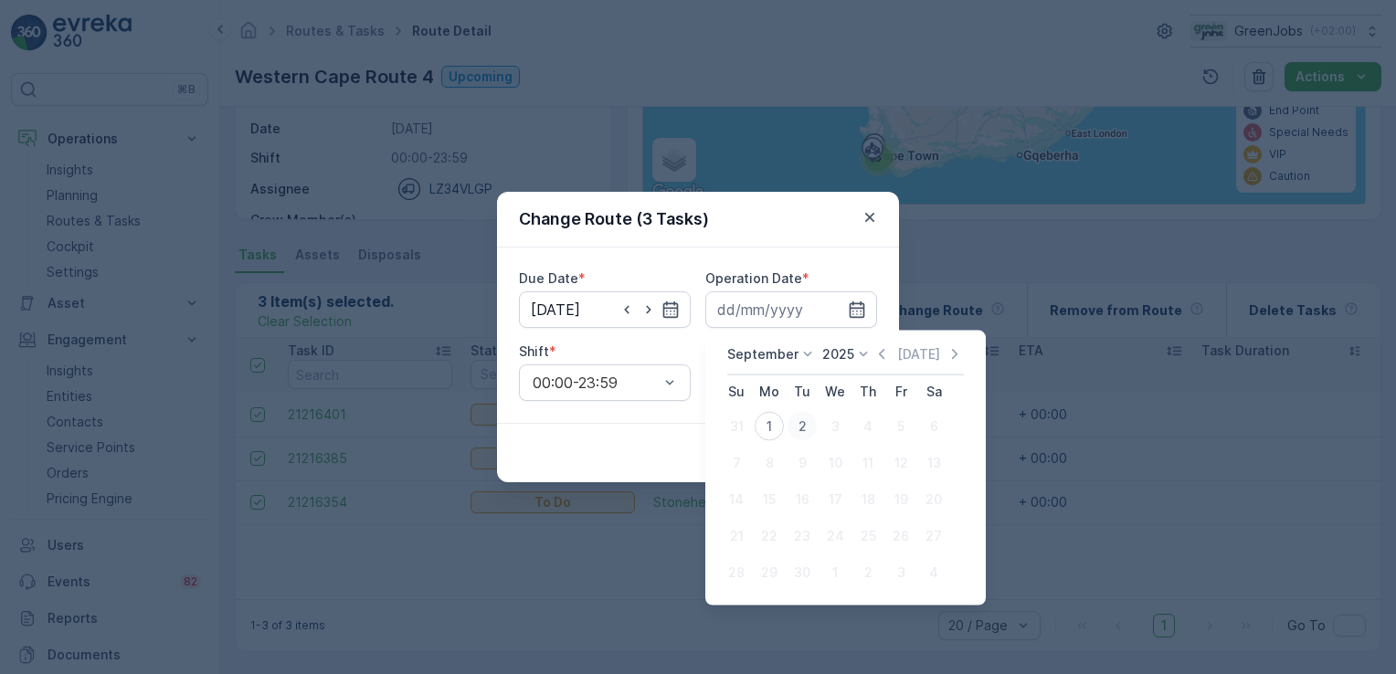
click at [807, 425] on div "2" at bounding box center [802, 426] width 29 height 29
type input "[DATE]"
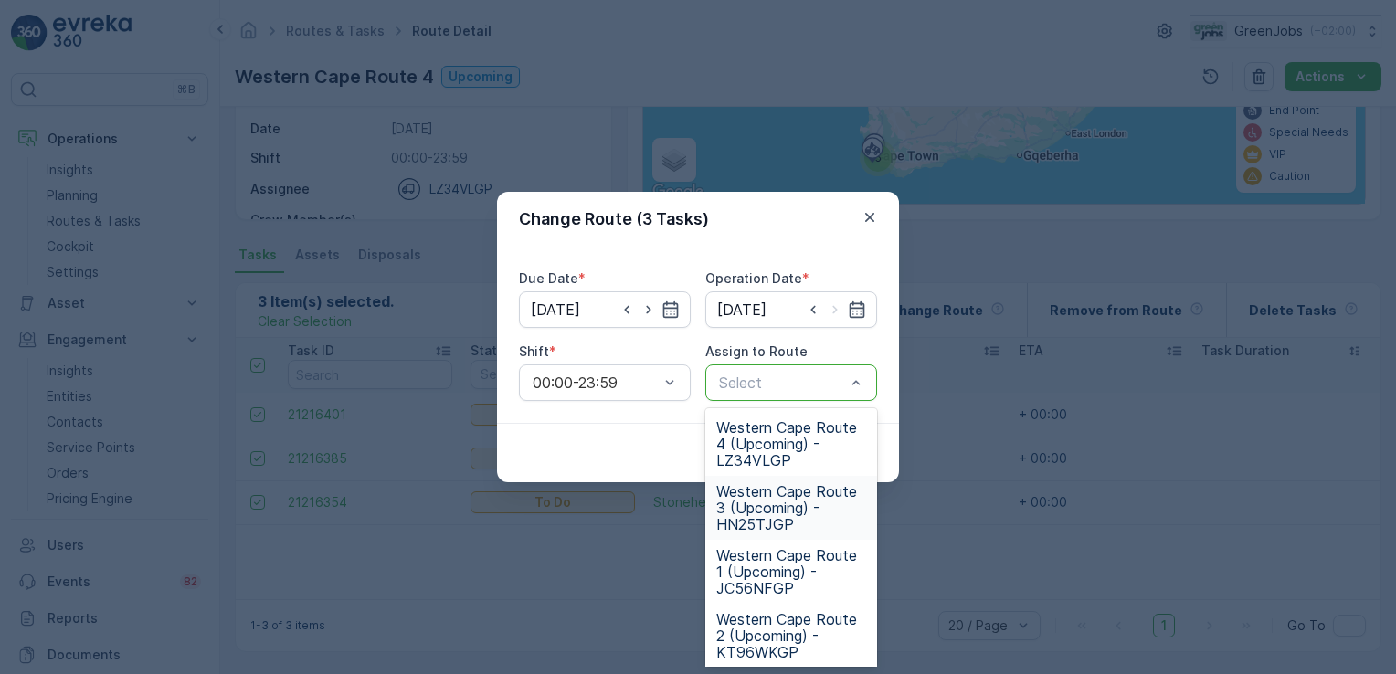
click at [770, 503] on span "Western Cape Route 3 (Upcoming) - HN25TJGP" at bounding box center [791, 507] width 150 height 49
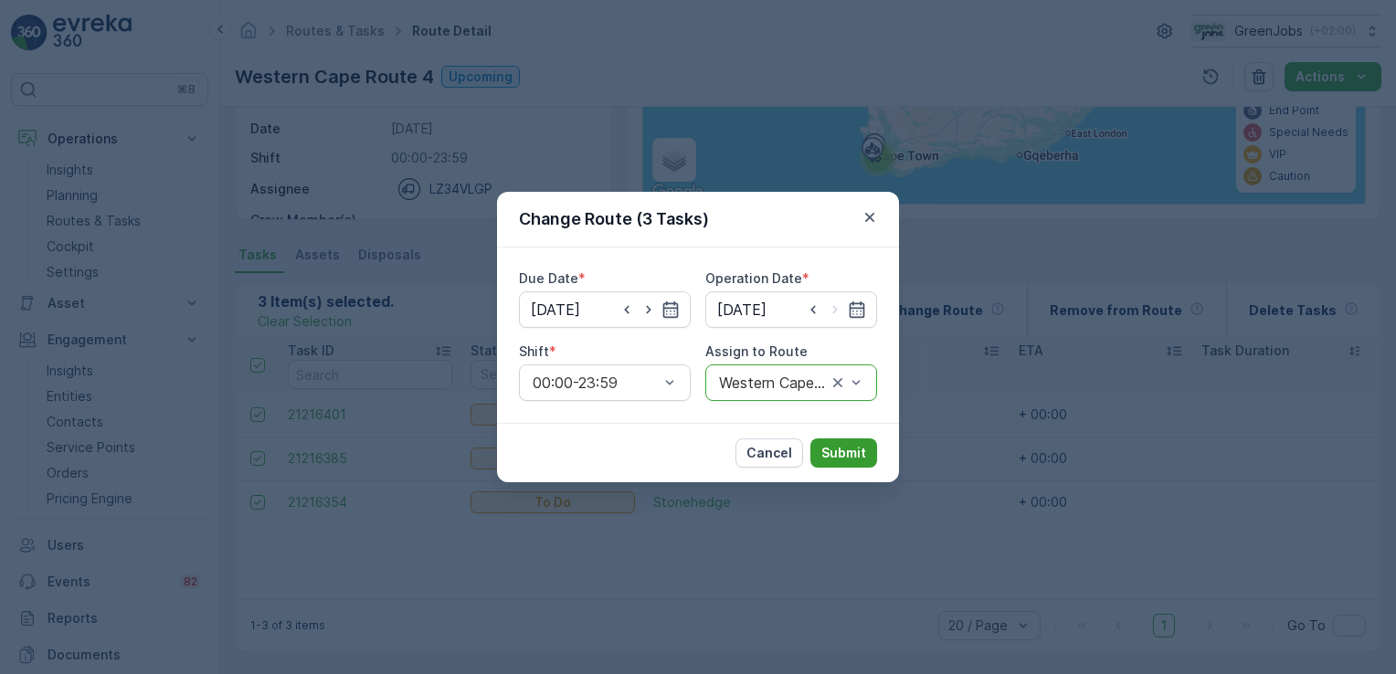
click at [852, 455] on p "Submit" at bounding box center [843, 453] width 45 height 18
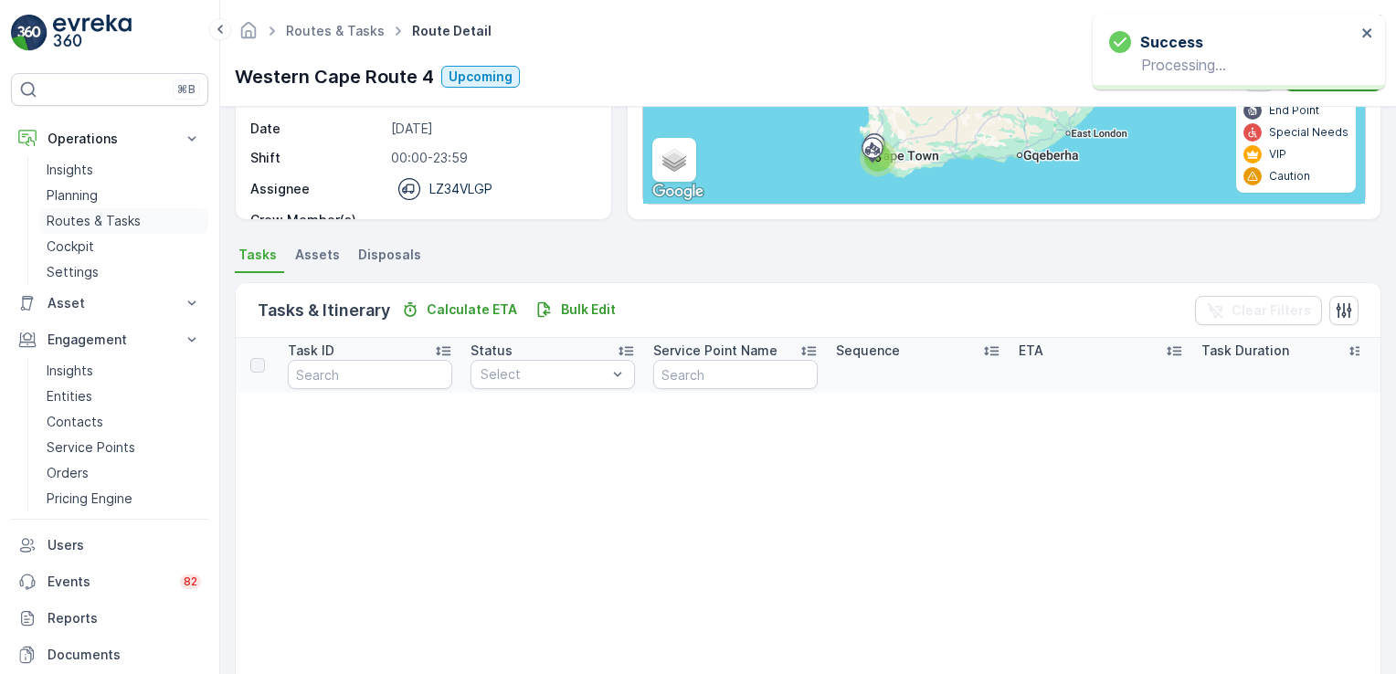
drag, startPoint x: 86, startPoint y: 214, endPoint x: 99, endPoint y: 216, distance: 12.9
click at [85, 212] on p "Routes & Tasks" at bounding box center [94, 221] width 94 height 18
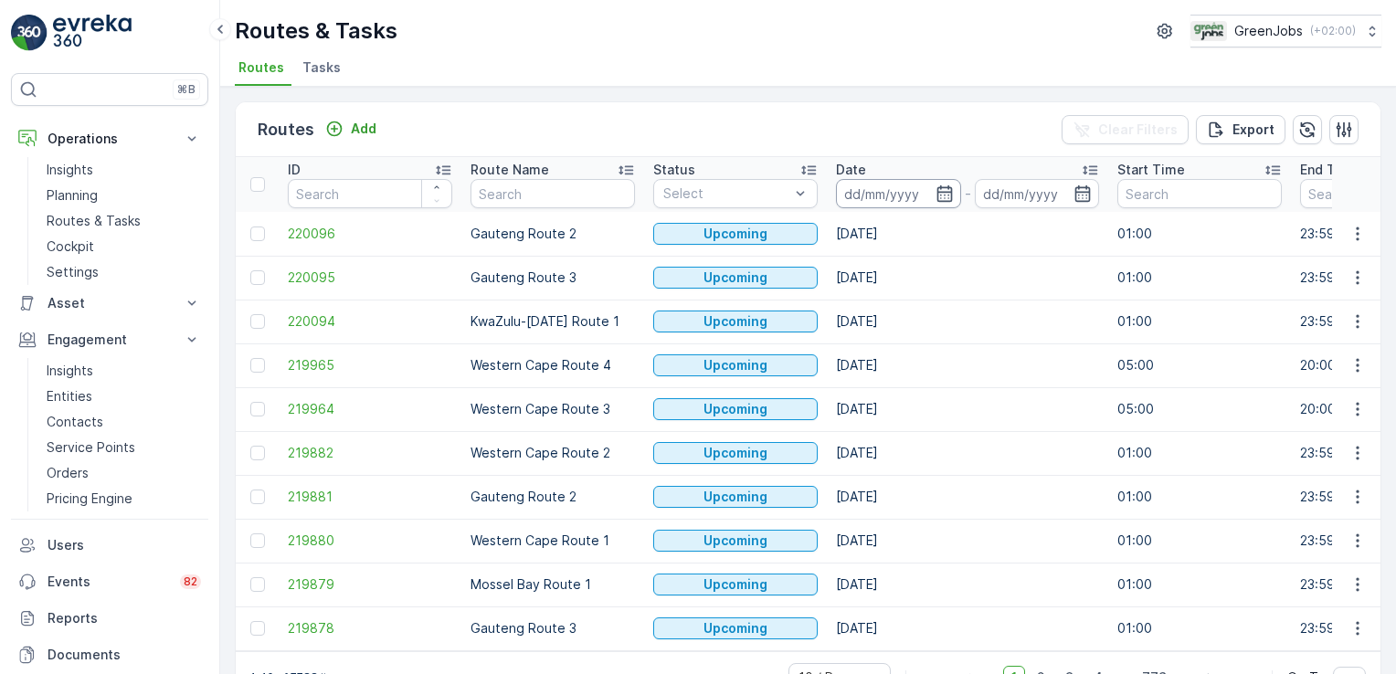
click at [903, 195] on input at bounding box center [898, 193] width 125 height 29
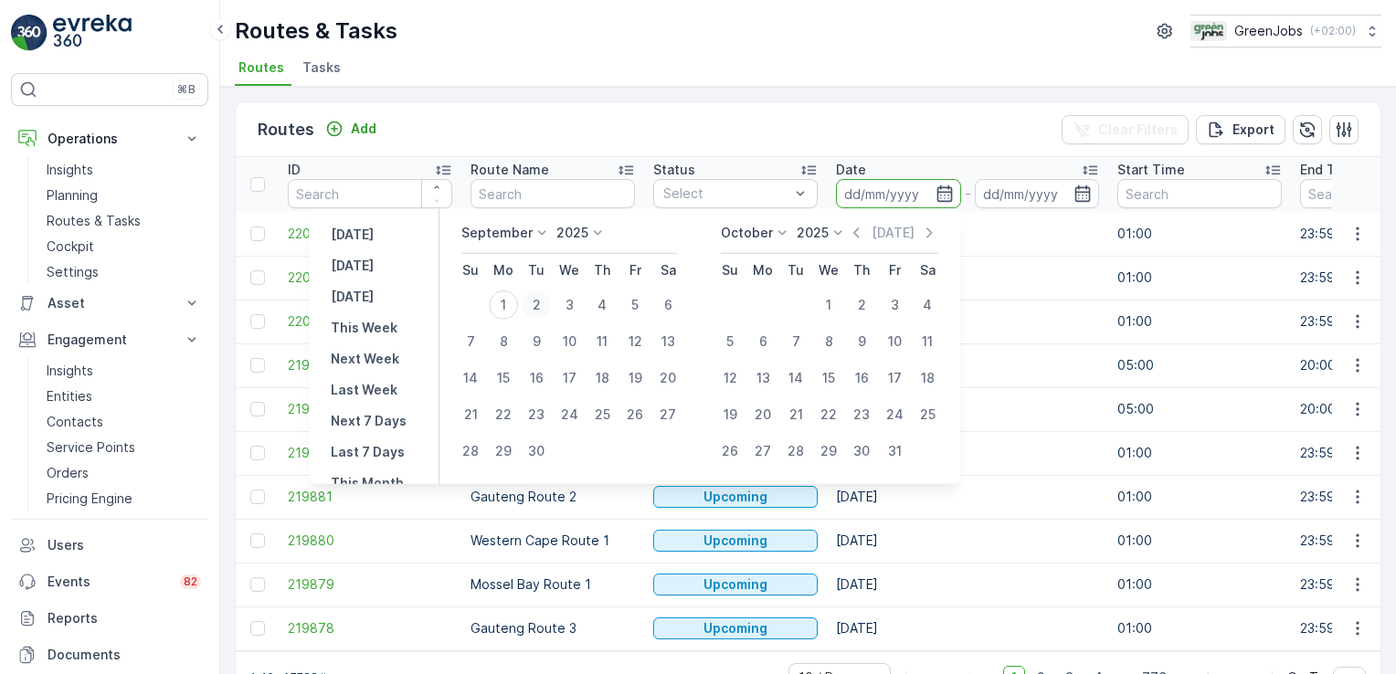
click at [537, 299] on div "2" at bounding box center [536, 305] width 29 height 29
type input "[DATE]"
click at [537, 299] on div "2" at bounding box center [536, 305] width 29 height 29
type input "[DATE]"
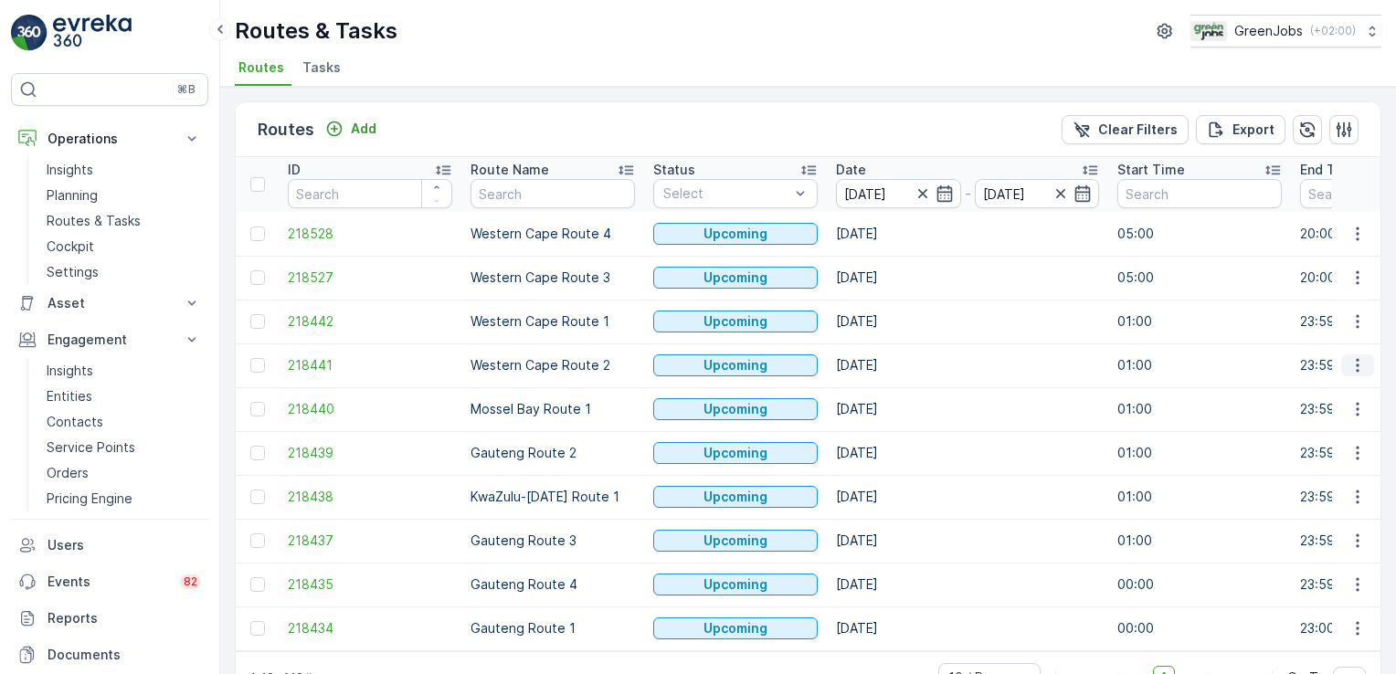
click at [1356, 365] on icon "button" at bounding box center [1357, 366] width 3 height 14
click at [1348, 389] on span "See More Details" at bounding box center [1315, 391] width 106 height 18
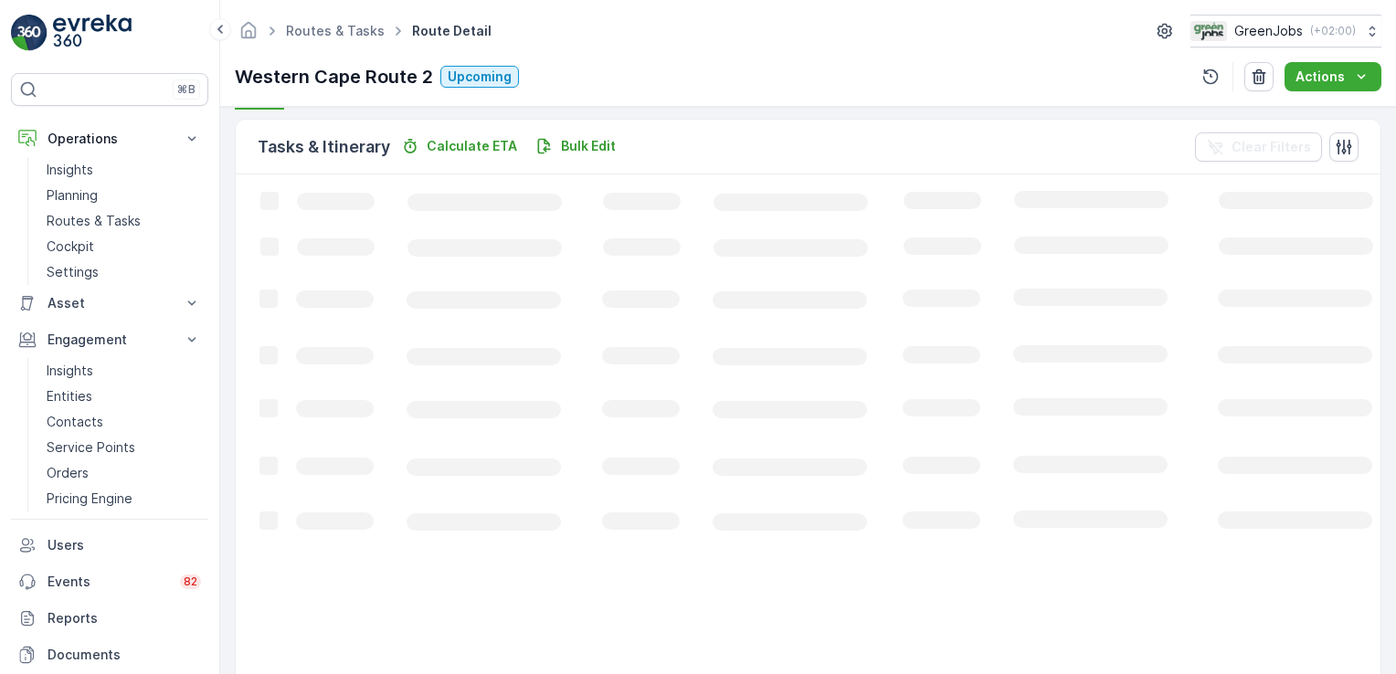
scroll to position [443, 0]
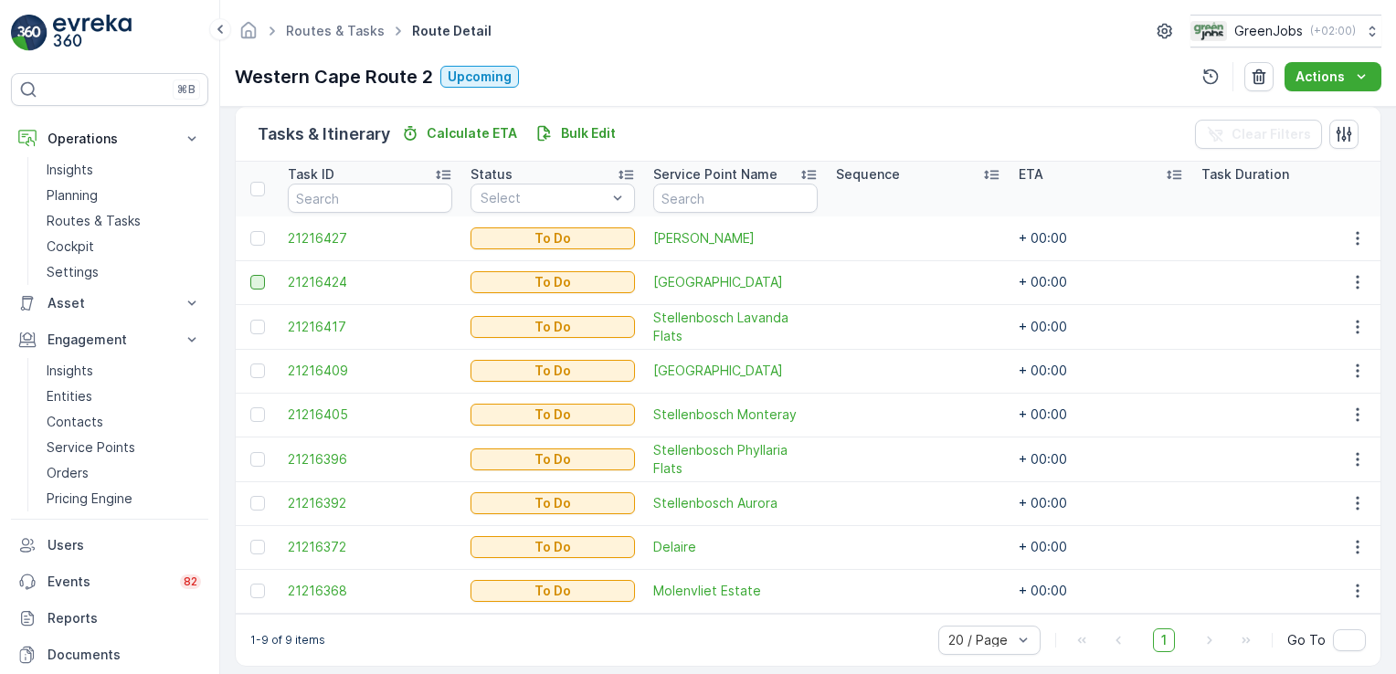
click at [260, 280] on div at bounding box center [257, 282] width 15 height 15
click at [250, 275] on input "checkbox" at bounding box center [250, 275] width 0 height 0
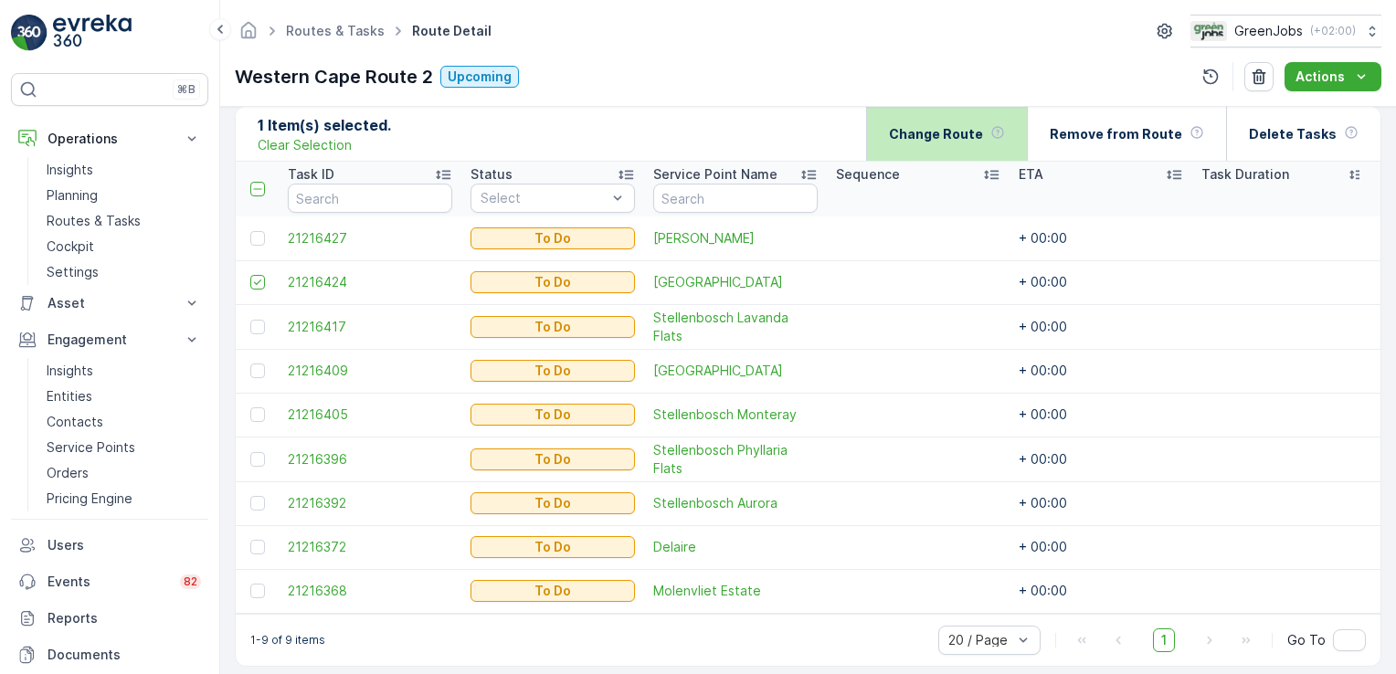
click at [933, 142] on div "Change Route" at bounding box center [947, 134] width 116 height 54
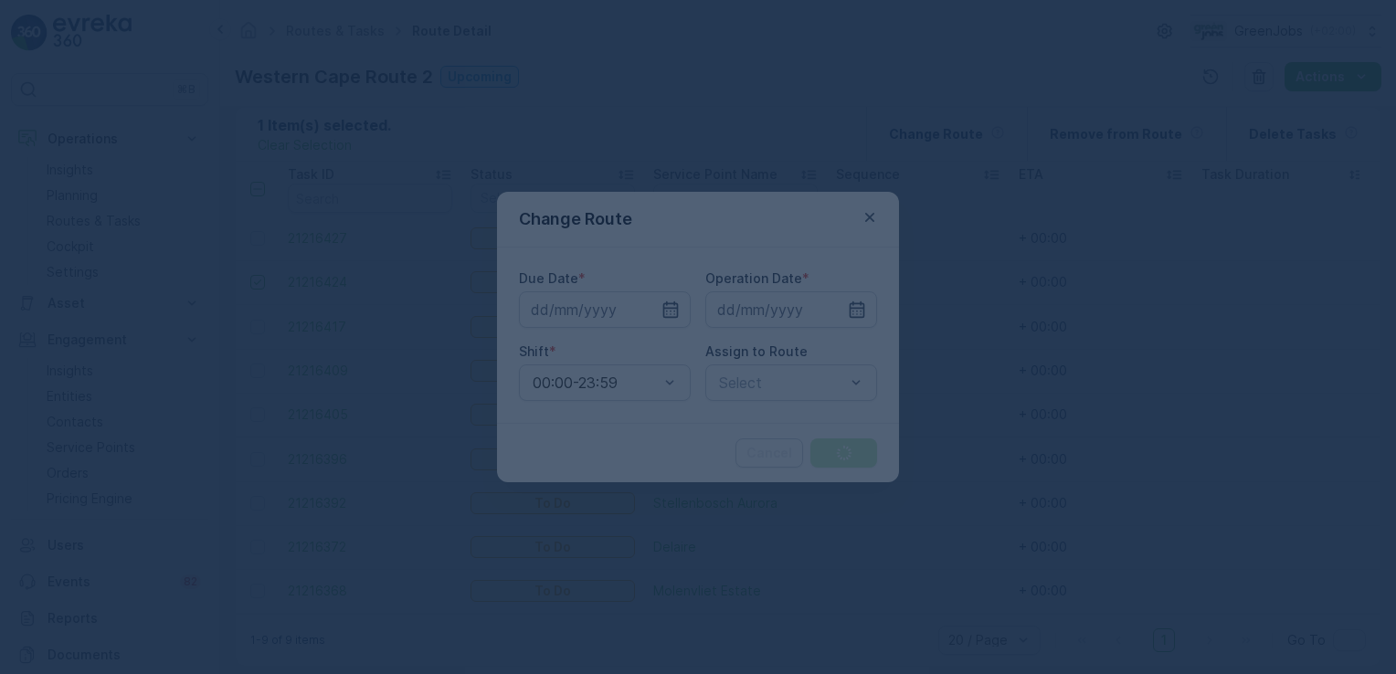
type input "[DATE]"
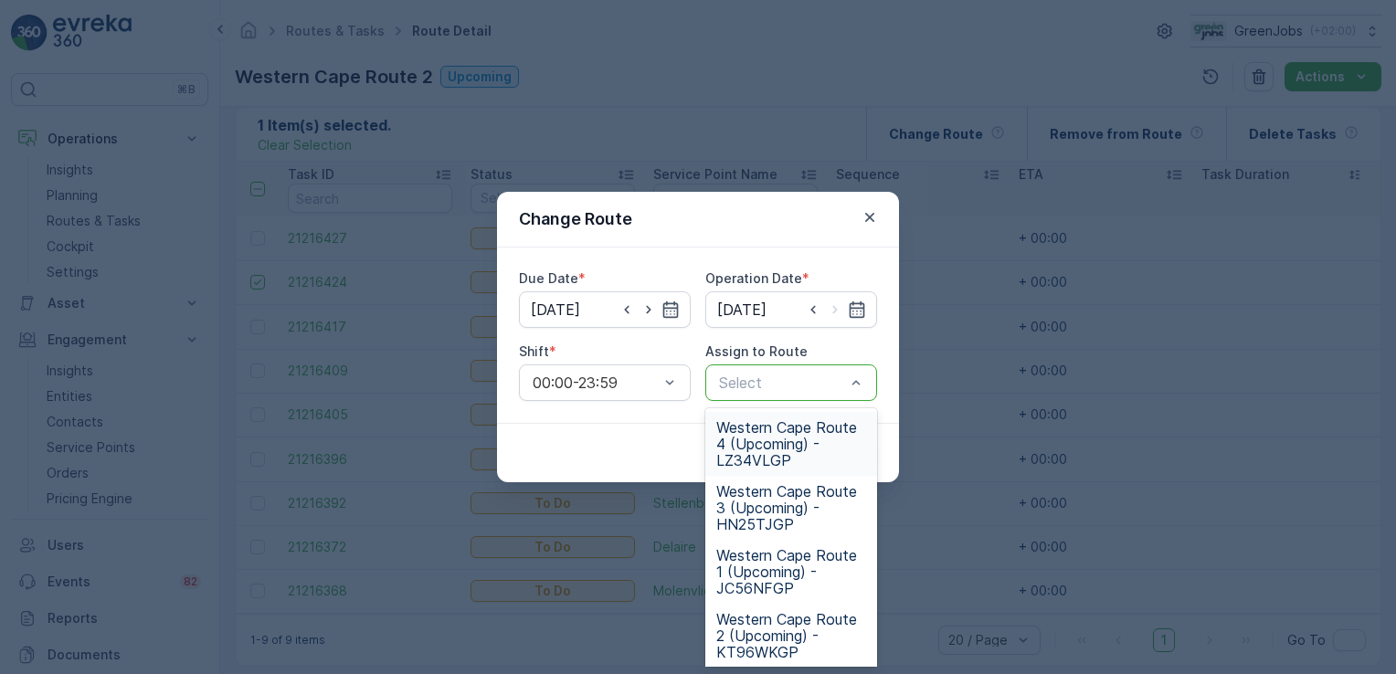
click at [787, 428] on span "Western Cape Route 4 (Upcoming) - LZ34VLGP" at bounding box center [791, 443] width 150 height 49
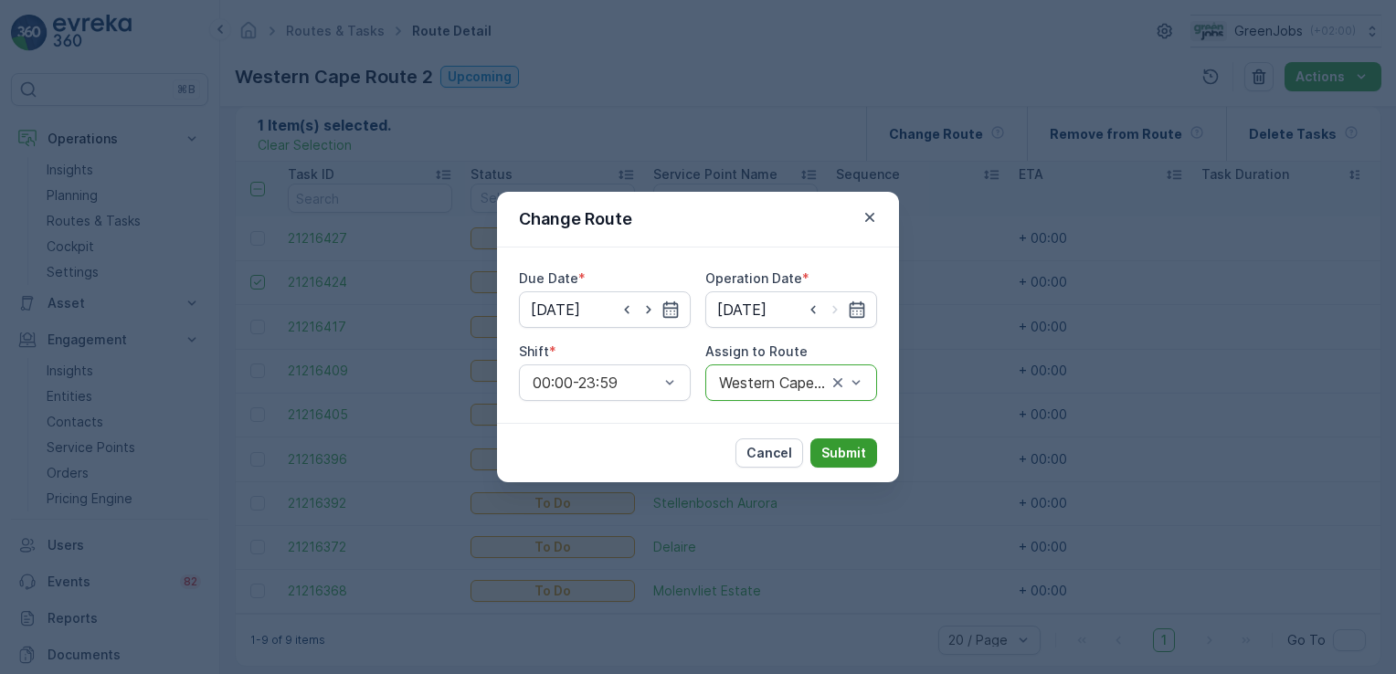
click at [848, 451] on p "Submit" at bounding box center [843, 453] width 45 height 18
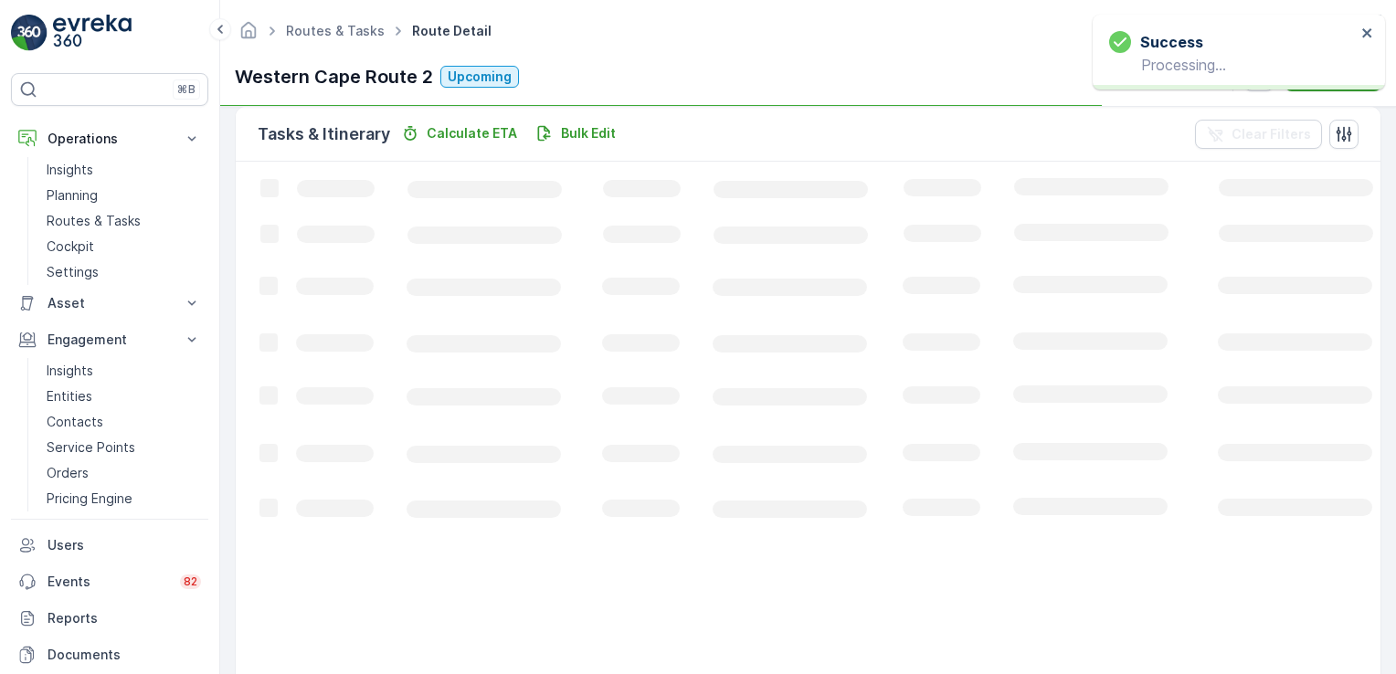
scroll to position [421, 0]
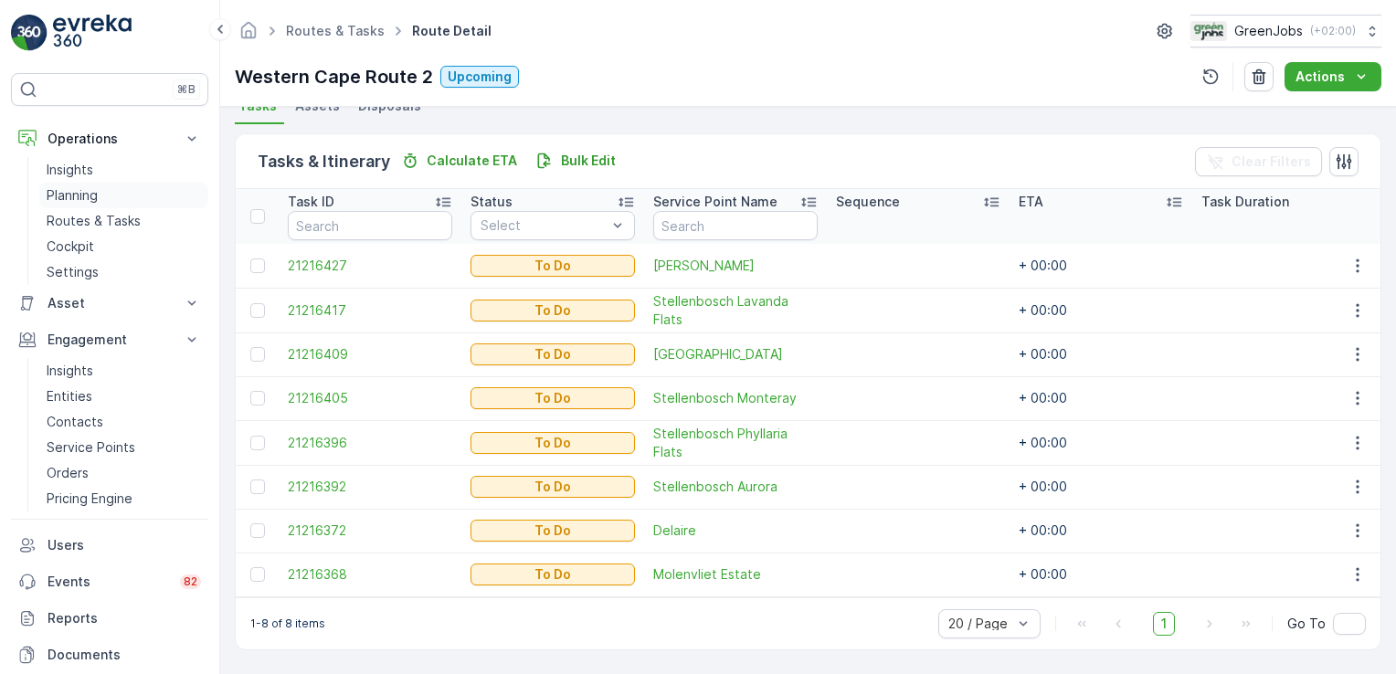
click at [79, 196] on p "Planning" at bounding box center [72, 195] width 51 height 18
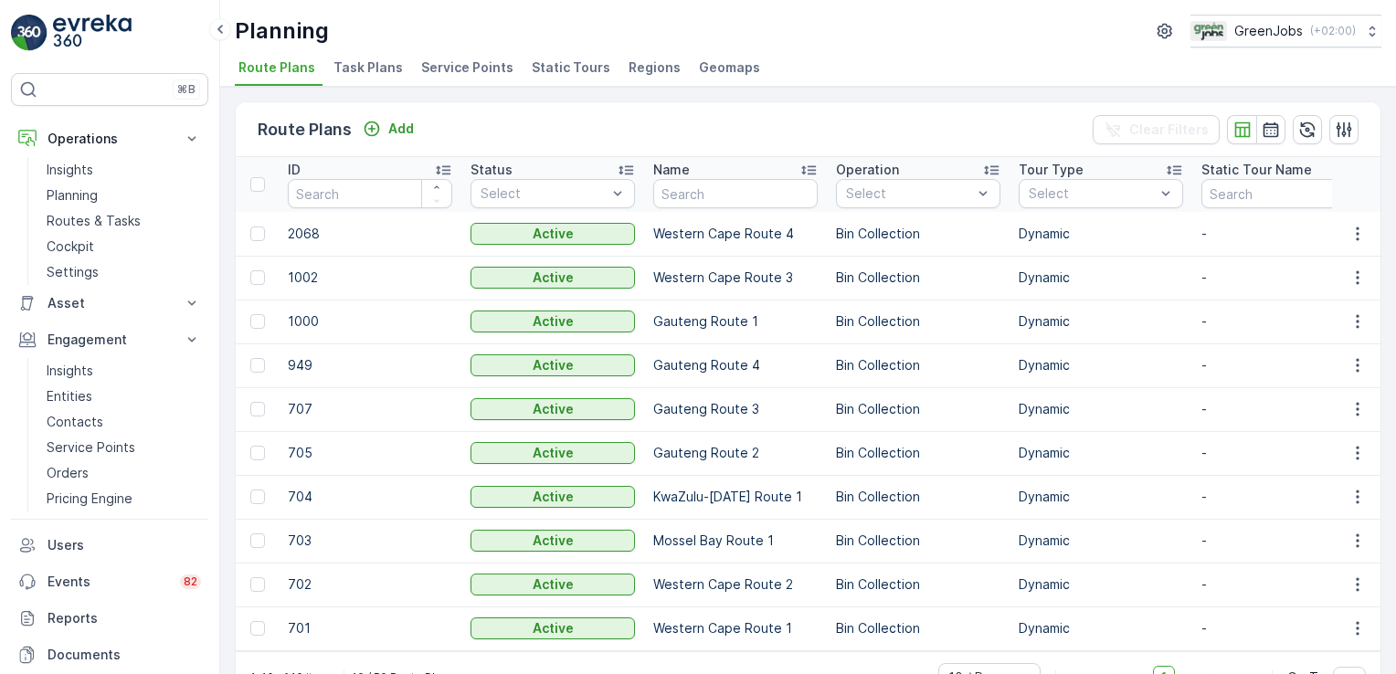
click at [462, 68] on span "Service Points" at bounding box center [467, 67] width 92 height 18
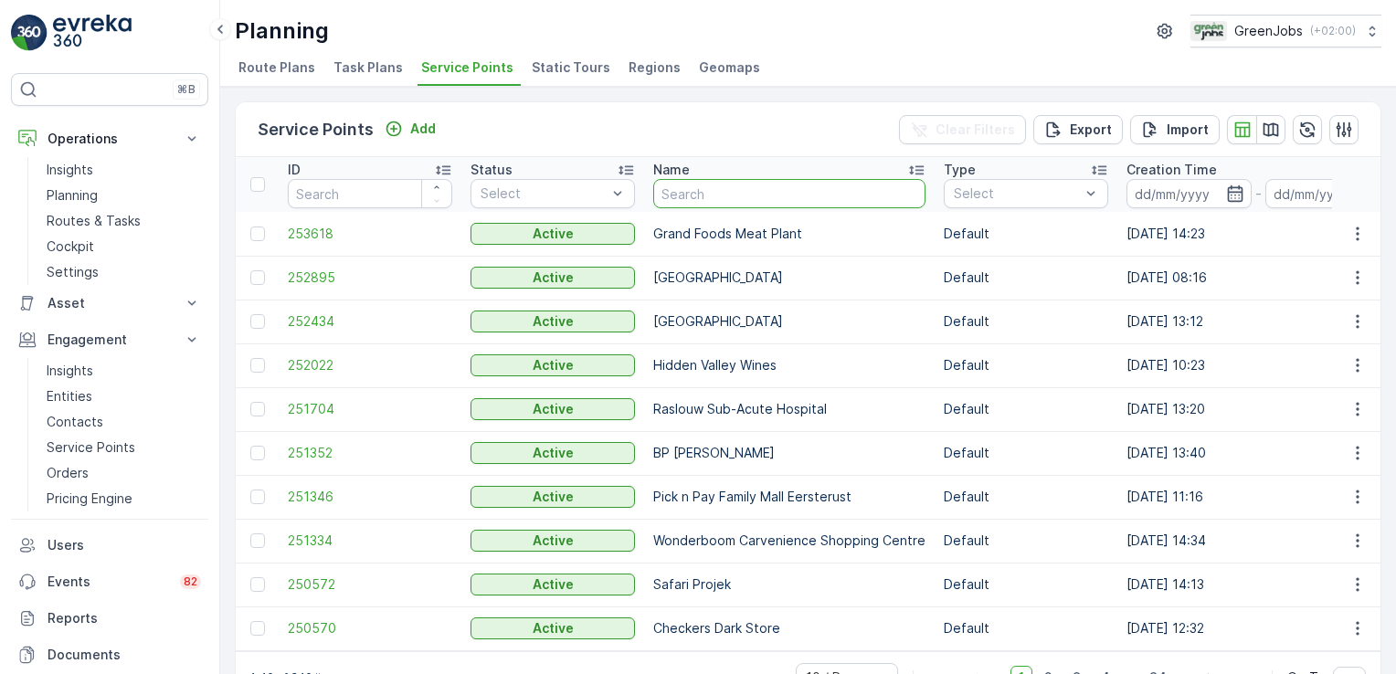
click at [744, 194] on input "text" at bounding box center [789, 193] width 272 height 29
type input "burger king"
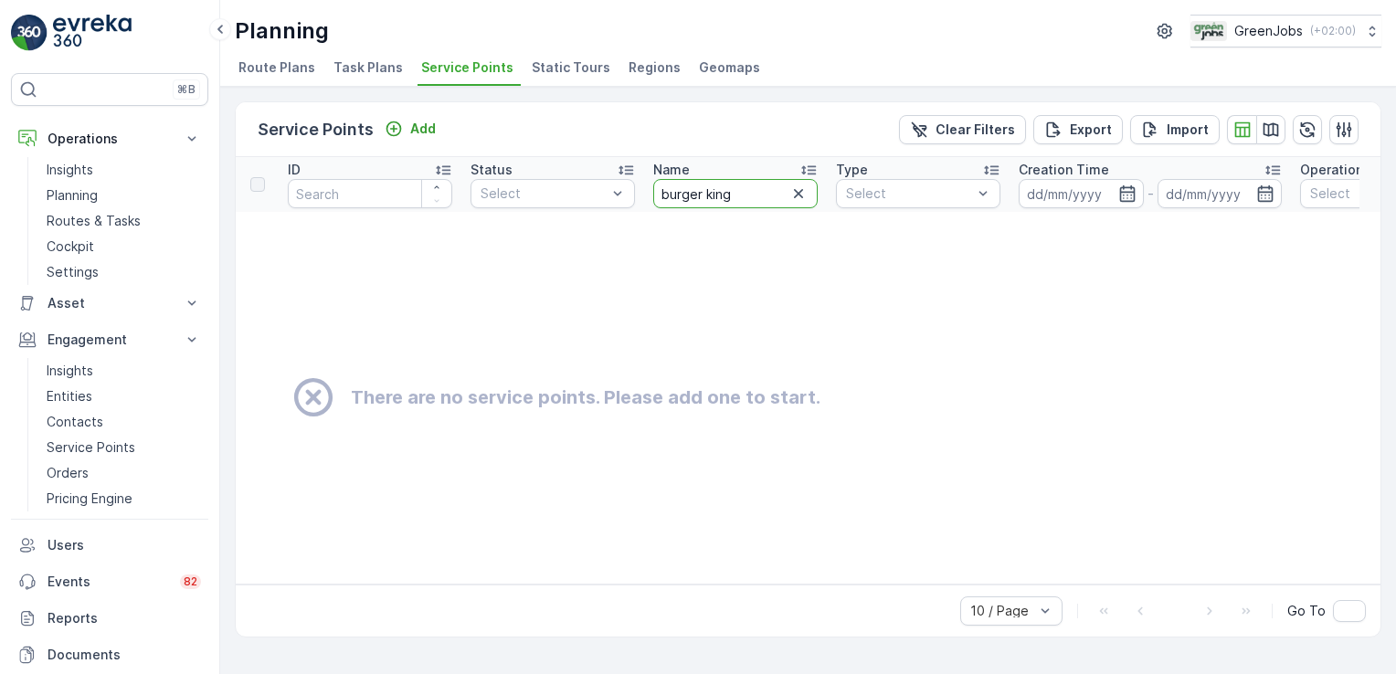
drag, startPoint x: 745, startPoint y: 193, endPoint x: 760, endPoint y: 196, distance: 15.8
click at [760, 196] on input "burger king" at bounding box center [735, 193] width 164 height 29
type input "b"
type input "grand"
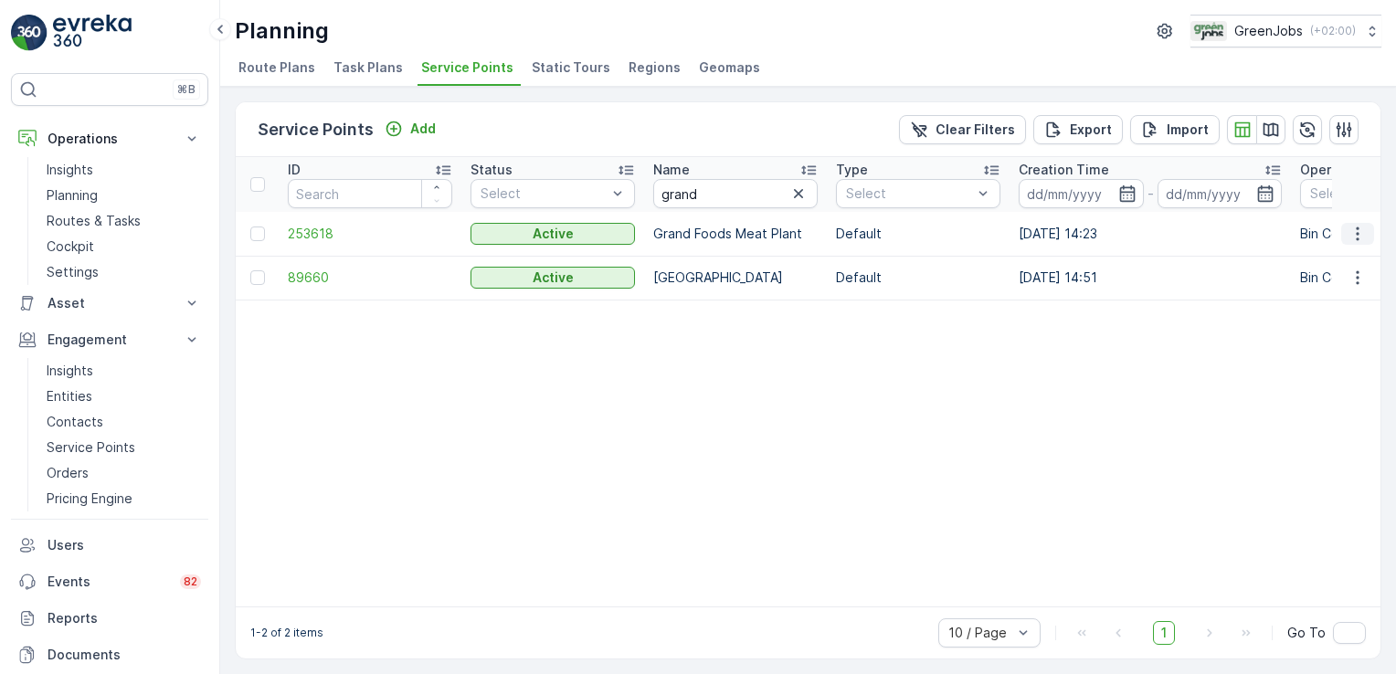
click at [1355, 232] on icon "button" at bounding box center [1358, 234] width 18 height 18
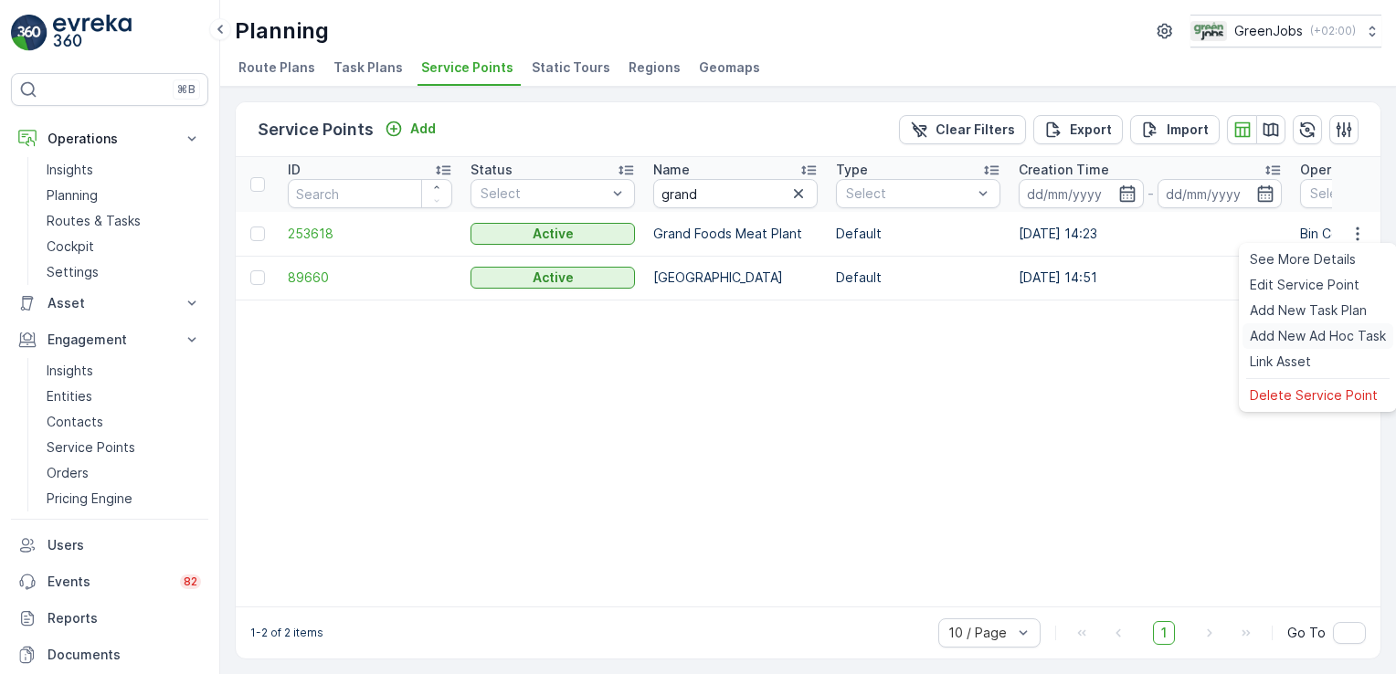
click at [1297, 331] on span "Add New Ad Hoc Task" at bounding box center [1318, 336] width 136 height 18
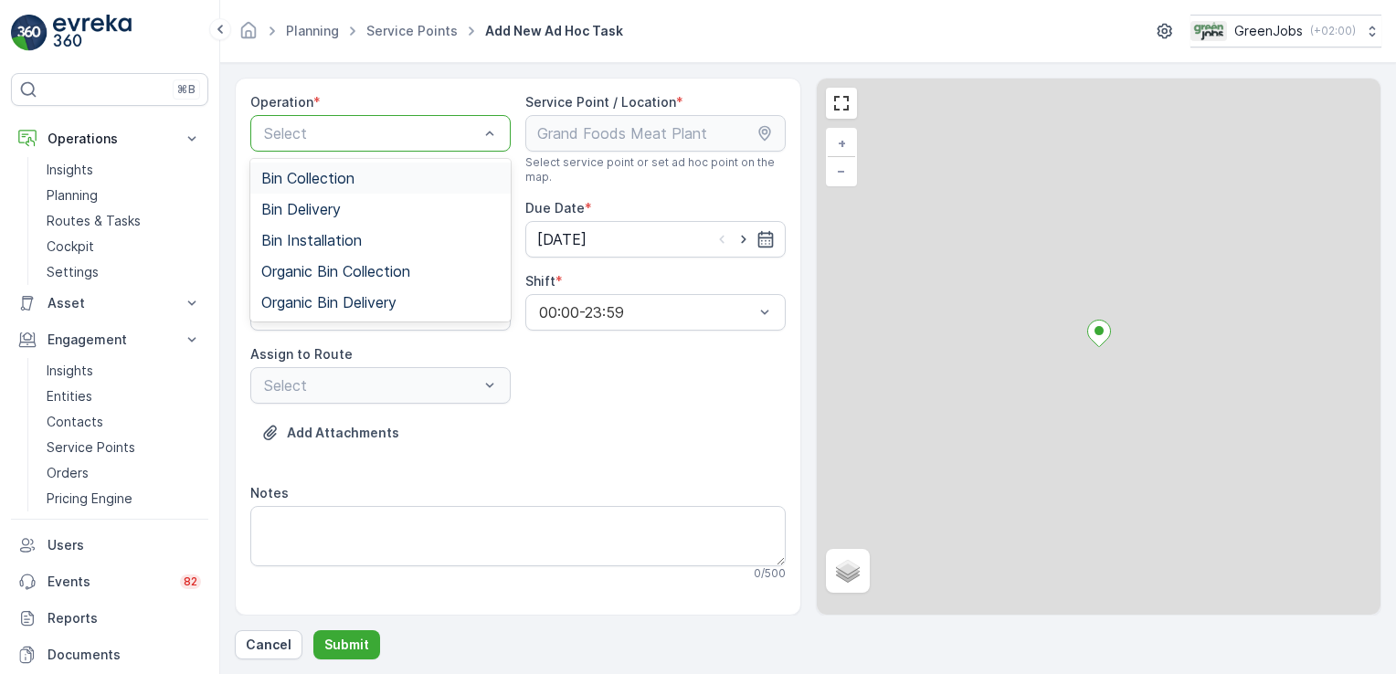
click at [413, 125] on div at bounding box center [371, 133] width 218 height 16
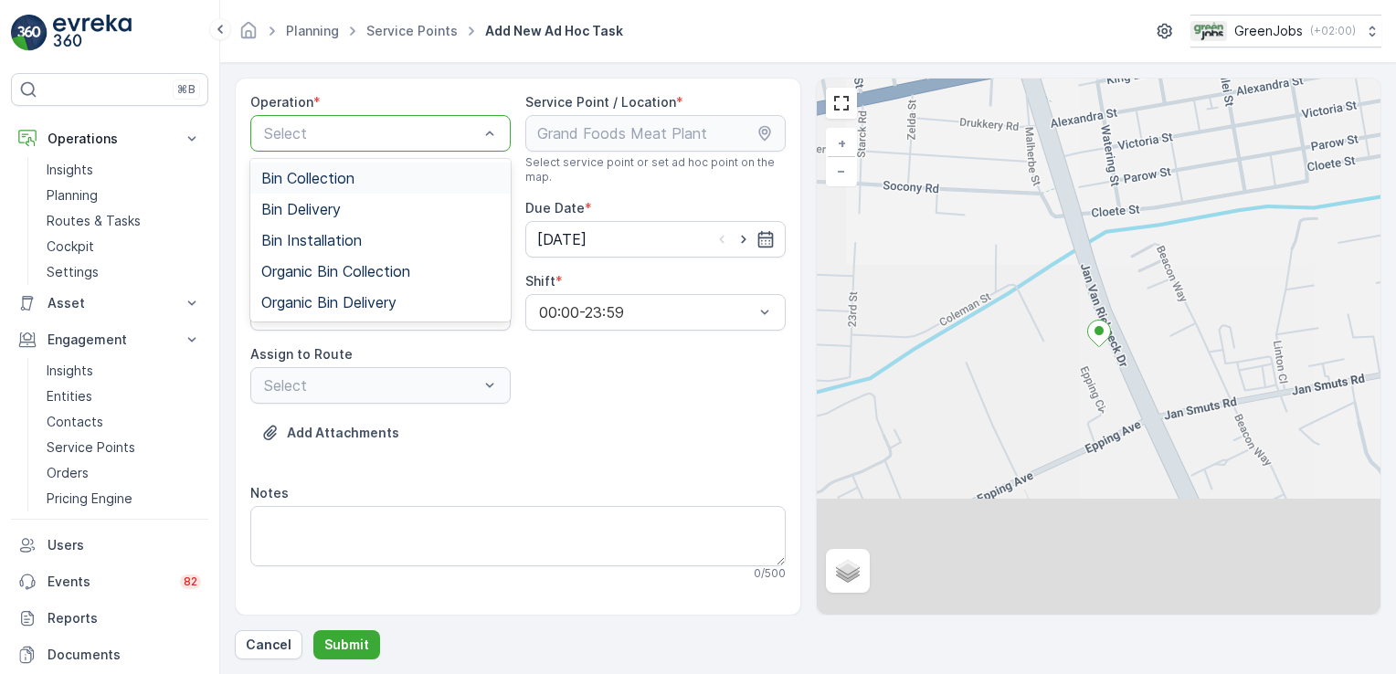
click at [367, 173] on div "Bin Collection" at bounding box center [380, 178] width 238 height 16
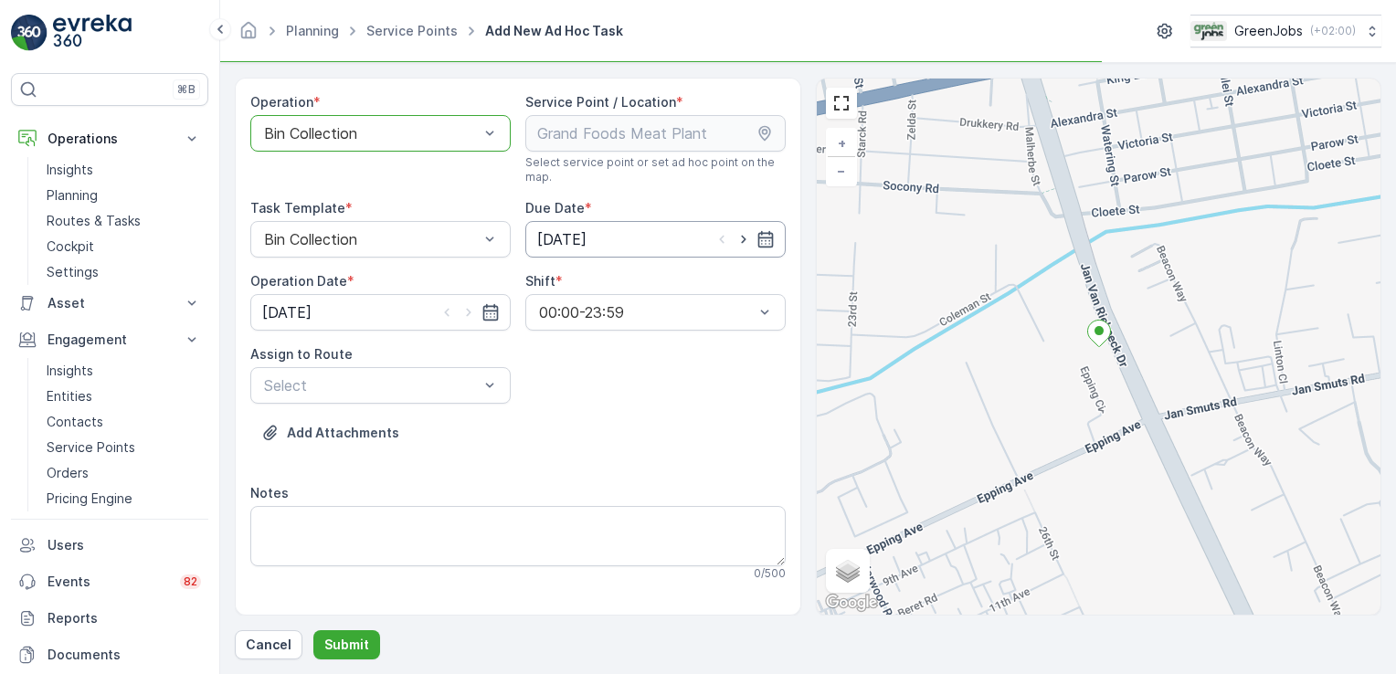
click at [560, 230] on input "[DATE]" at bounding box center [655, 239] width 260 height 37
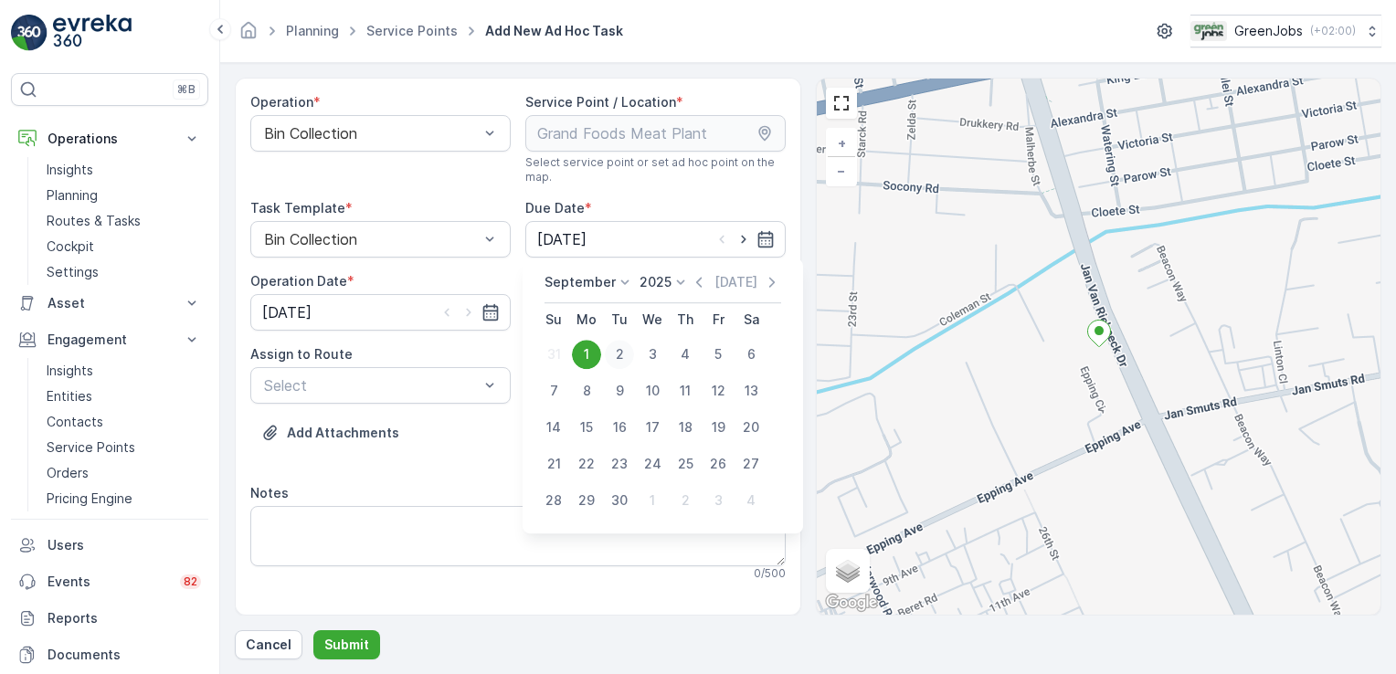
click at [623, 352] on div "2" at bounding box center [619, 354] width 29 height 29
type input "[DATE]"
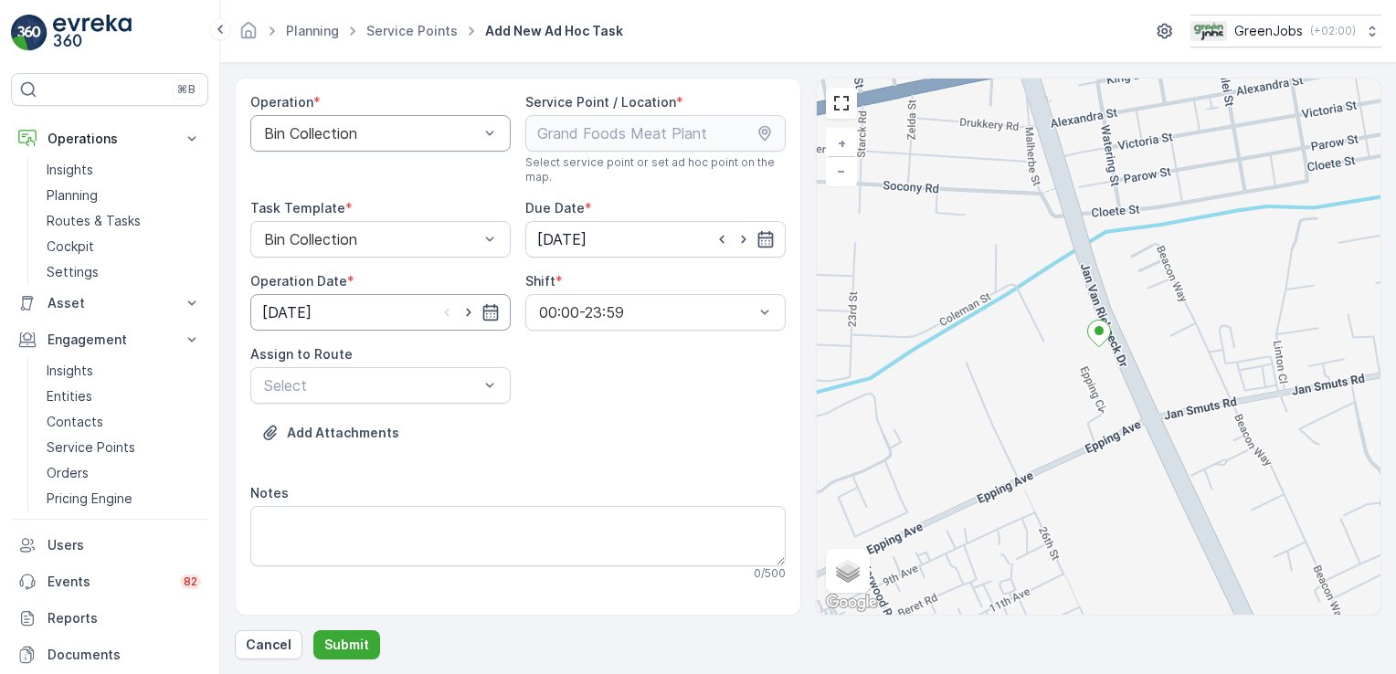
click at [317, 312] on input "[DATE]" at bounding box center [380, 312] width 260 height 37
click at [350, 418] on div "2" at bounding box center [347, 427] width 29 height 29
type input "[DATE]"
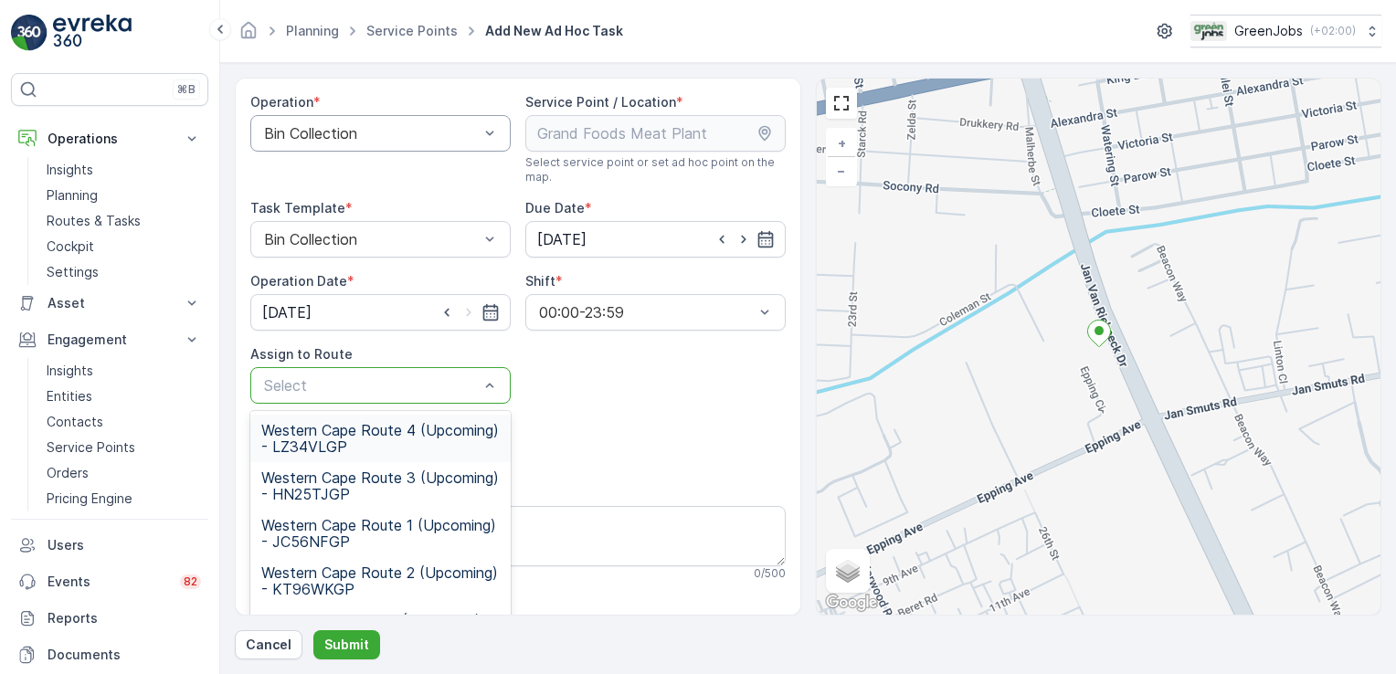
click at [406, 429] on span "Western Cape Route 4 (Upcoming) - LZ34VLGP" at bounding box center [380, 438] width 238 height 33
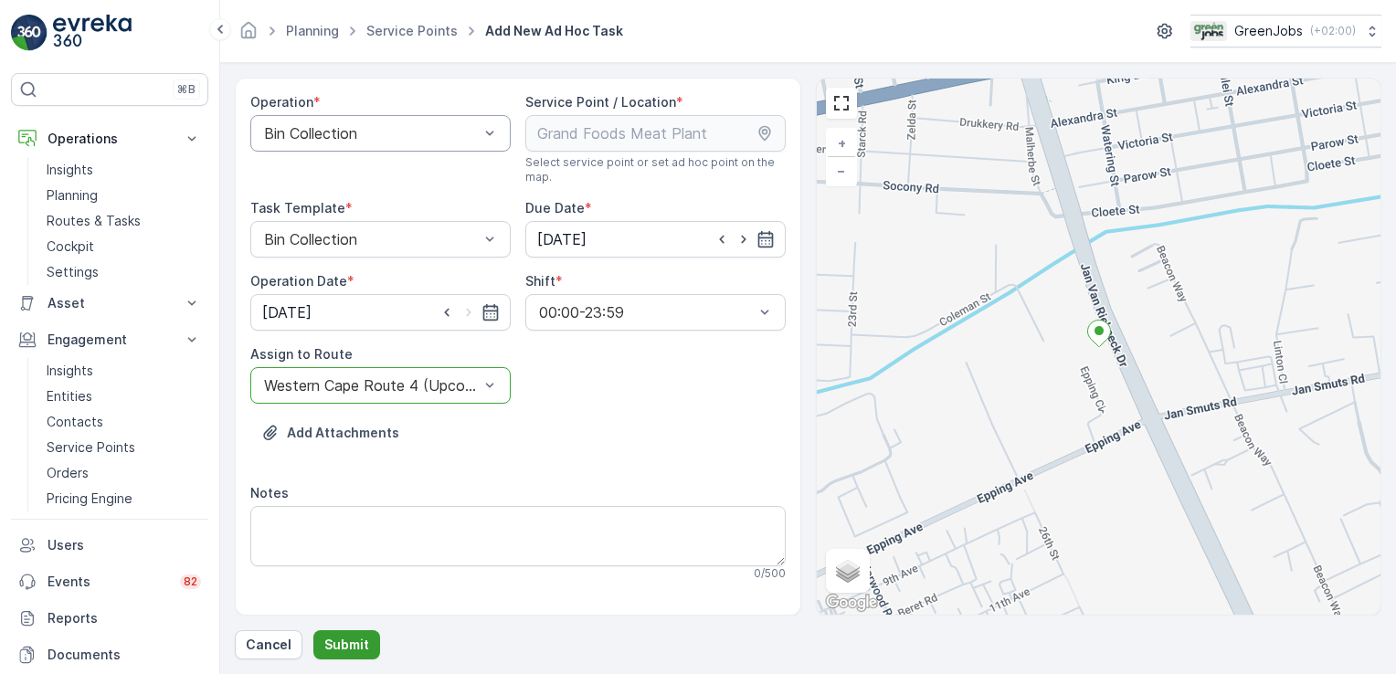
click at [347, 636] on p "Submit" at bounding box center [346, 645] width 45 height 18
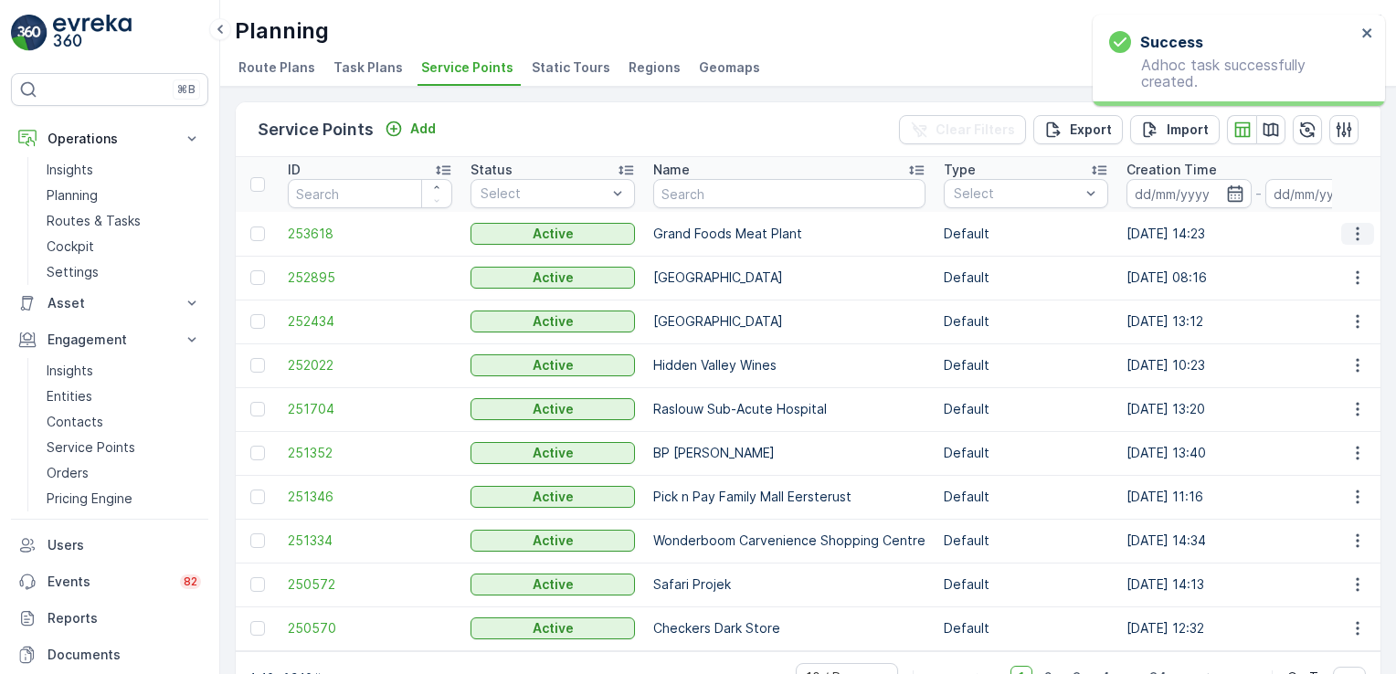
click at [1349, 229] on icon "button" at bounding box center [1358, 234] width 18 height 18
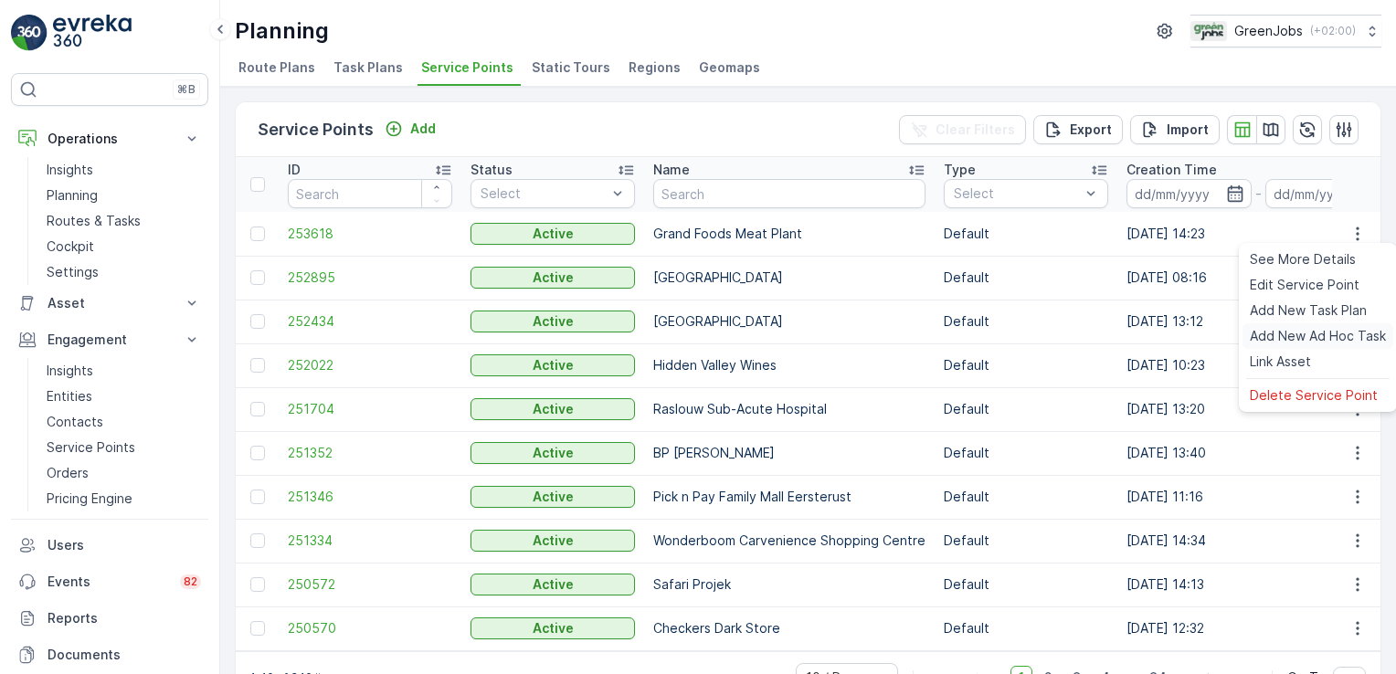
click at [1292, 331] on span "Add New Ad Hoc Task" at bounding box center [1318, 336] width 136 height 18
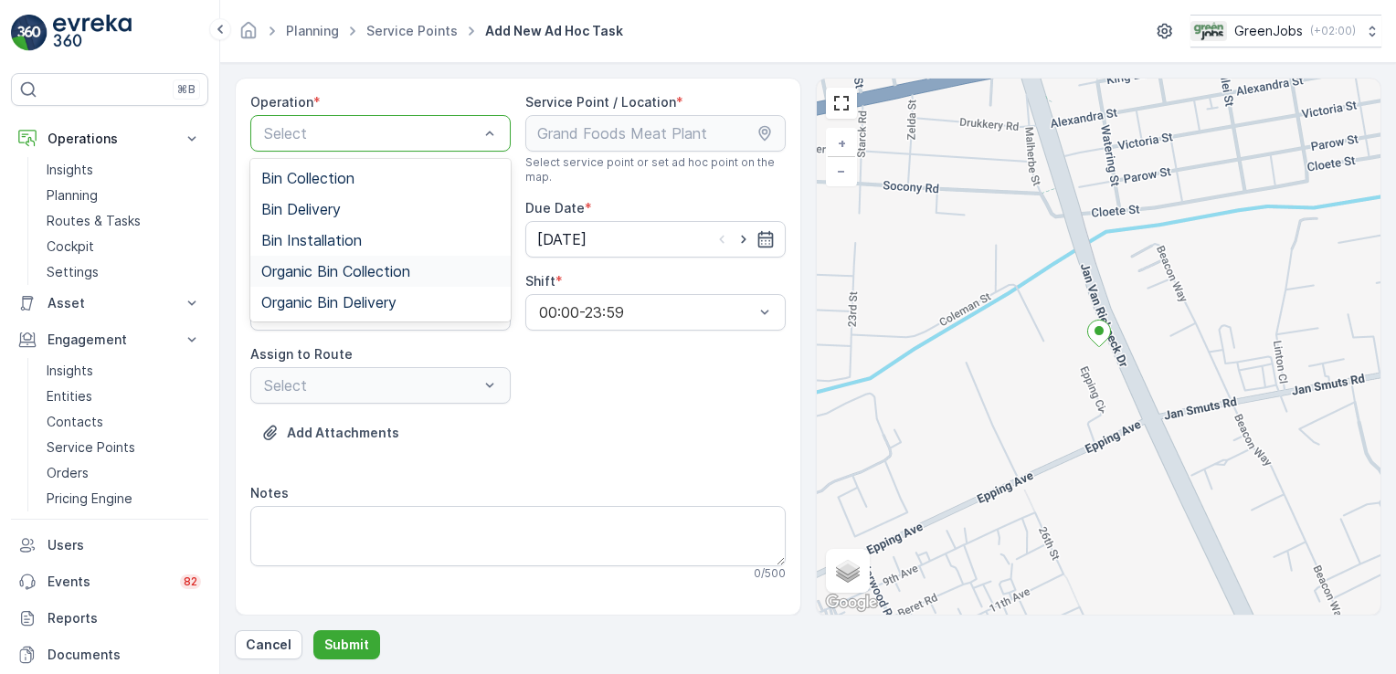
click at [322, 265] on span "Organic Bin Collection" at bounding box center [335, 271] width 149 height 16
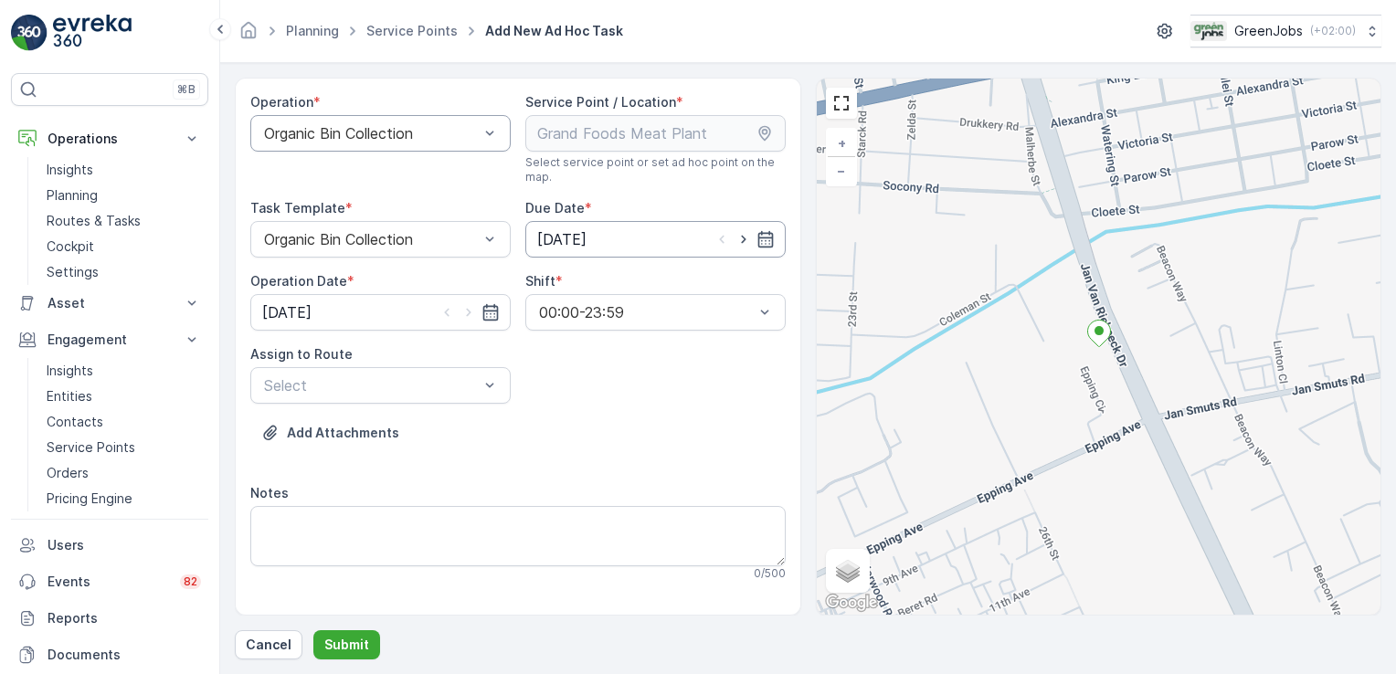
click at [578, 236] on input "[DATE]" at bounding box center [655, 239] width 260 height 37
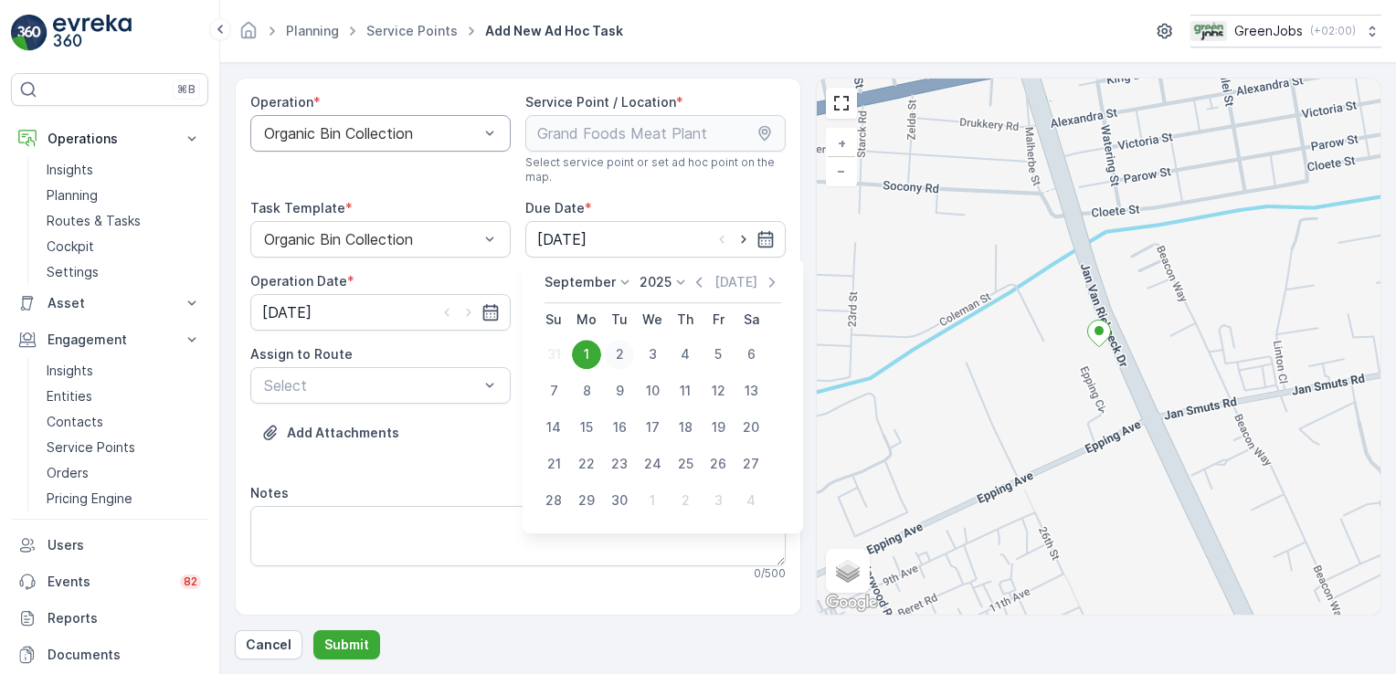
click at [618, 353] on div "2" at bounding box center [619, 354] width 29 height 29
type input "[DATE]"
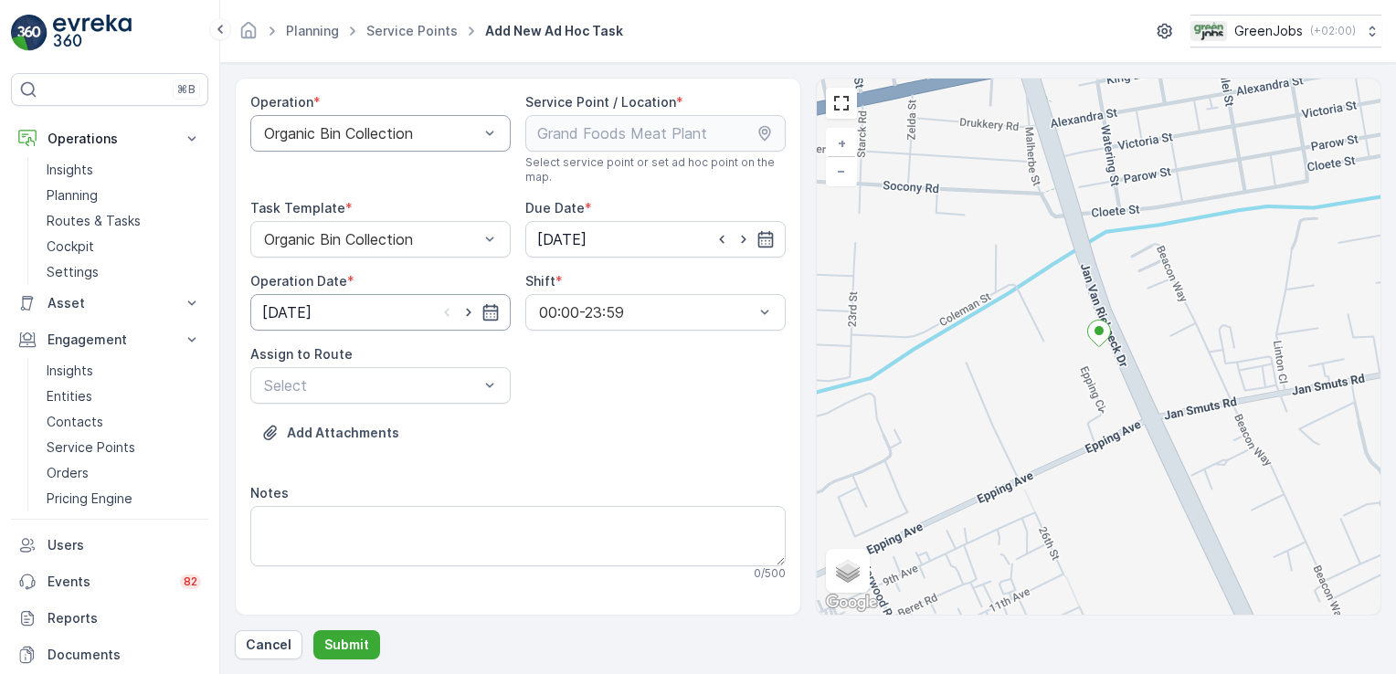
click at [294, 312] on input "[DATE]" at bounding box center [380, 312] width 260 height 37
click at [347, 427] on div "2" at bounding box center [347, 427] width 29 height 29
type input "[DATE]"
click at [260, 638] on p "Cancel" at bounding box center [269, 645] width 46 height 18
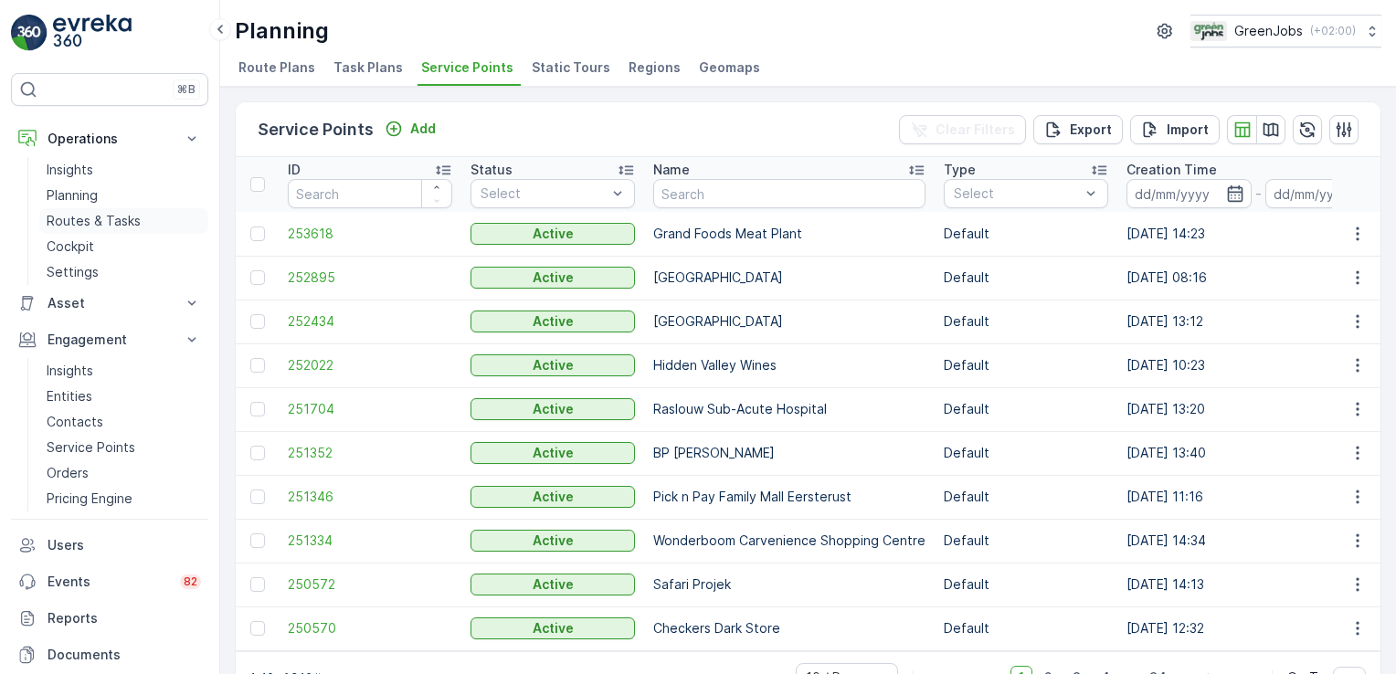
click at [102, 217] on p "Routes & Tasks" at bounding box center [94, 221] width 94 height 18
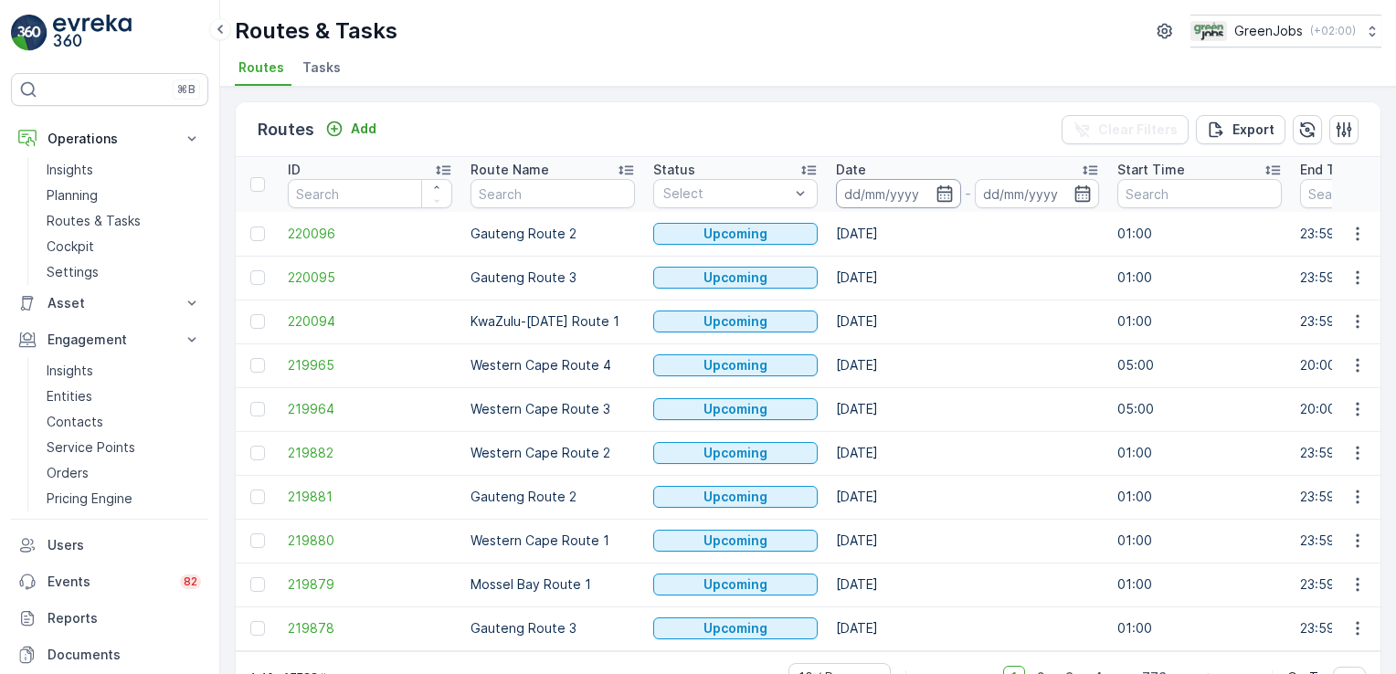
click at [859, 182] on input at bounding box center [898, 193] width 125 height 29
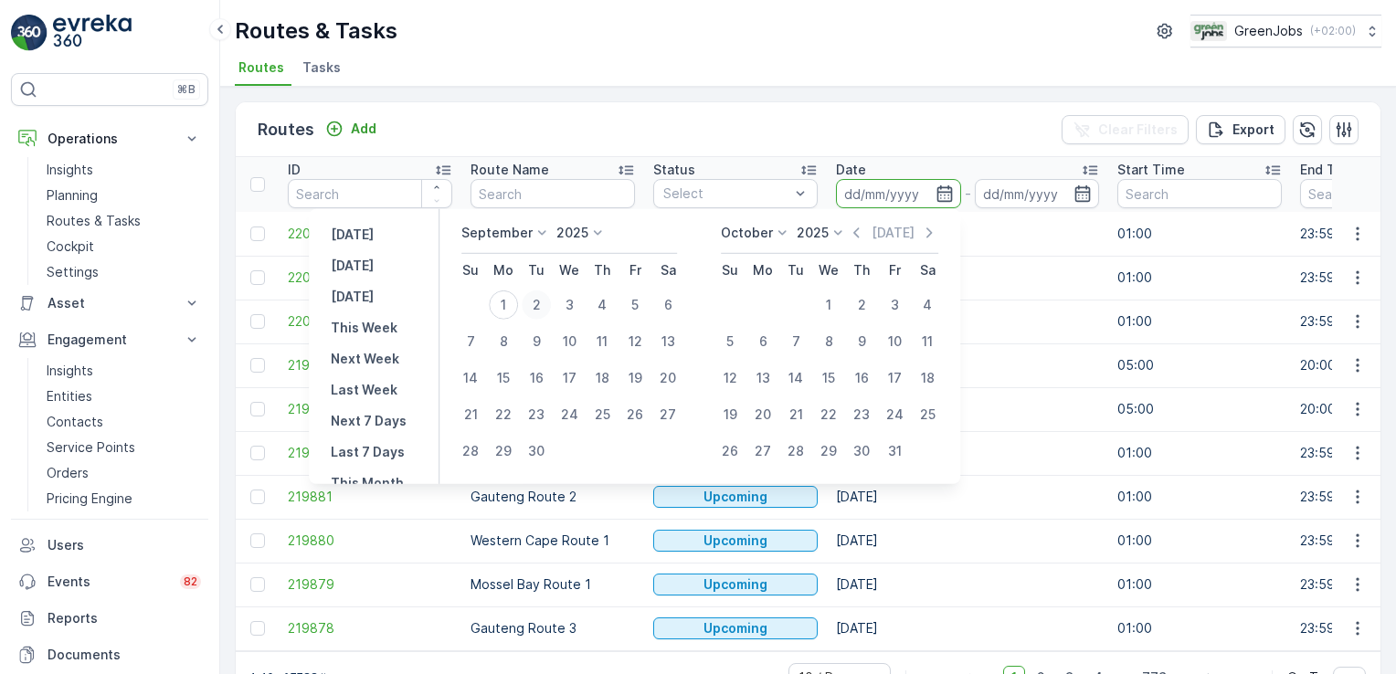
click at [541, 309] on div "2" at bounding box center [536, 305] width 29 height 29
type input "[DATE]"
click at [541, 309] on div "2" at bounding box center [536, 305] width 29 height 29
type input "[DATE]"
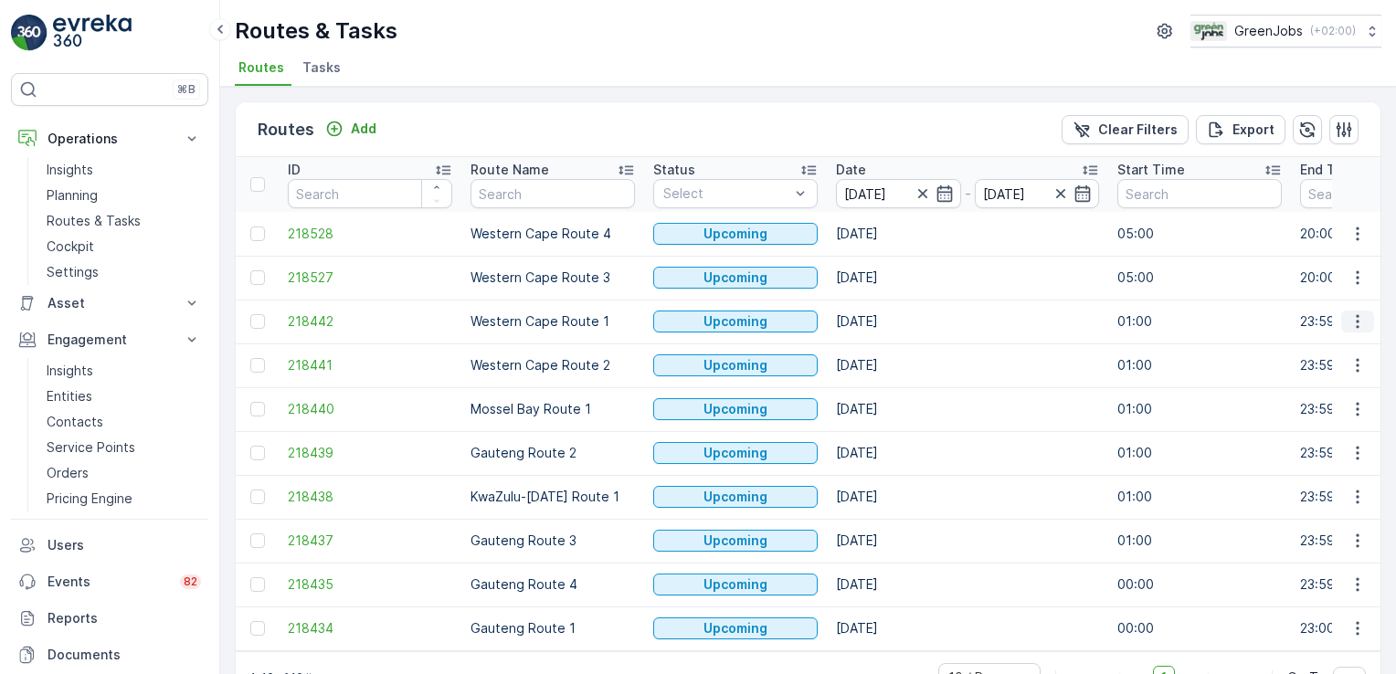
click at [1356, 316] on icon "button" at bounding box center [1357, 322] width 3 height 14
click at [1338, 349] on span "See More Details" at bounding box center [1315, 347] width 106 height 18
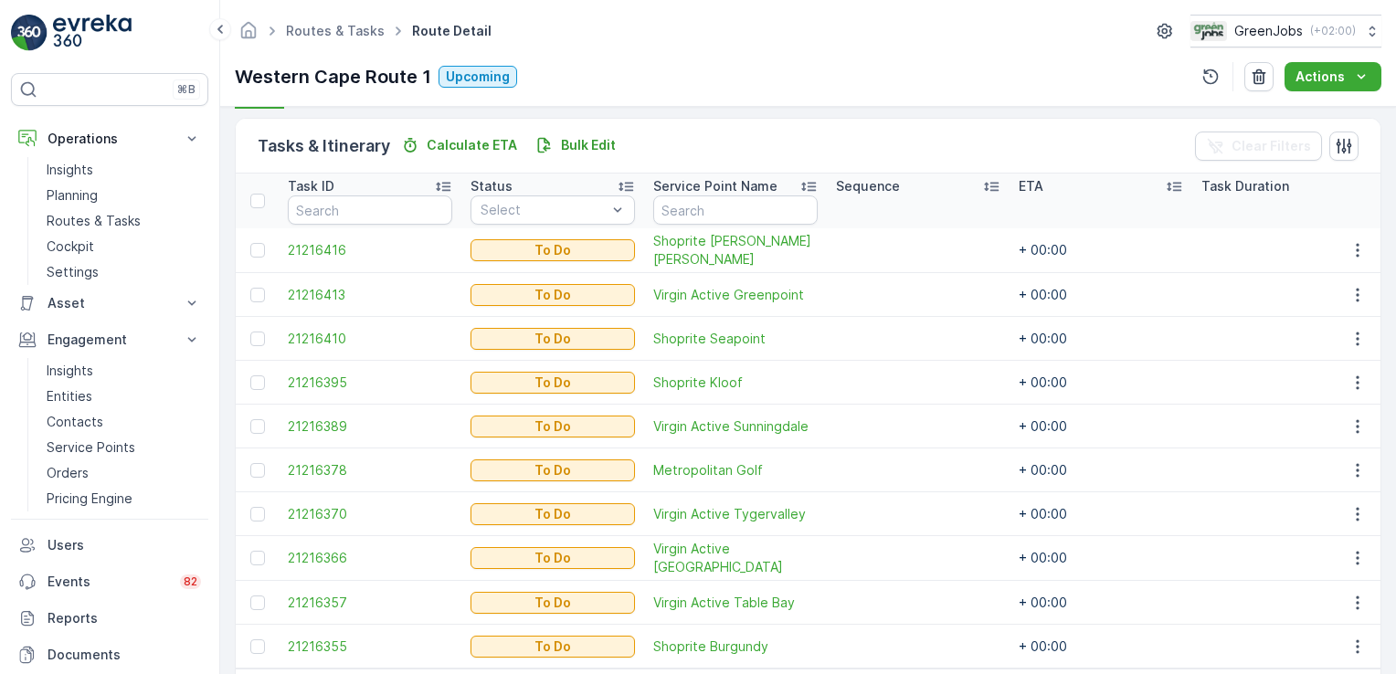
scroll to position [423, 0]
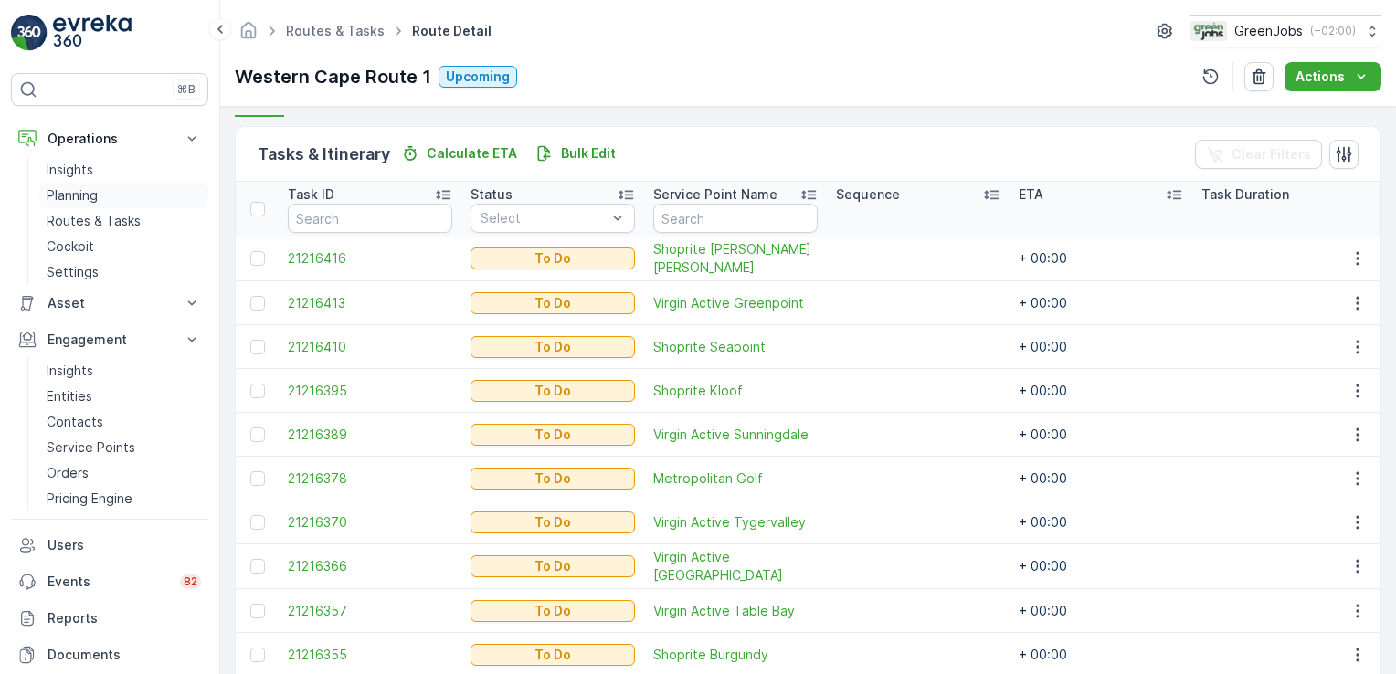
click at [79, 196] on p "Planning" at bounding box center [72, 195] width 51 height 18
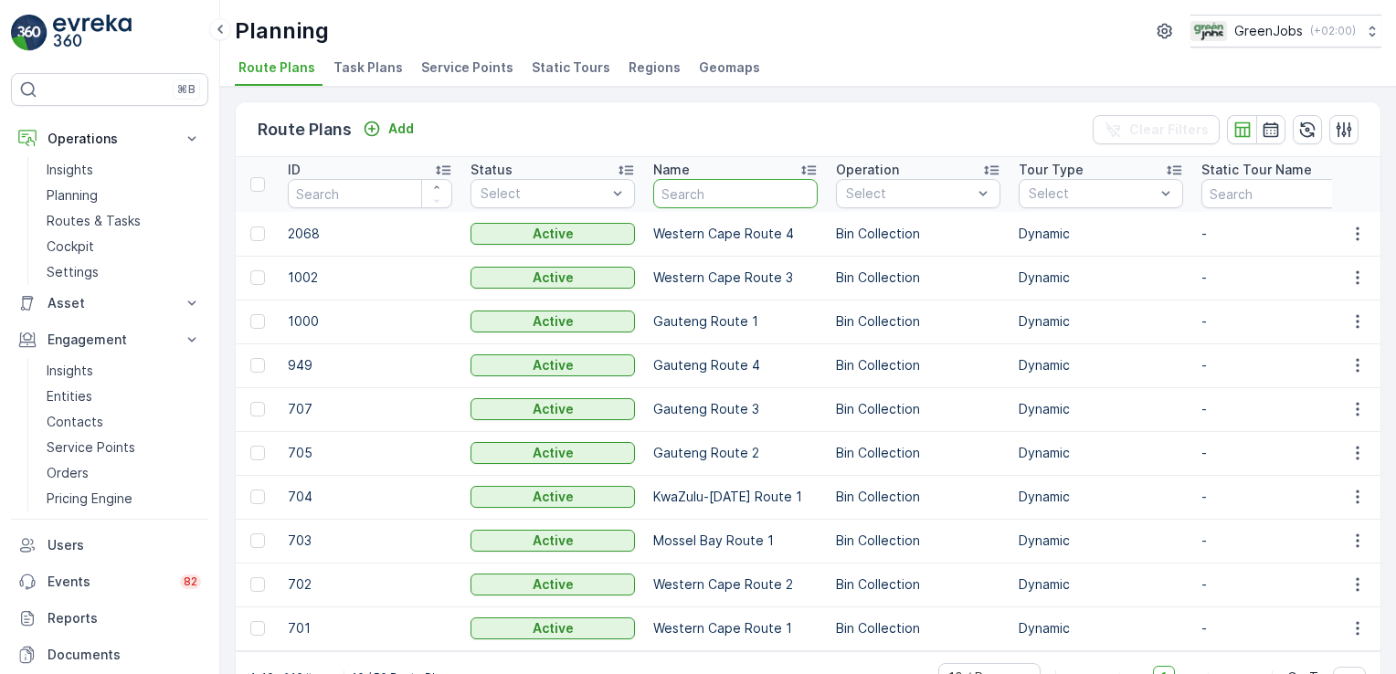
click at [779, 190] on input "text" at bounding box center [735, 193] width 164 height 29
type input "delaire"
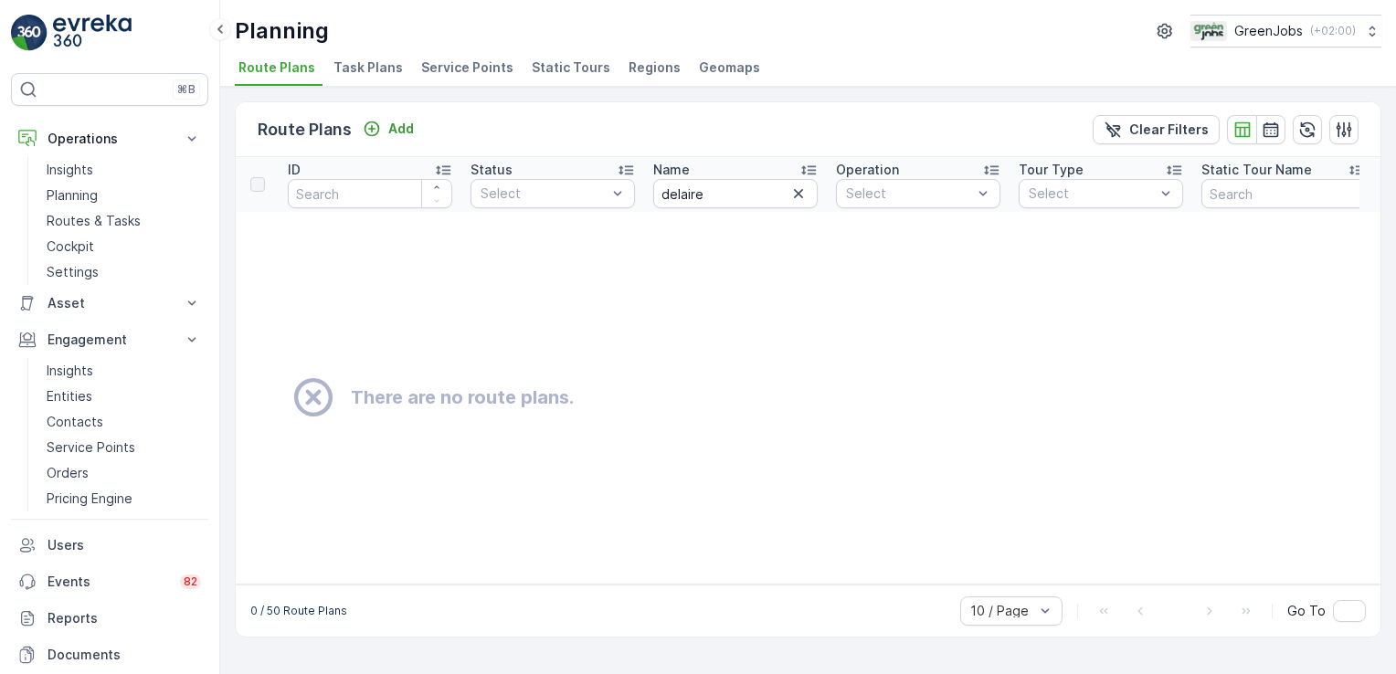
click at [440, 64] on span "Service Points" at bounding box center [467, 67] width 92 height 18
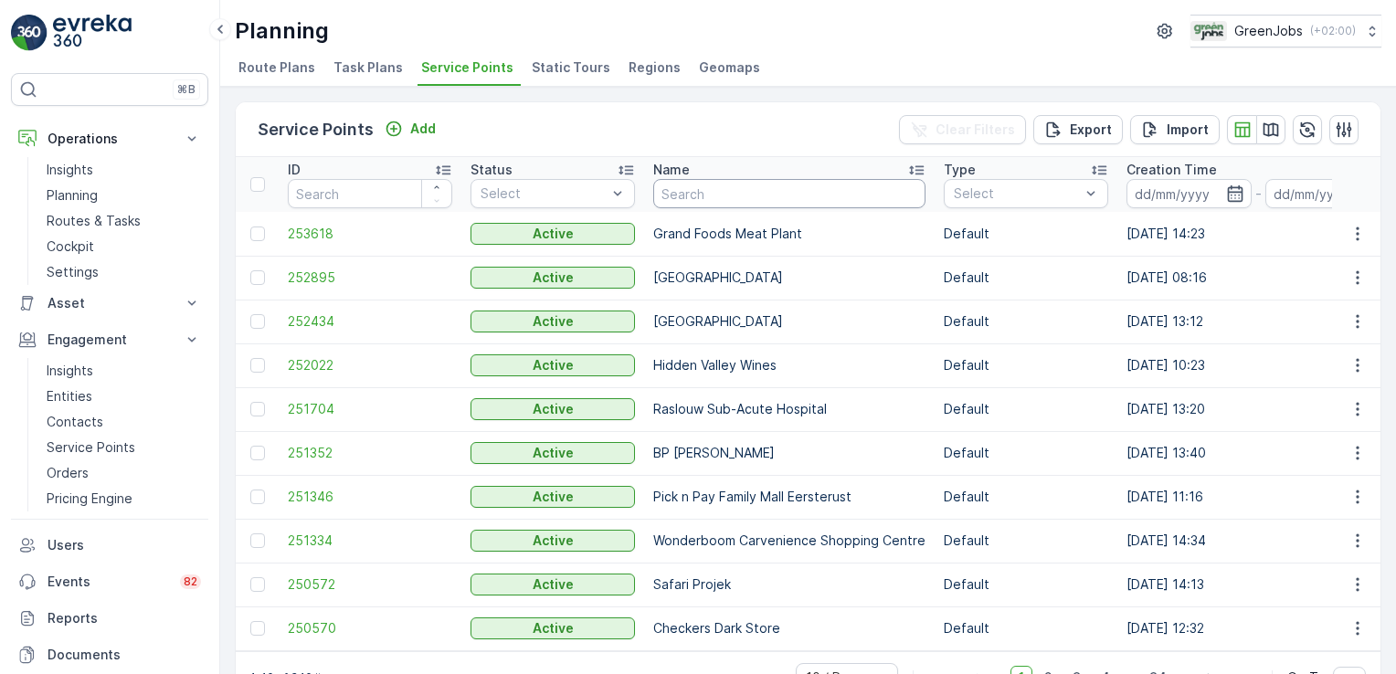
click at [673, 185] on input "text" at bounding box center [789, 193] width 272 height 29
type input "delaire"
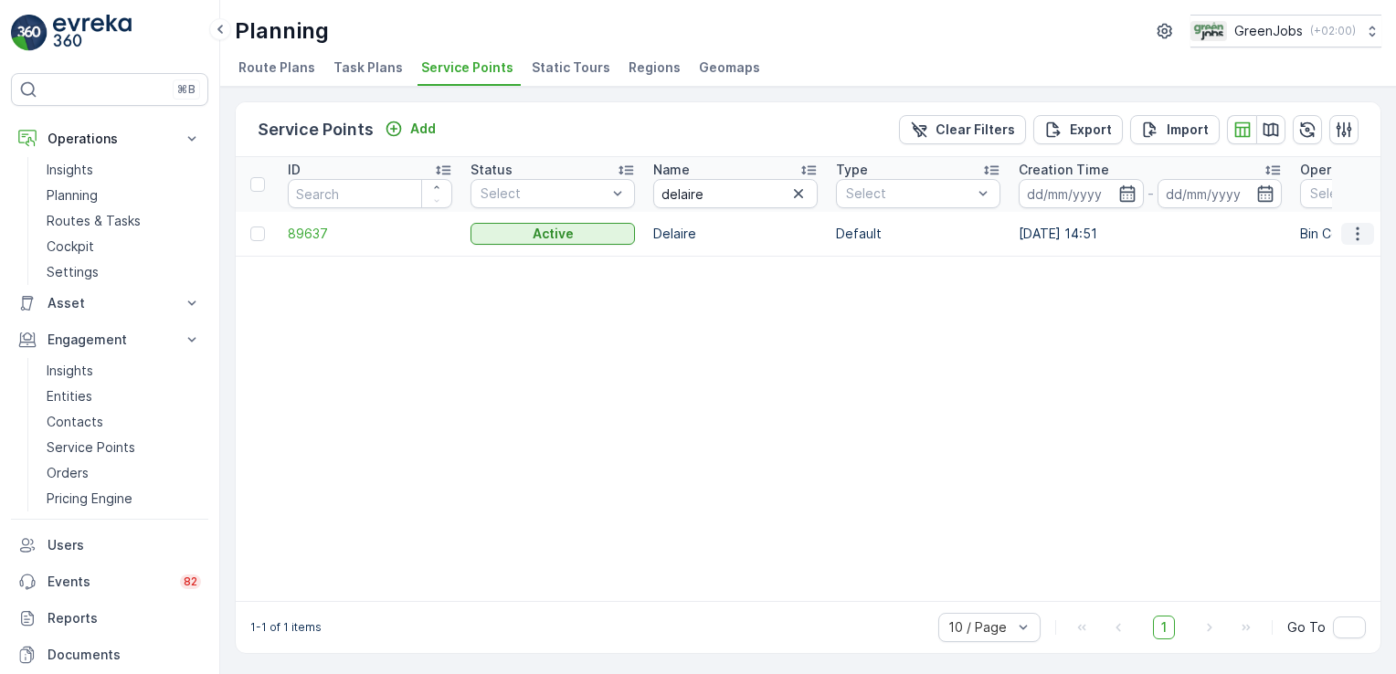
click at [1351, 231] on icon "button" at bounding box center [1358, 234] width 18 height 18
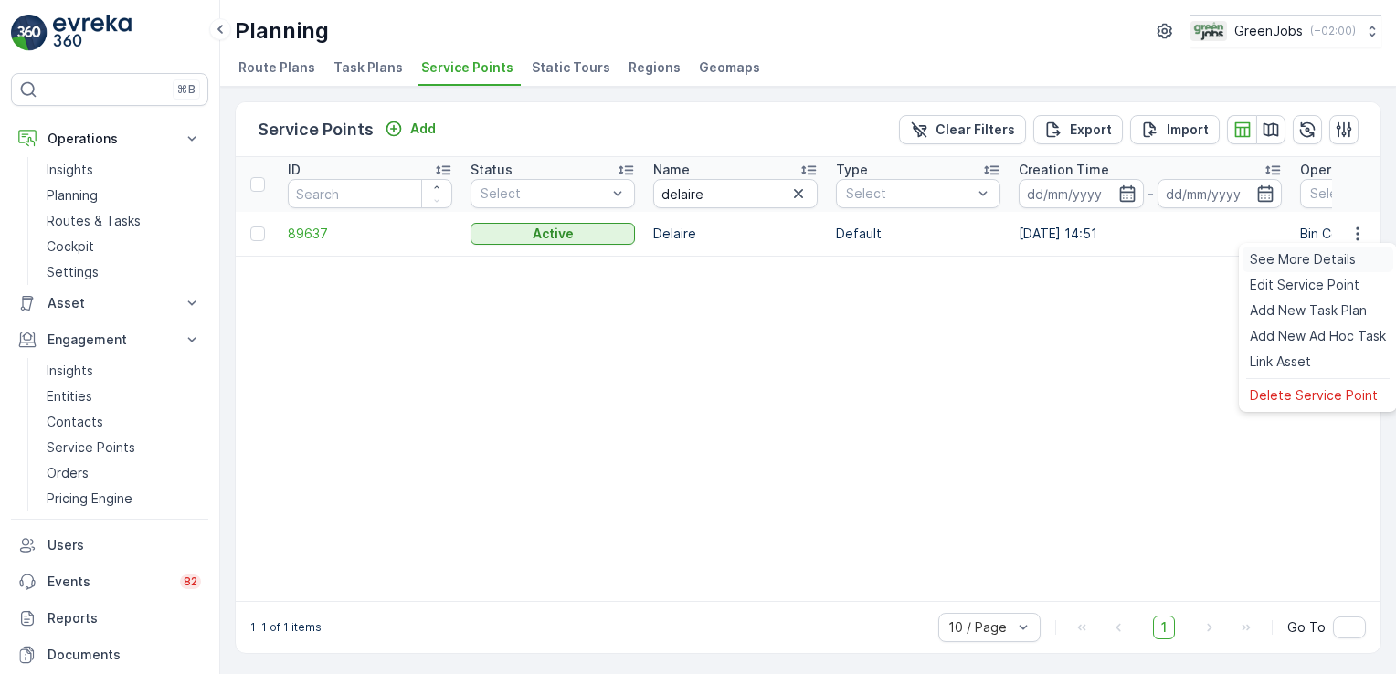
click at [1338, 255] on span "See More Details" at bounding box center [1303, 259] width 106 height 18
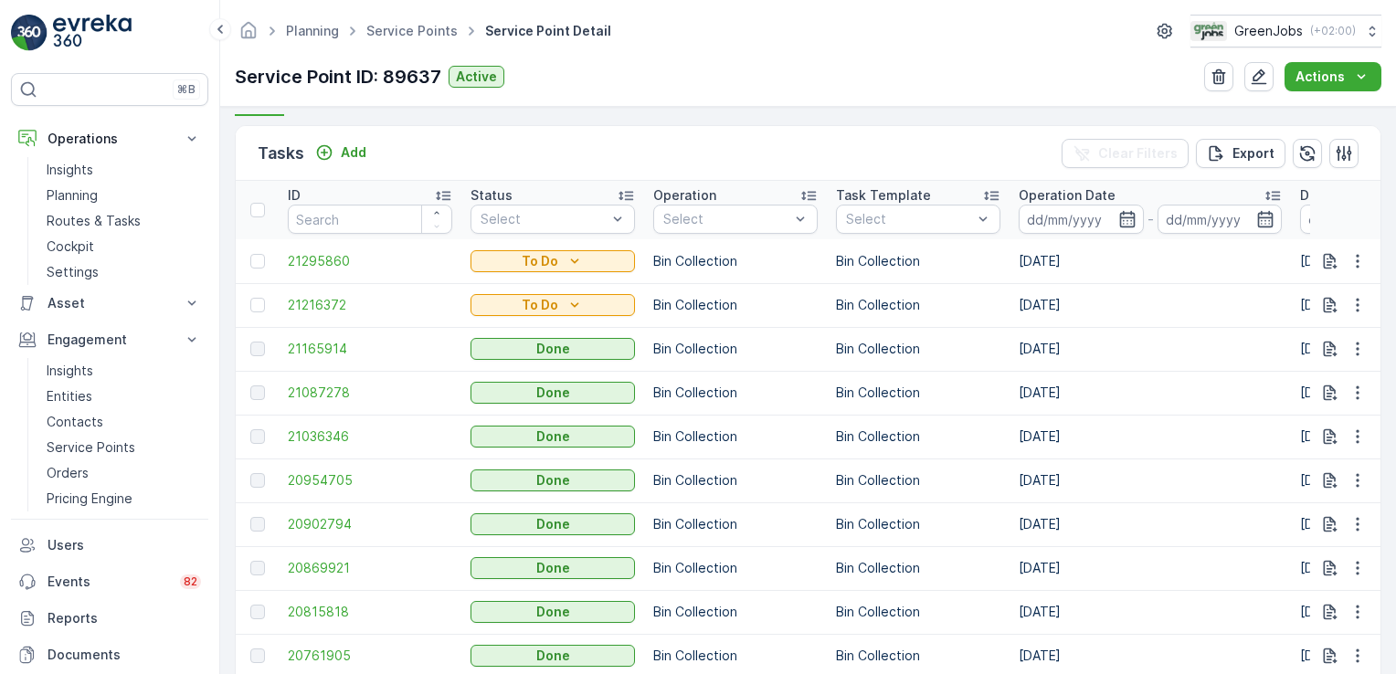
scroll to position [603, 0]
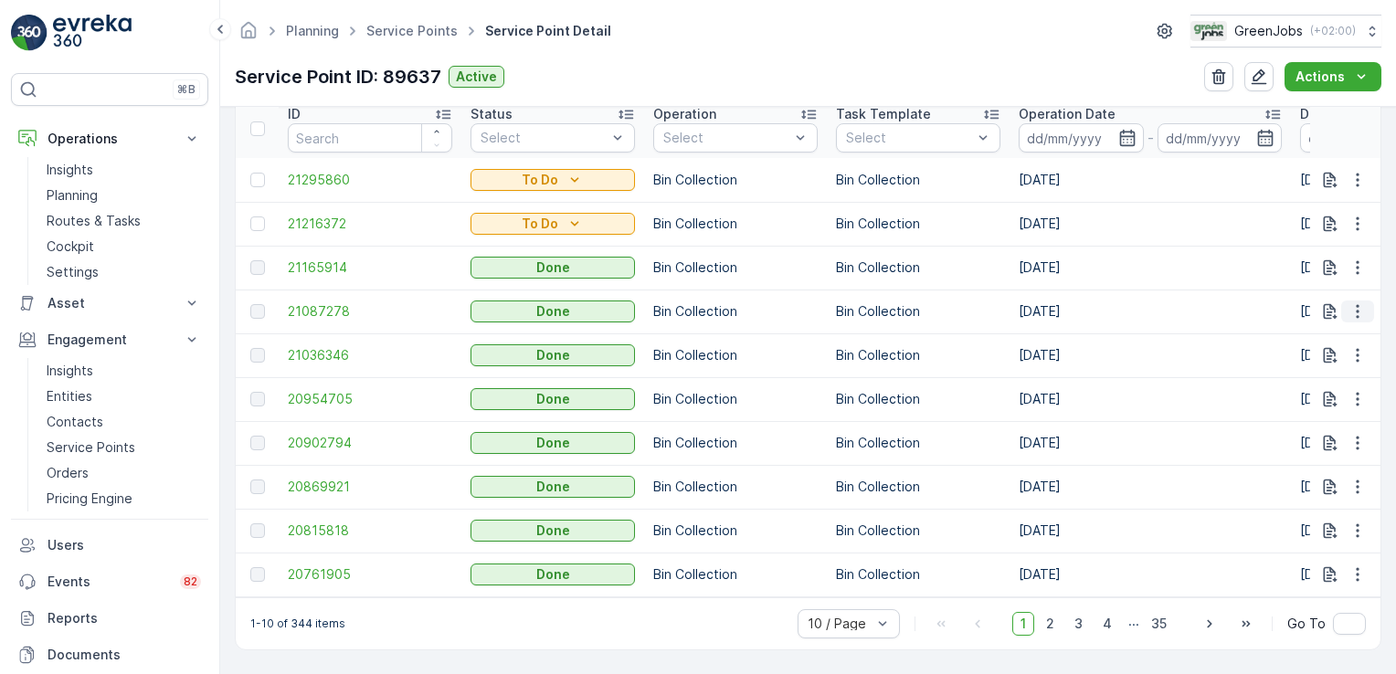
click at [1349, 303] on icon "button" at bounding box center [1358, 311] width 18 height 18
click at [1335, 334] on span "See More Details" at bounding box center [1336, 331] width 106 height 18
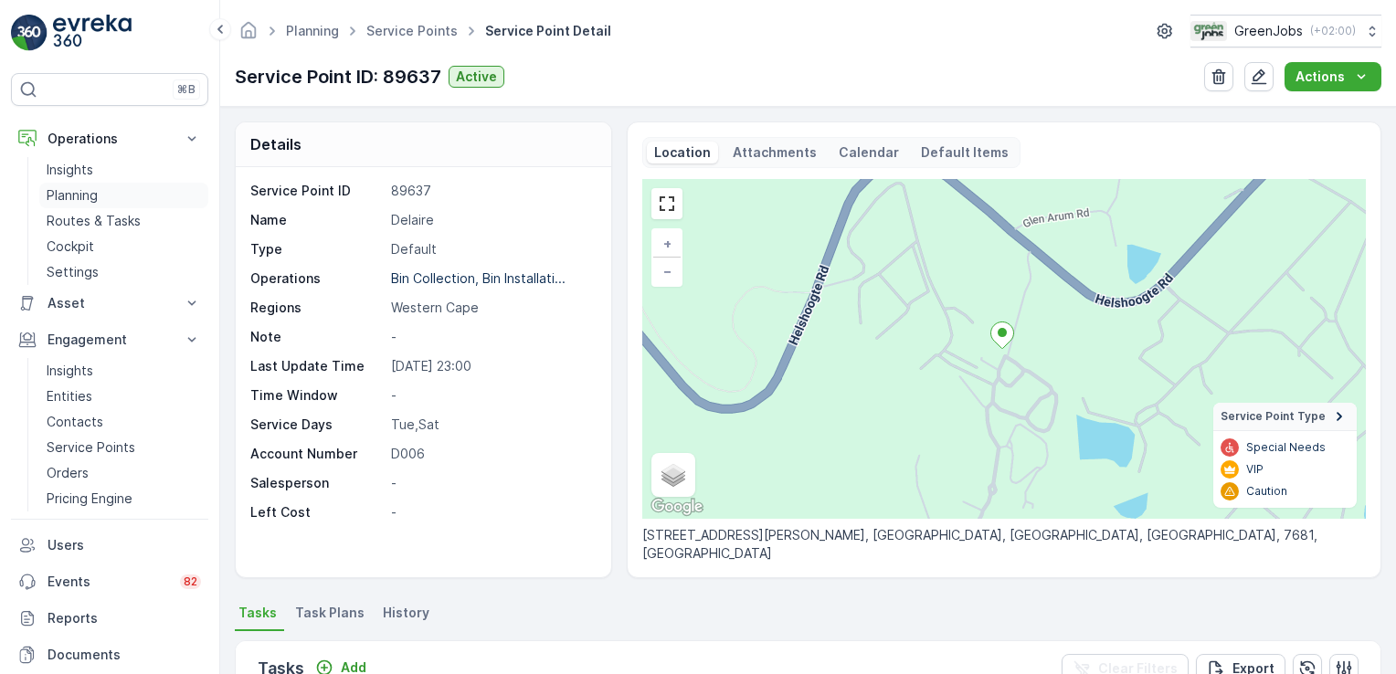
click at [69, 195] on p "Planning" at bounding box center [72, 195] width 51 height 18
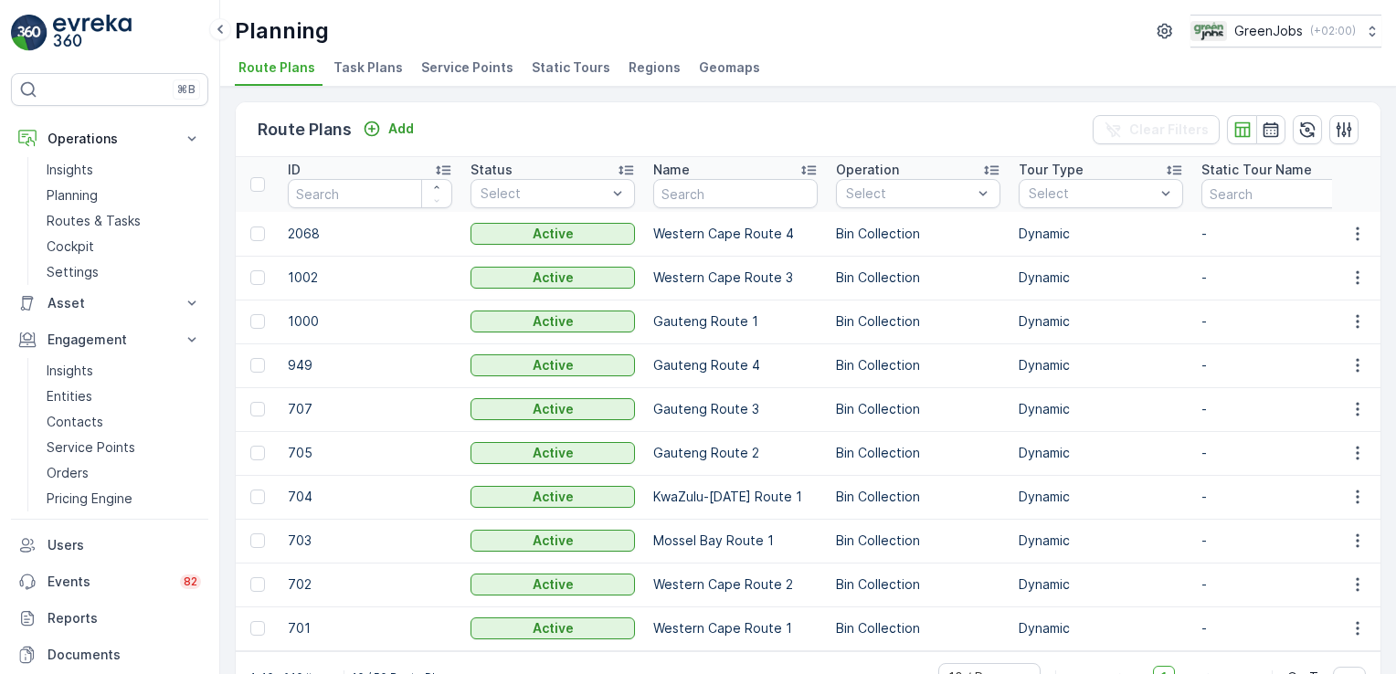
click at [487, 60] on span "Service Points" at bounding box center [467, 67] width 92 height 18
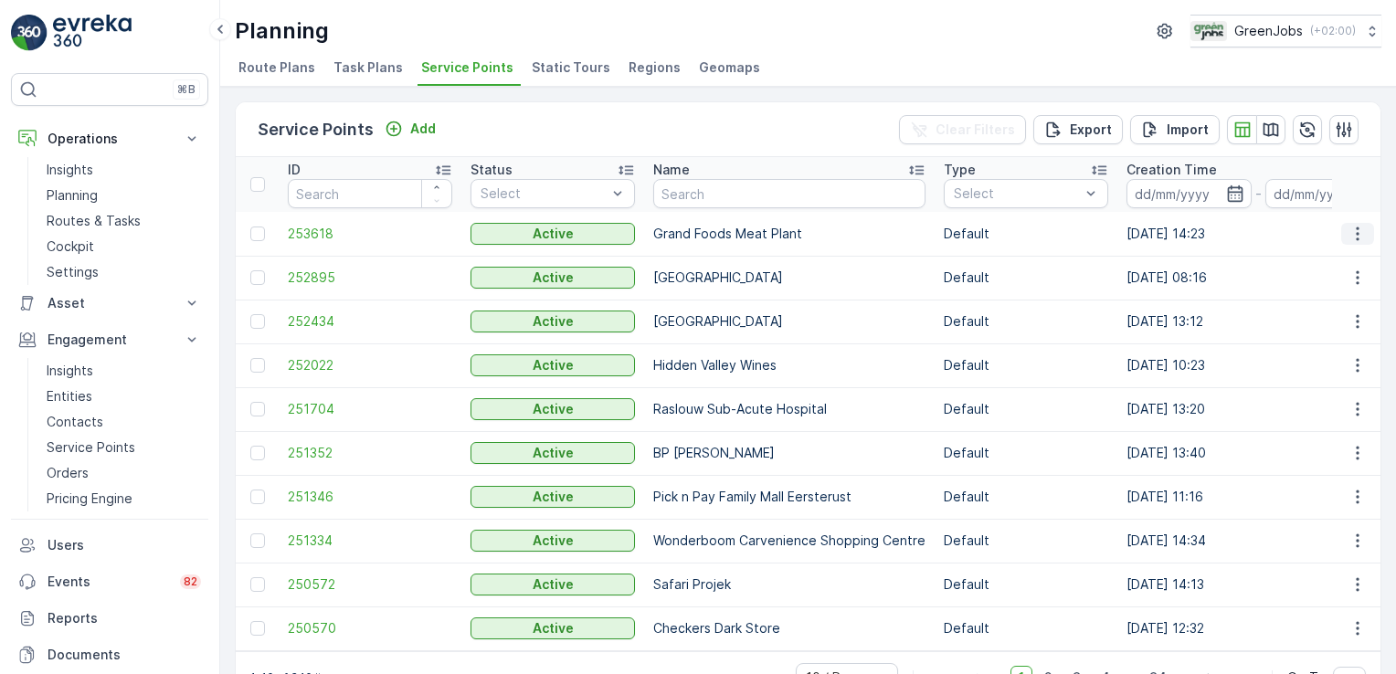
click at [1356, 237] on icon "button" at bounding box center [1357, 234] width 3 height 14
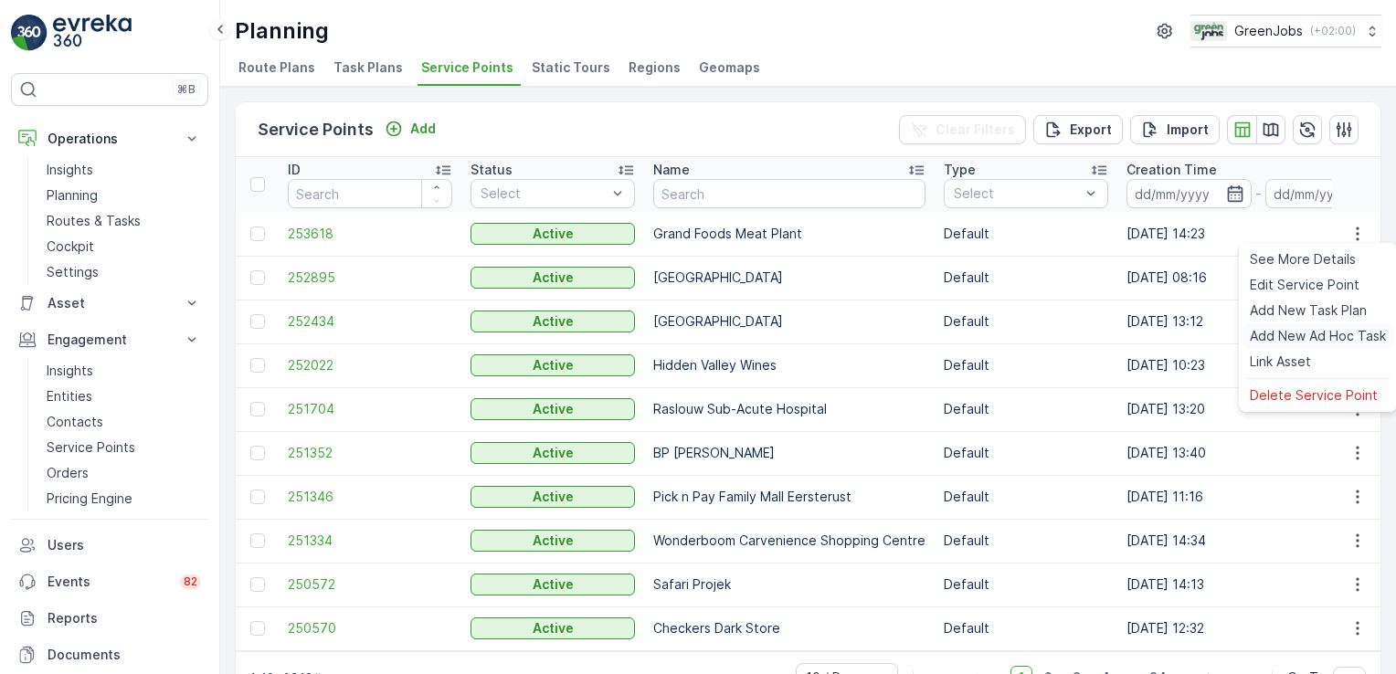
click at [1275, 334] on span "Add New Ad Hoc Task" at bounding box center [1318, 336] width 136 height 18
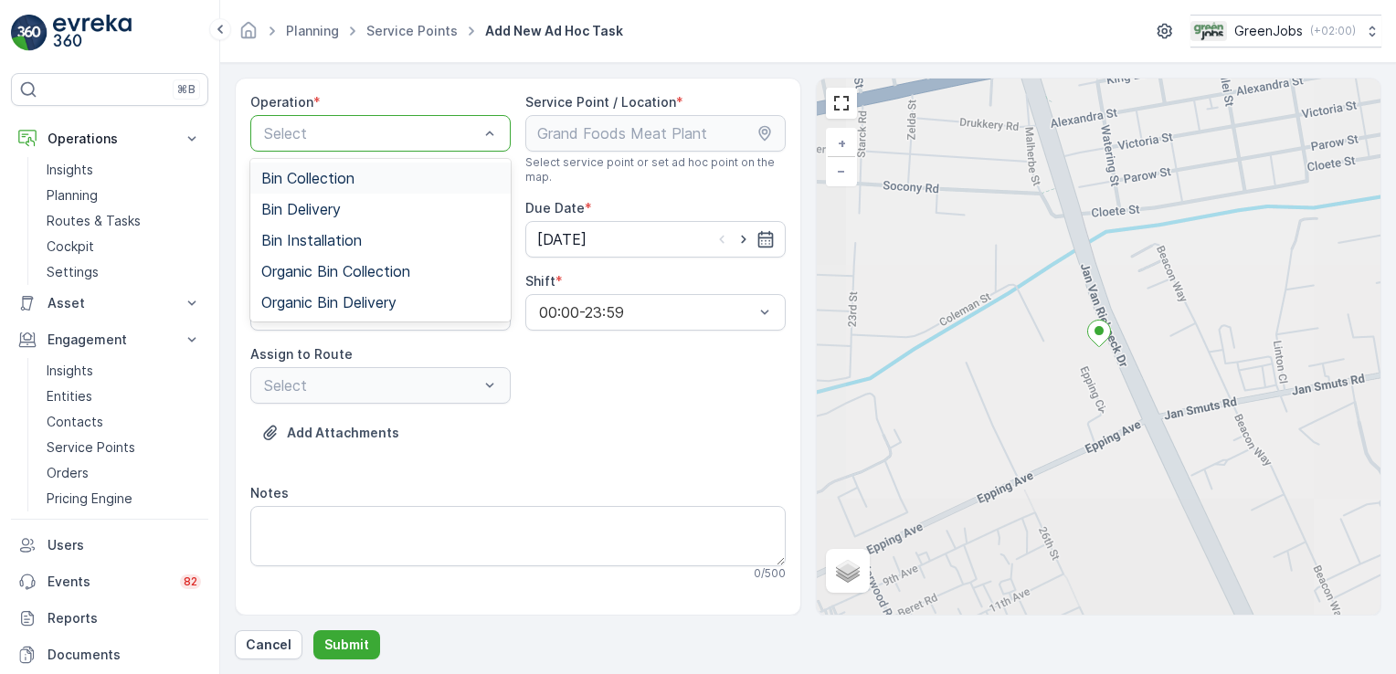
click at [365, 128] on div at bounding box center [371, 133] width 218 height 16
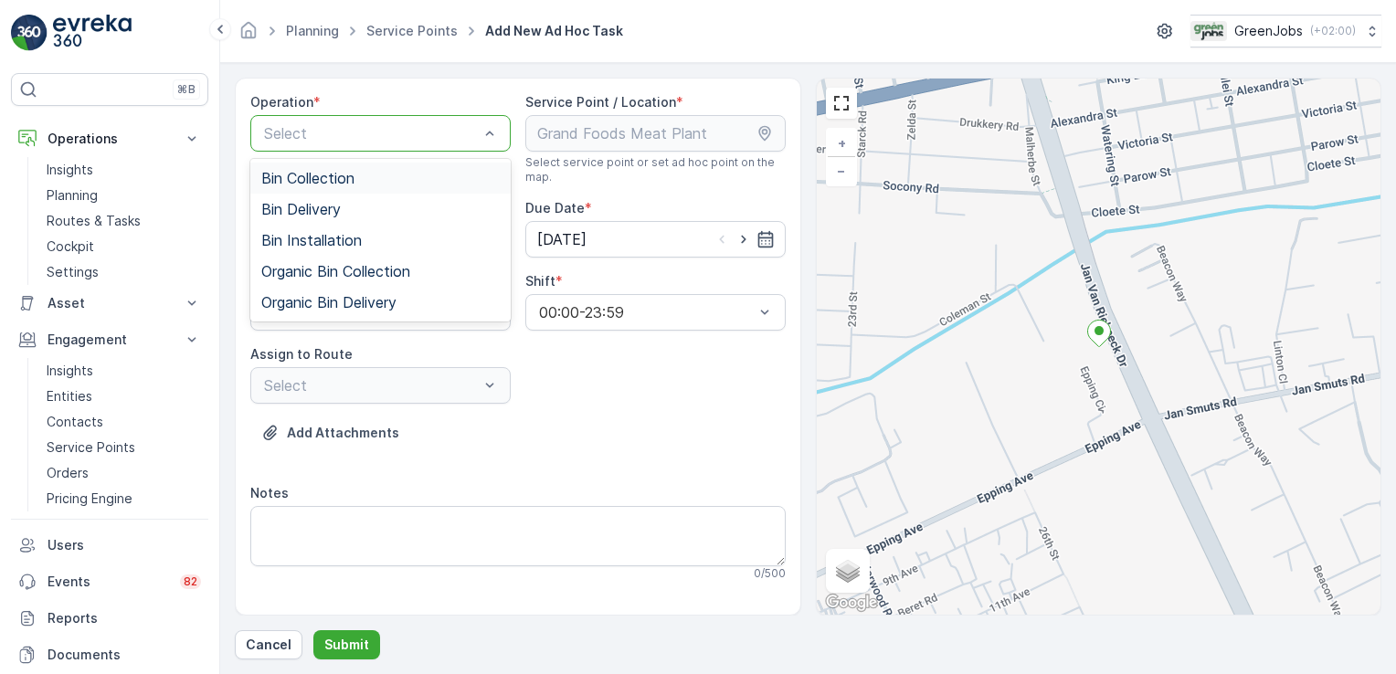
click at [329, 174] on span "Bin Collection" at bounding box center [307, 178] width 93 height 16
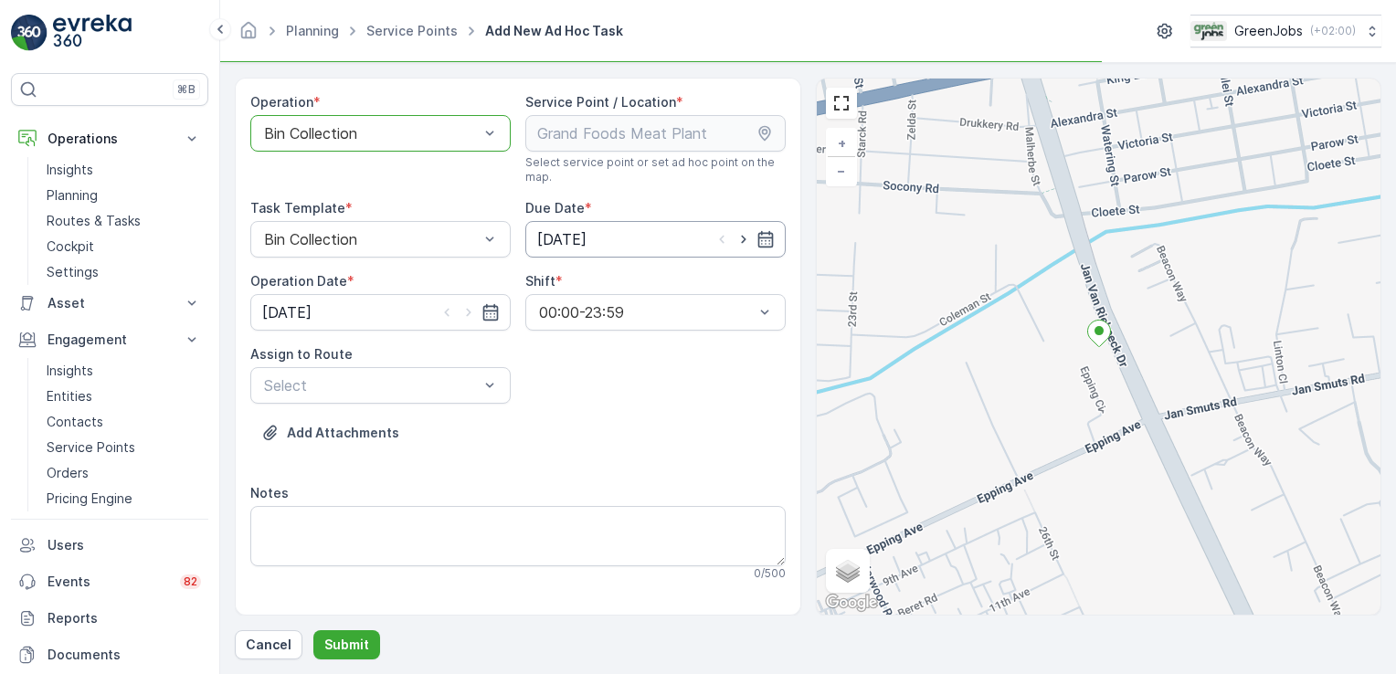
click at [585, 239] on input "[DATE]" at bounding box center [655, 239] width 260 height 37
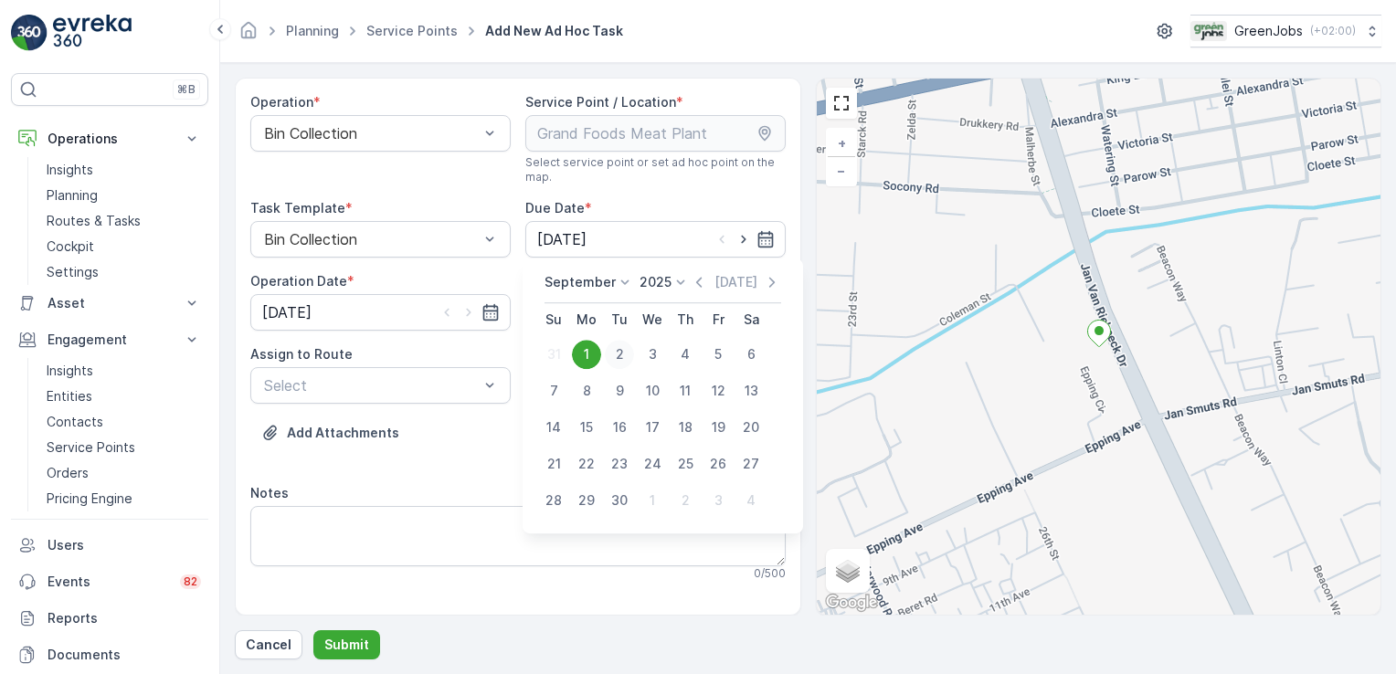
click at [616, 353] on div "2" at bounding box center [619, 354] width 29 height 29
type input "[DATE]"
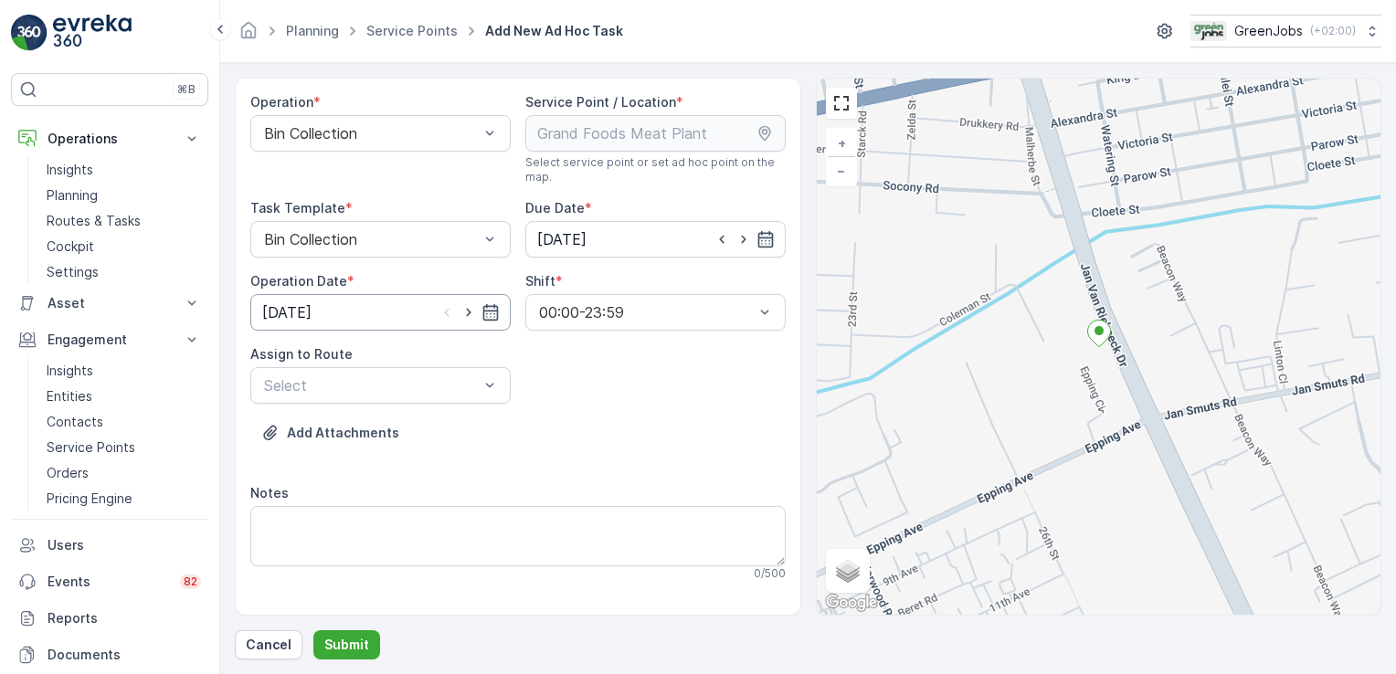
click at [326, 312] on input "[DATE]" at bounding box center [380, 312] width 260 height 37
click at [347, 429] on div "2" at bounding box center [347, 427] width 29 height 29
type input "[DATE]"
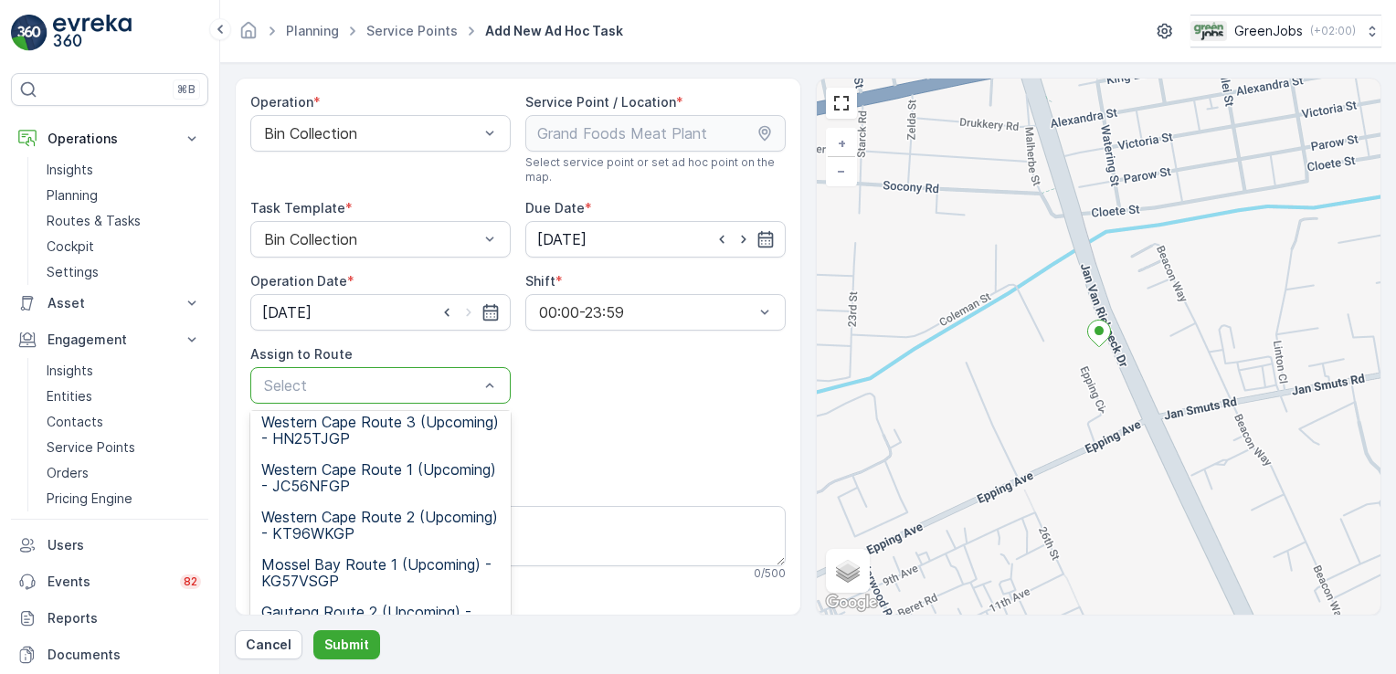
scroll to position [37, 0]
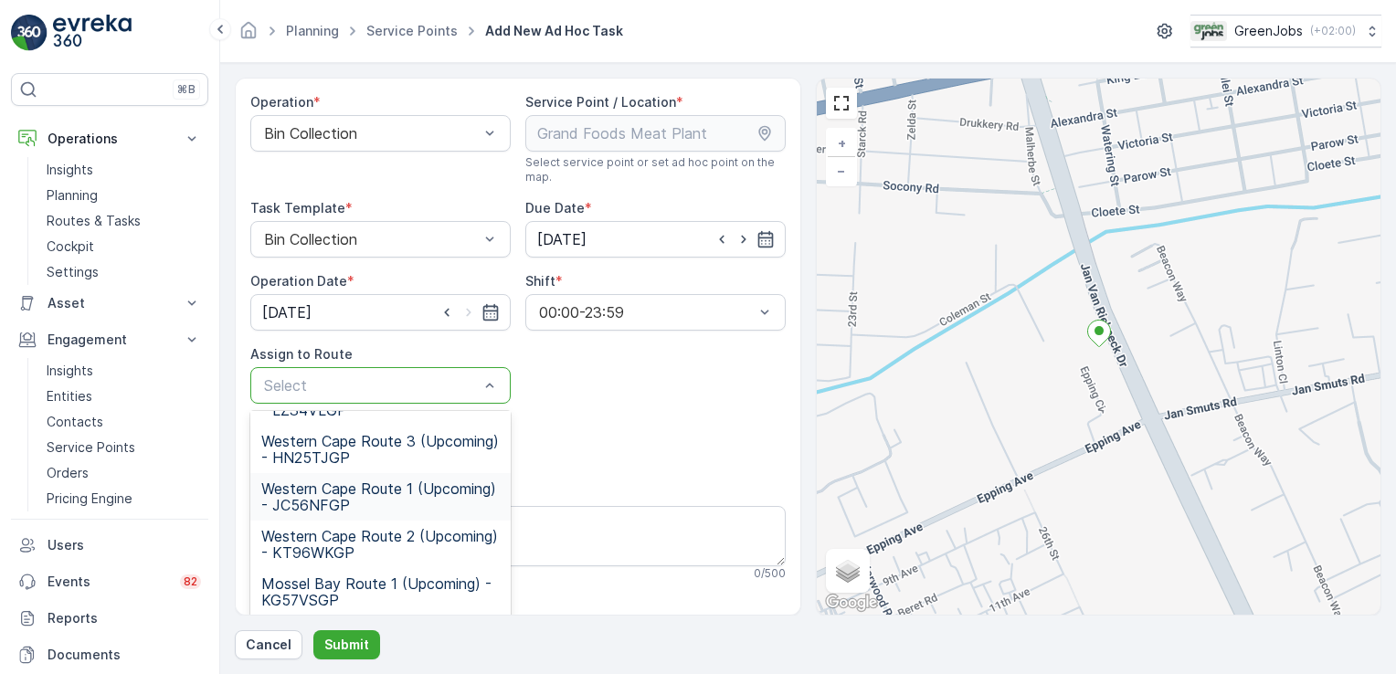
click at [351, 499] on span "Western Cape Route 1 (Upcoming) - JC56NFGP" at bounding box center [380, 497] width 238 height 33
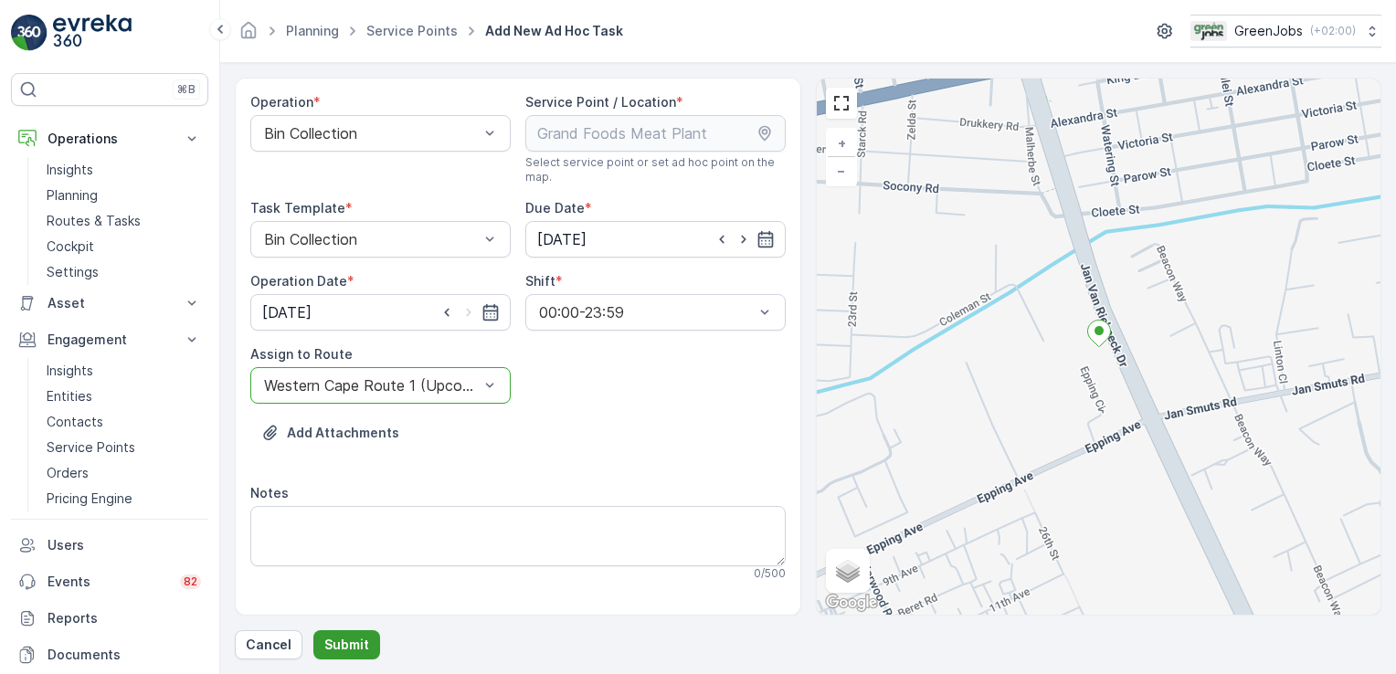
click at [369, 641] on button "Submit" at bounding box center [346, 644] width 67 height 29
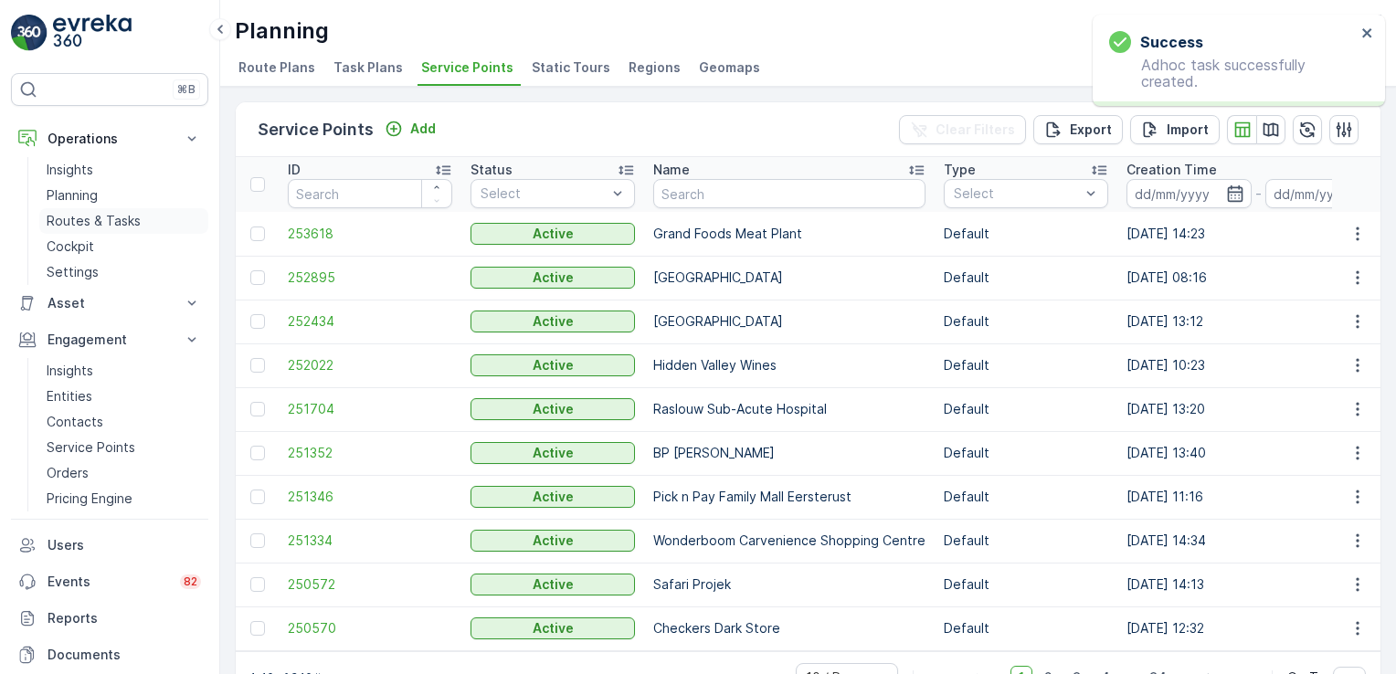
click at [62, 220] on p "Routes & Tasks" at bounding box center [94, 221] width 94 height 18
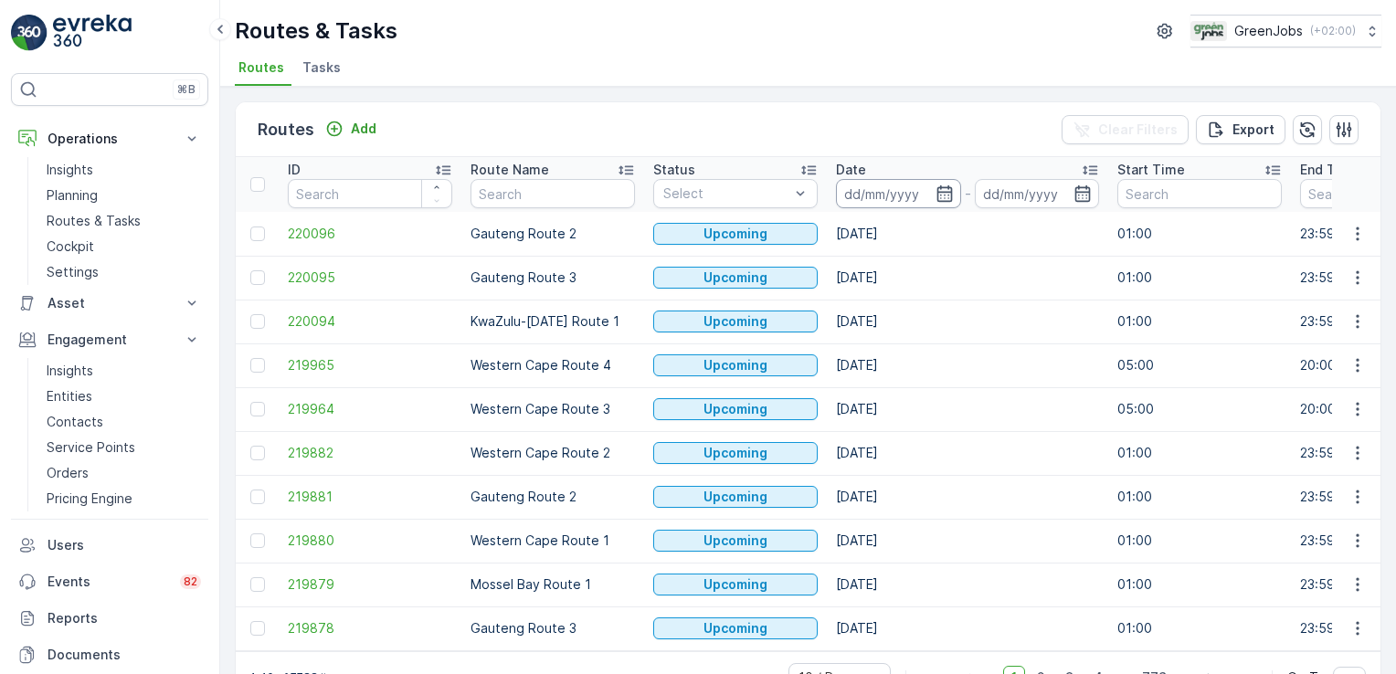
click at [866, 182] on input at bounding box center [898, 193] width 125 height 29
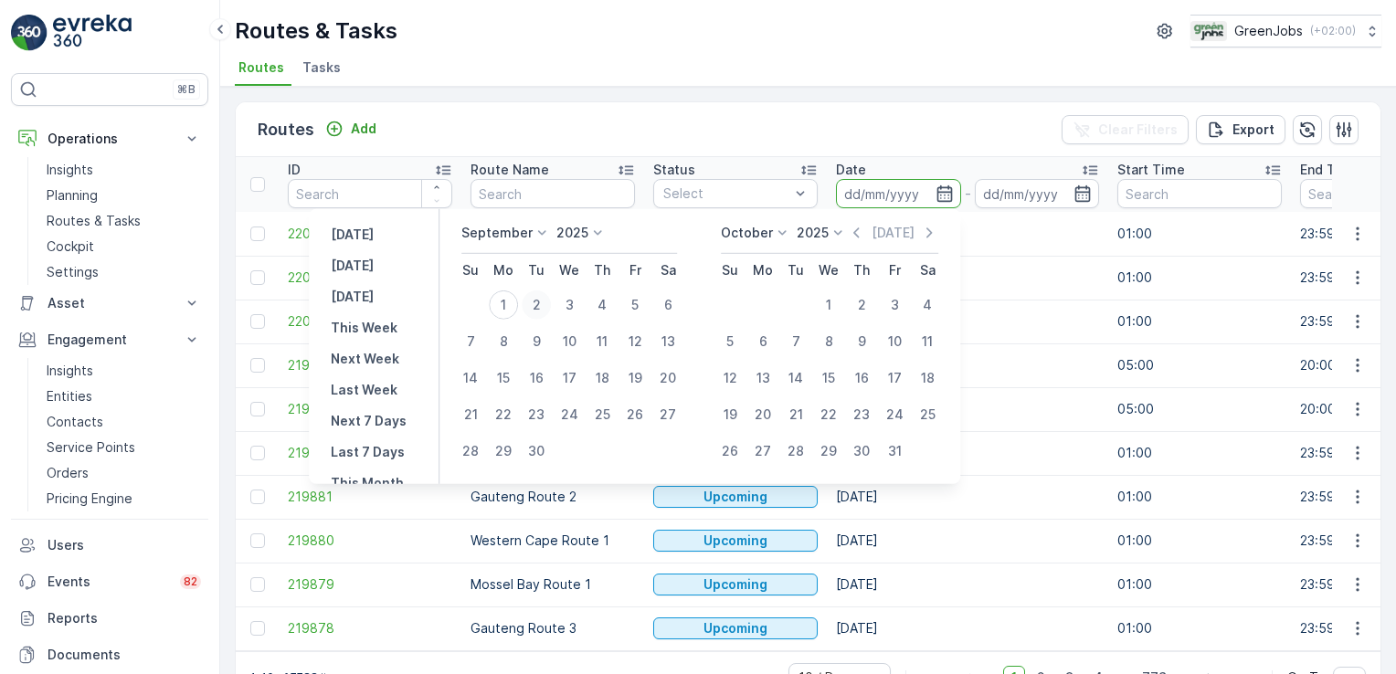
click at [535, 298] on div "2" at bounding box center [536, 305] width 29 height 29
type input "[DATE]"
click at [535, 298] on div "2" at bounding box center [536, 305] width 29 height 29
type input "[DATE]"
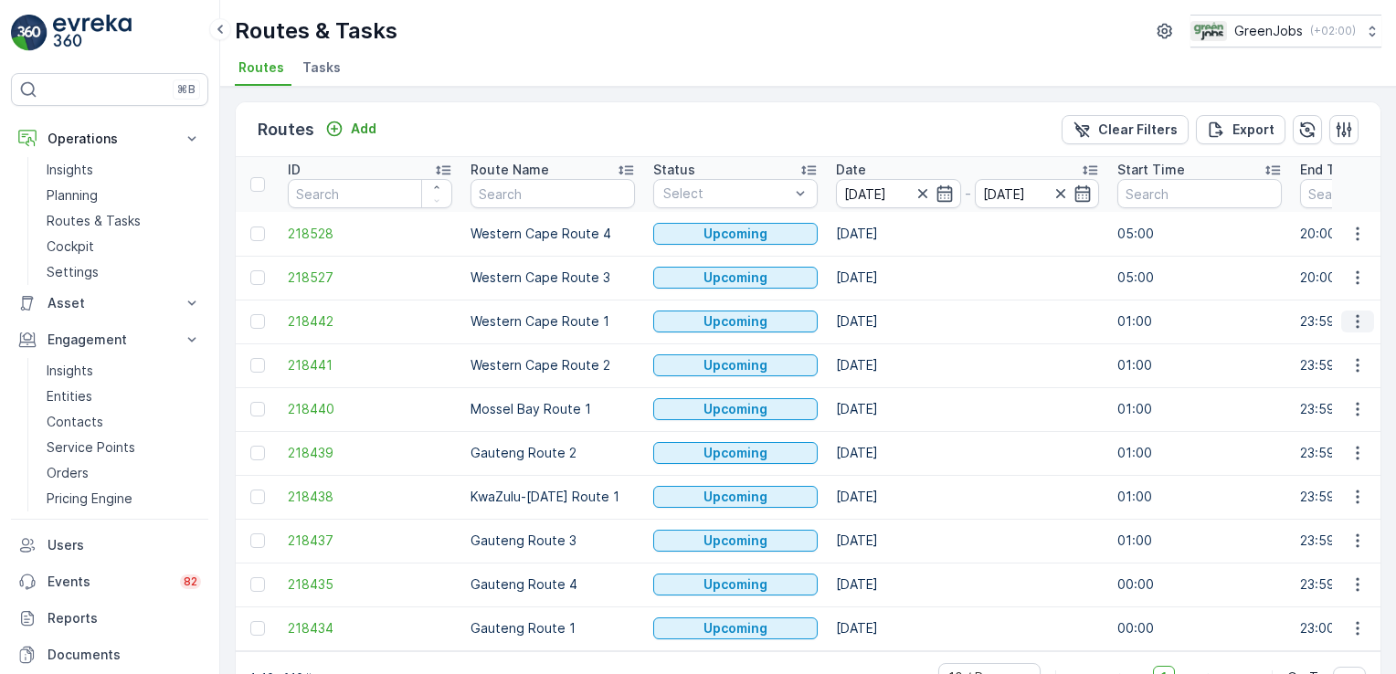
click at [1349, 325] on icon "button" at bounding box center [1358, 321] width 18 height 18
click at [1342, 344] on span "See More Details" at bounding box center [1315, 347] width 106 height 18
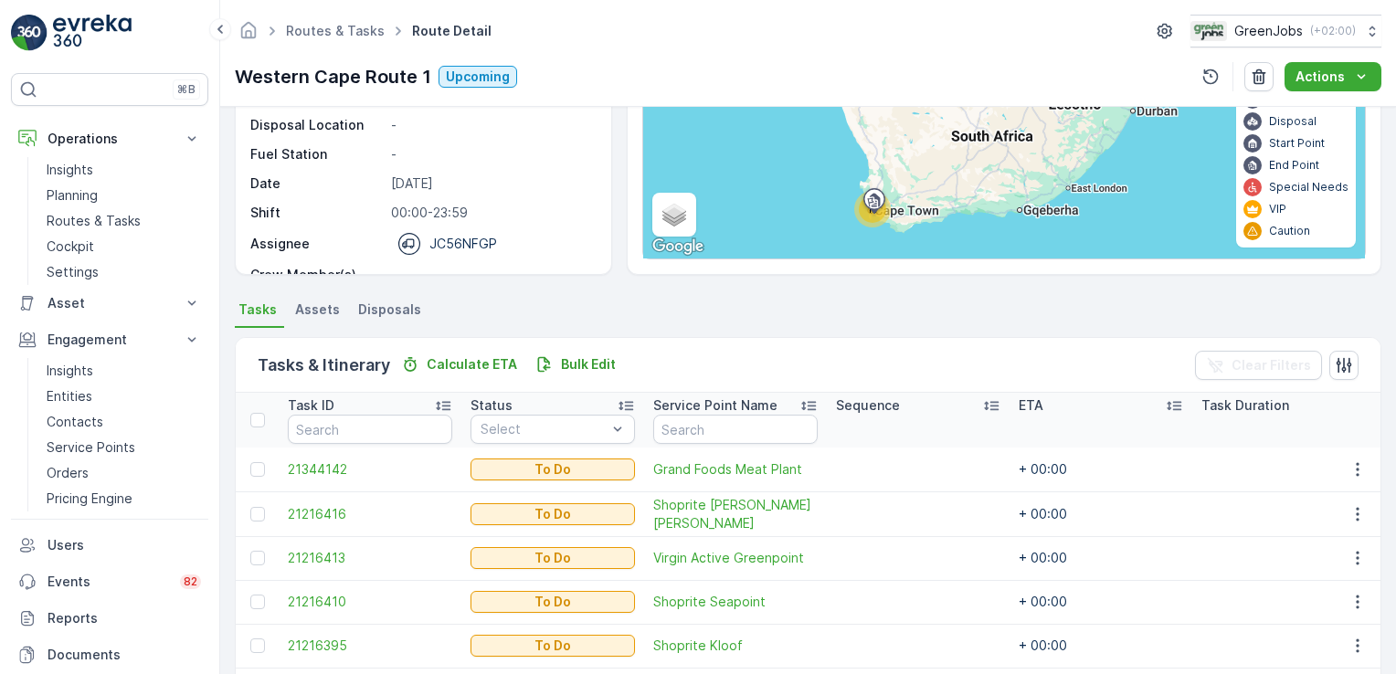
scroll to position [197, 0]
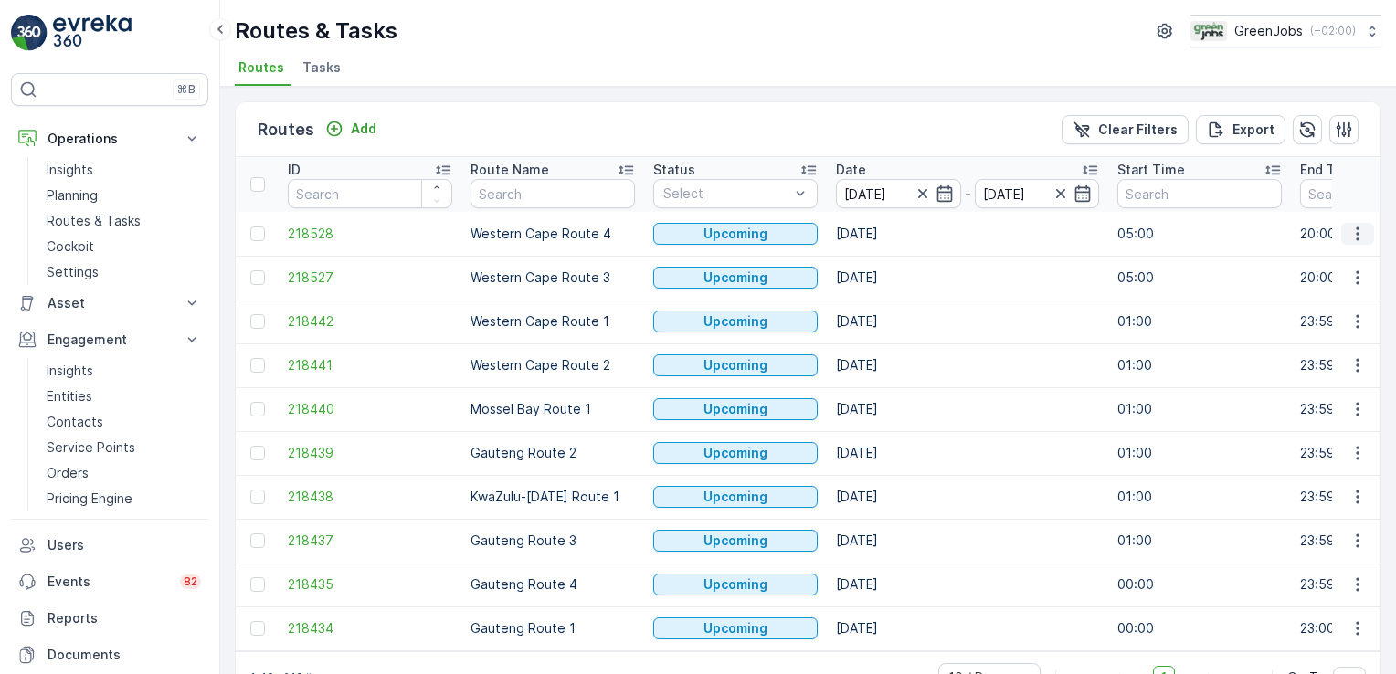
click at [1351, 235] on icon "button" at bounding box center [1358, 234] width 18 height 18
click at [1331, 259] on span "See More Details" at bounding box center [1315, 259] width 106 height 18
click at [1357, 272] on icon "button" at bounding box center [1358, 278] width 18 height 18
click at [1328, 312] on span "See More Details" at bounding box center [1315, 303] width 106 height 18
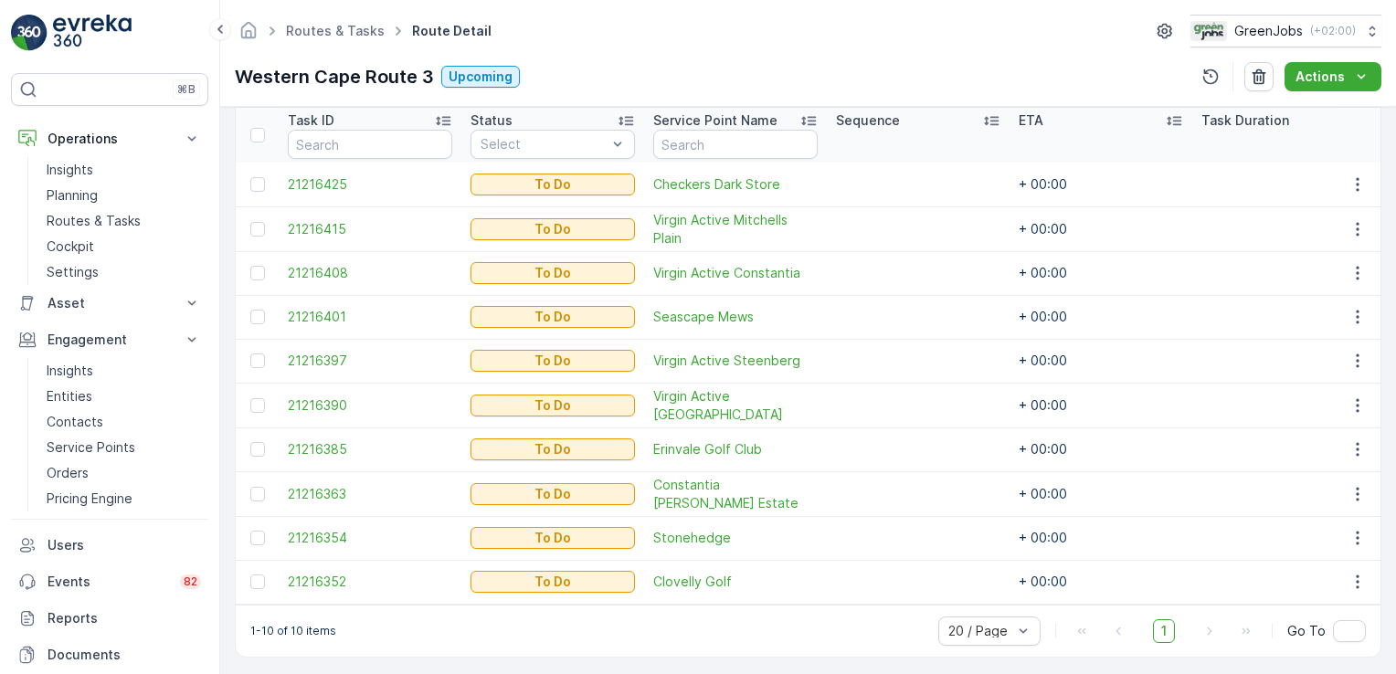
scroll to position [504, 0]
